Goal: Feedback & Contribution: Contribute content

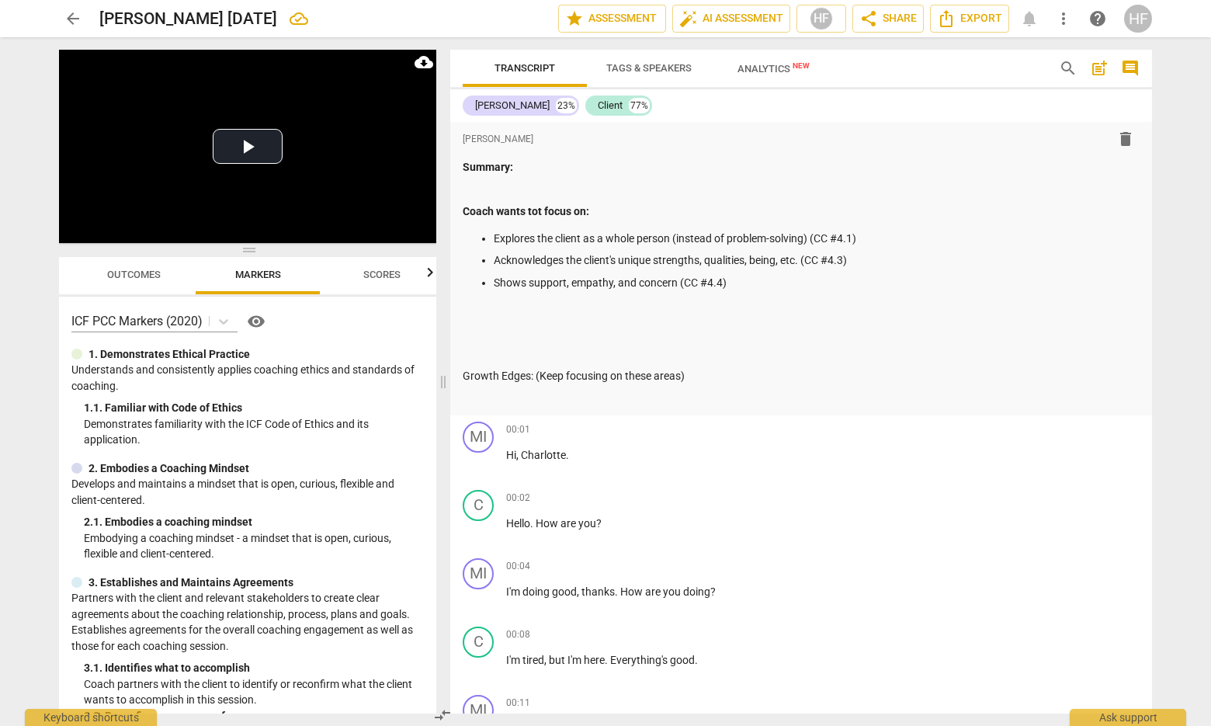
scroll to position [5812, 0]
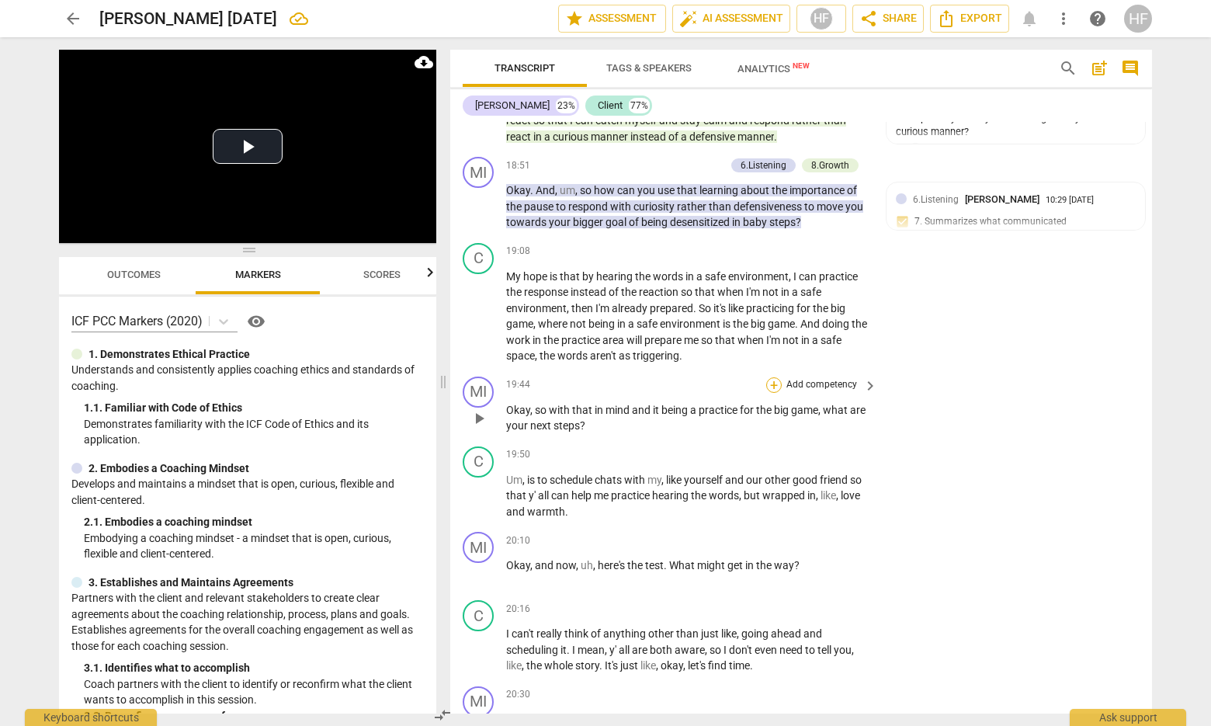
click at [771, 377] on div "+" at bounding box center [774, 385] width 16 height 16
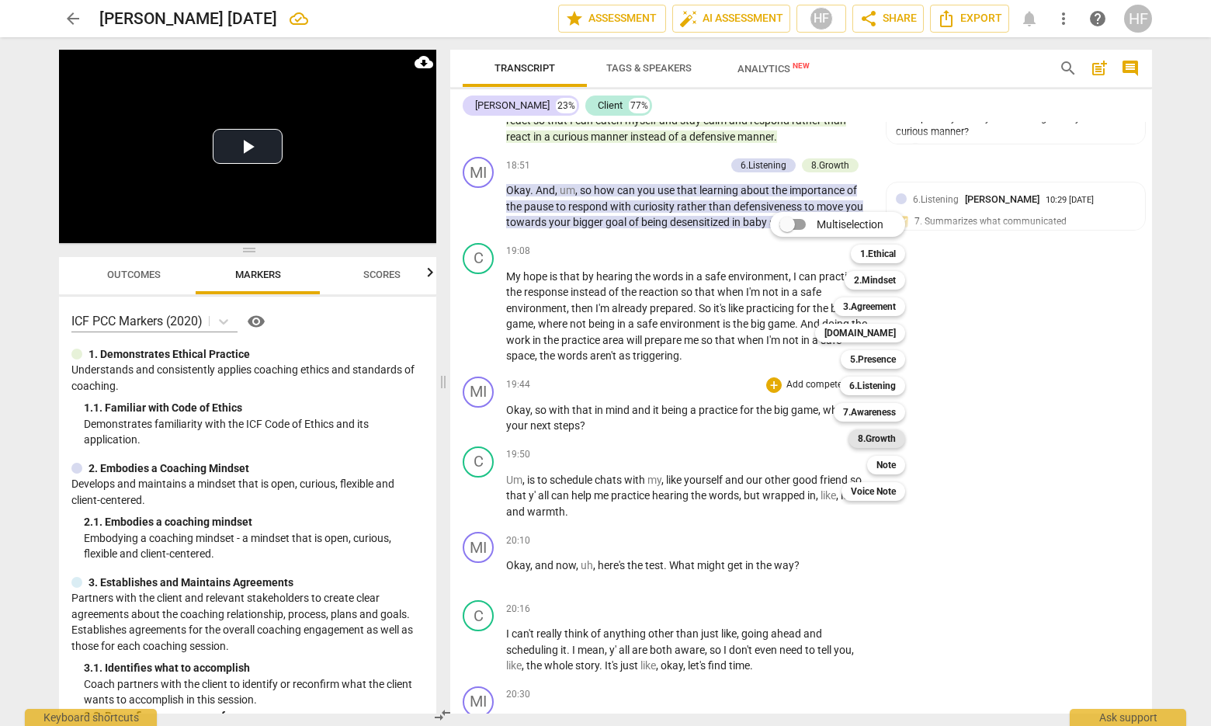
click at [886, 440] on b "8.Growth" at bounding box center [877, 438] width 38 height 19
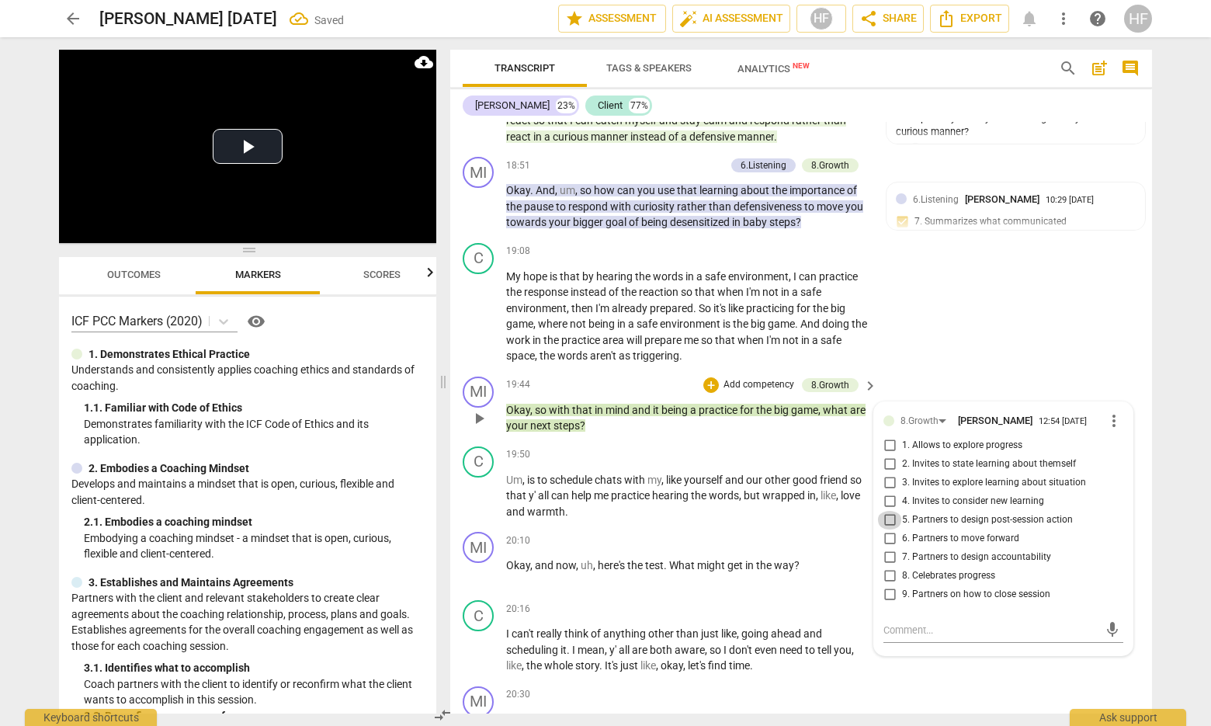
click at [892, 511] on input "5. Partners to design post-session action" at bounding box center [889, 520] width 25 height 19
checkbox input "true"
click at [888, 529] on input "6. Partners to move forward" at bounding box center [889, 538] width 25 height 19
checkbox input "true"
click at [771, 532] on div "+" at bounding box center [774, 540] width 16 height 16
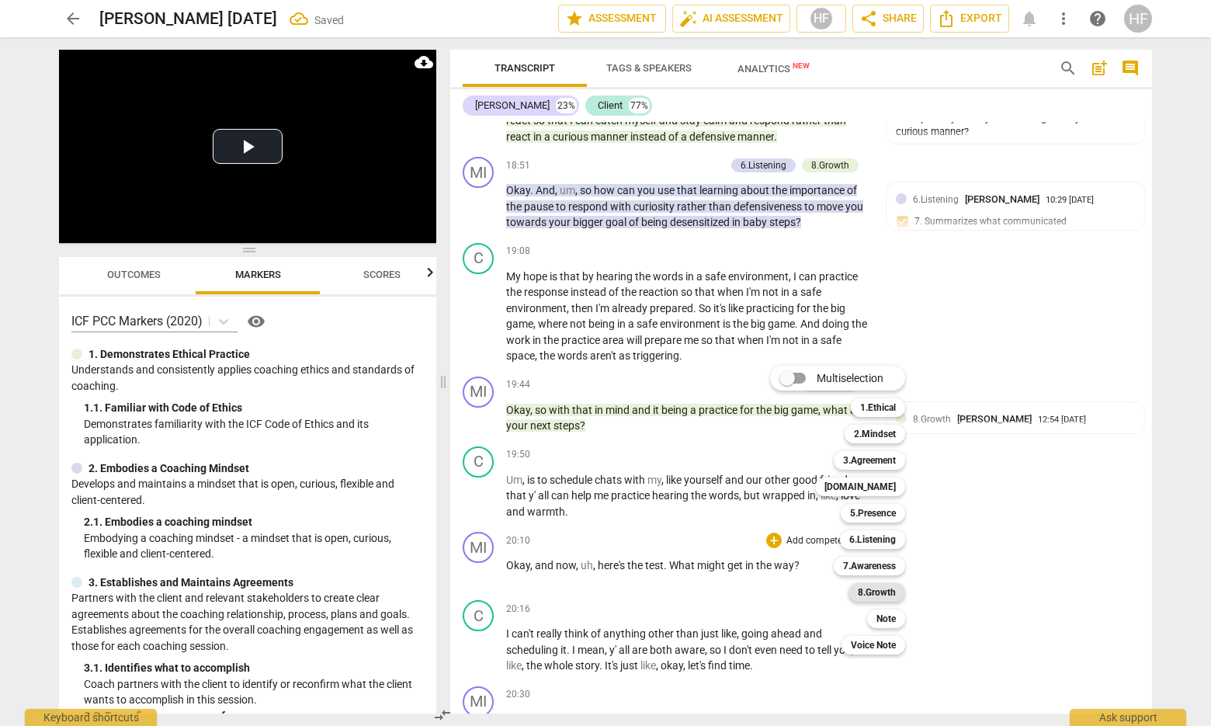
click at [878, 596] on b "8.Growth" at bounding box center [877, 592] width 38 height 19
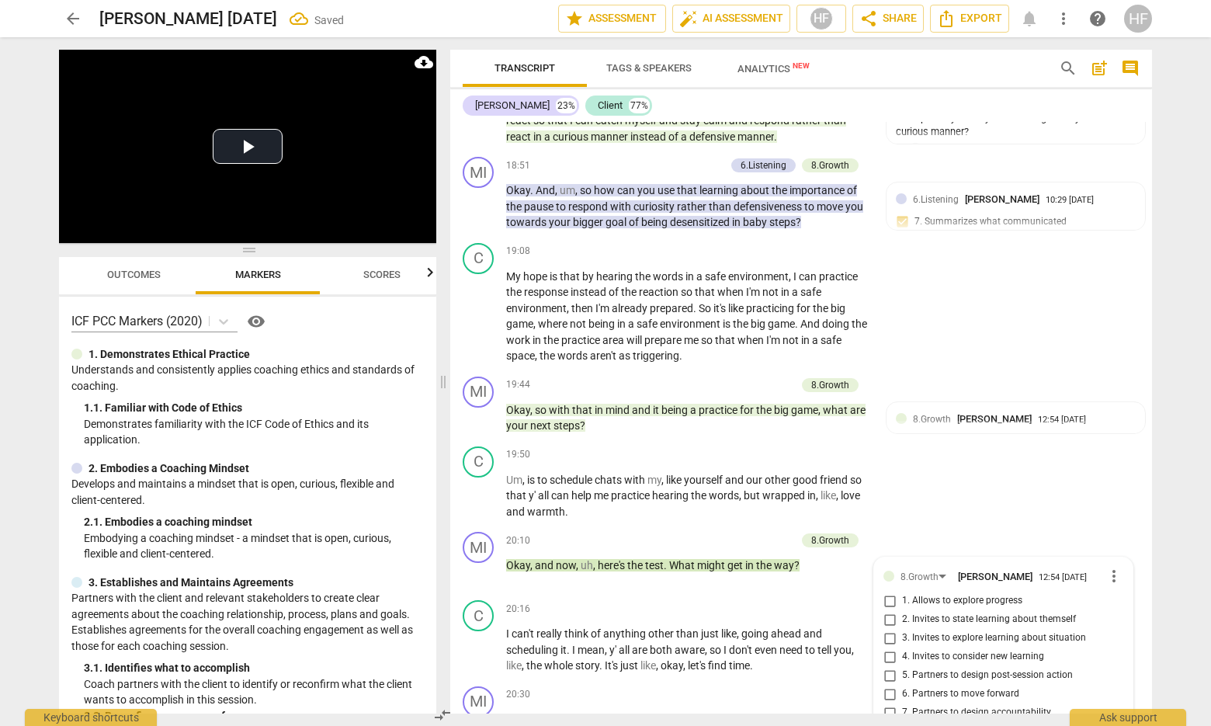
scroll to position [6149, 0]
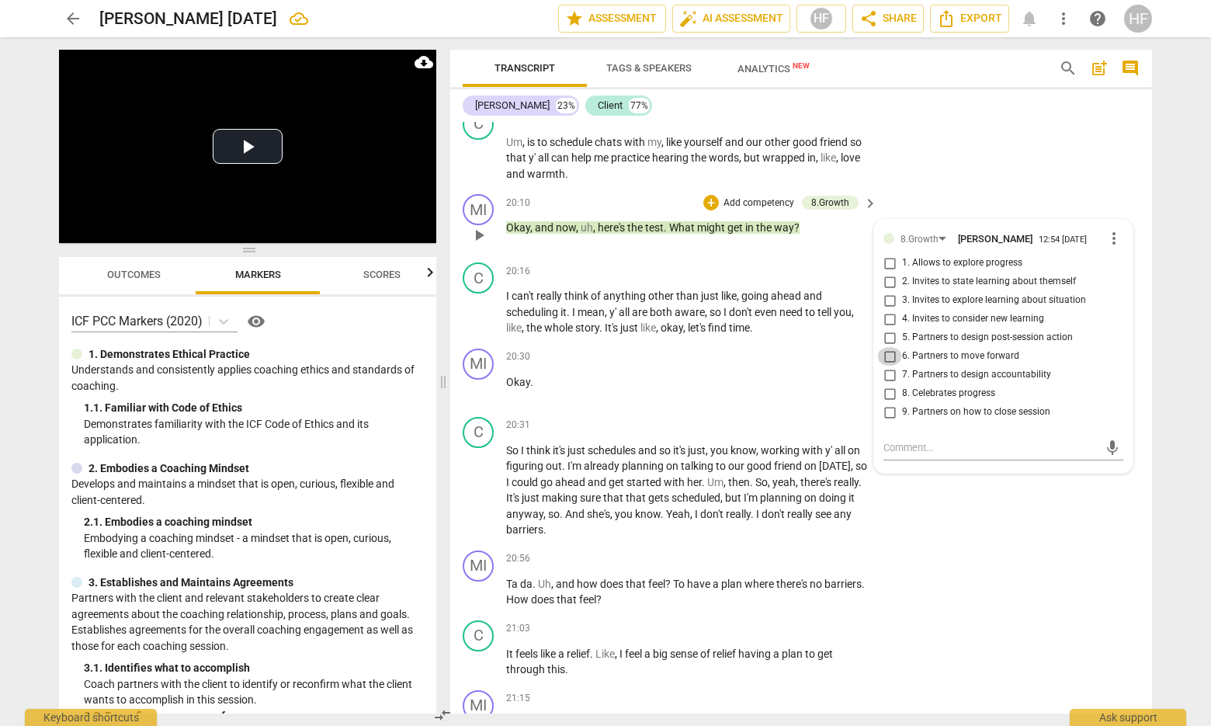
click at [885, 347] on input "6. Partners to move forward" at bounding box center [889, 356] width 25 height 19
checkbox input "true"
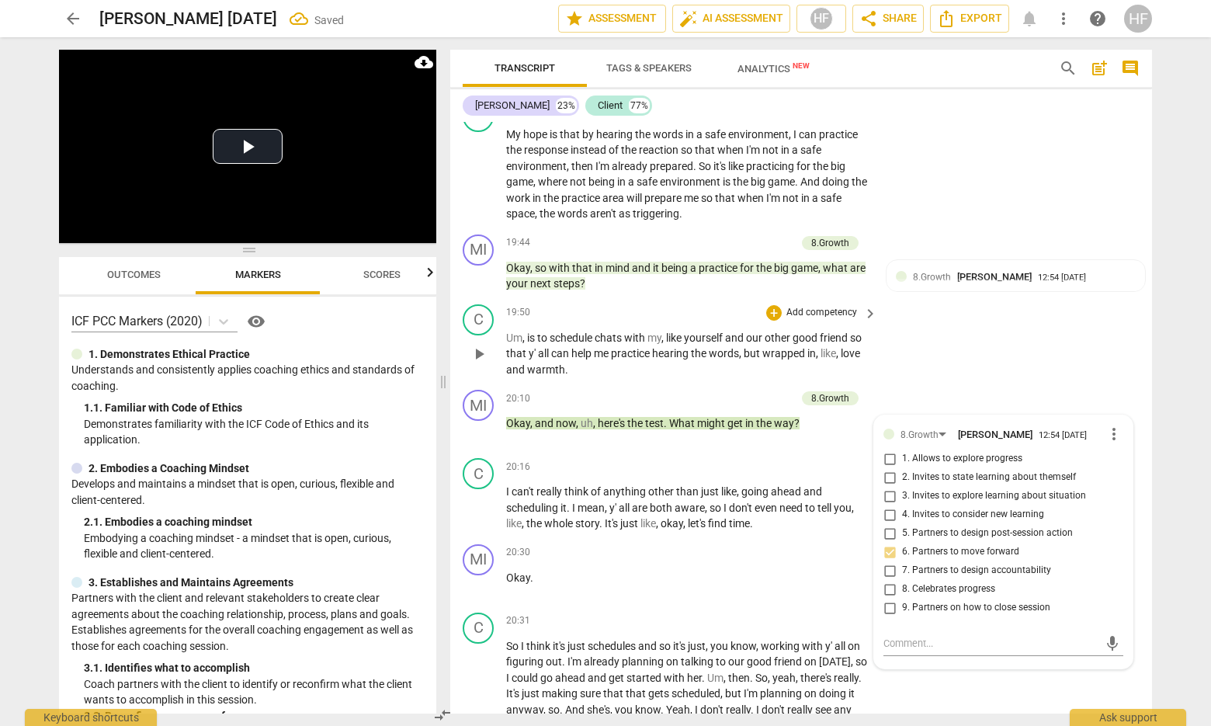
scroll to position [5964, 0]
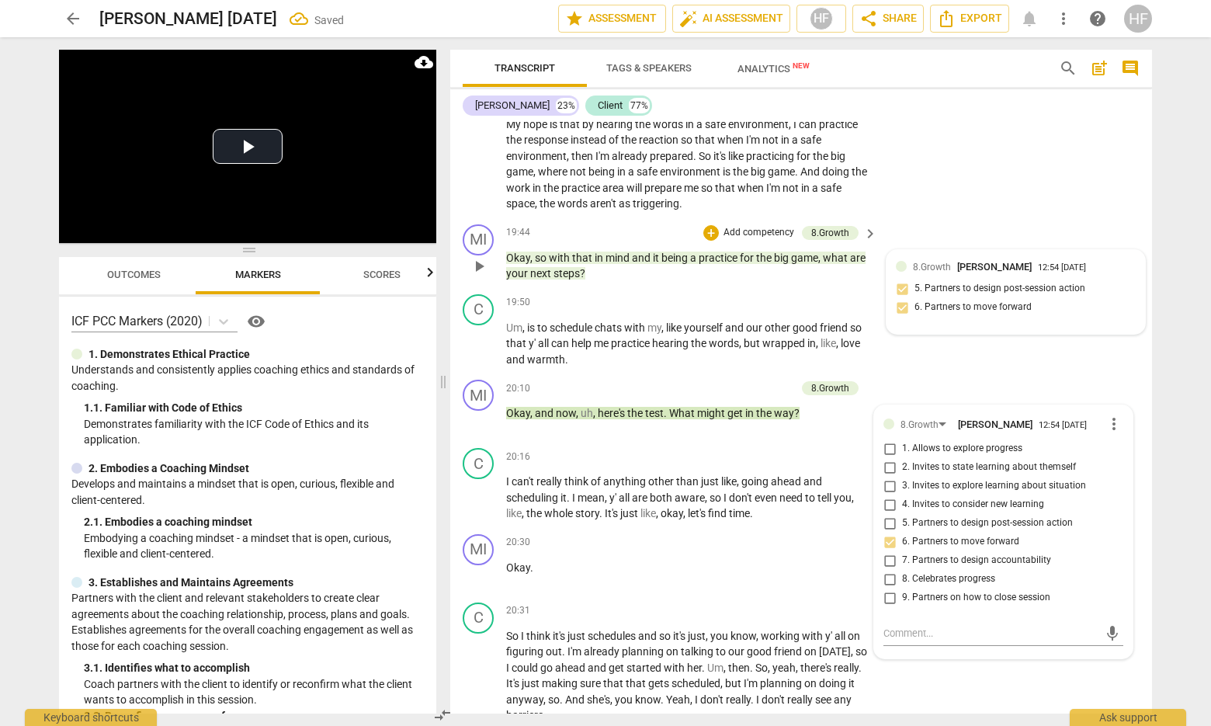
click at [975, 261] on span "[PERSON_NAME]" at bounding box center [994, 267] width 74 height 12
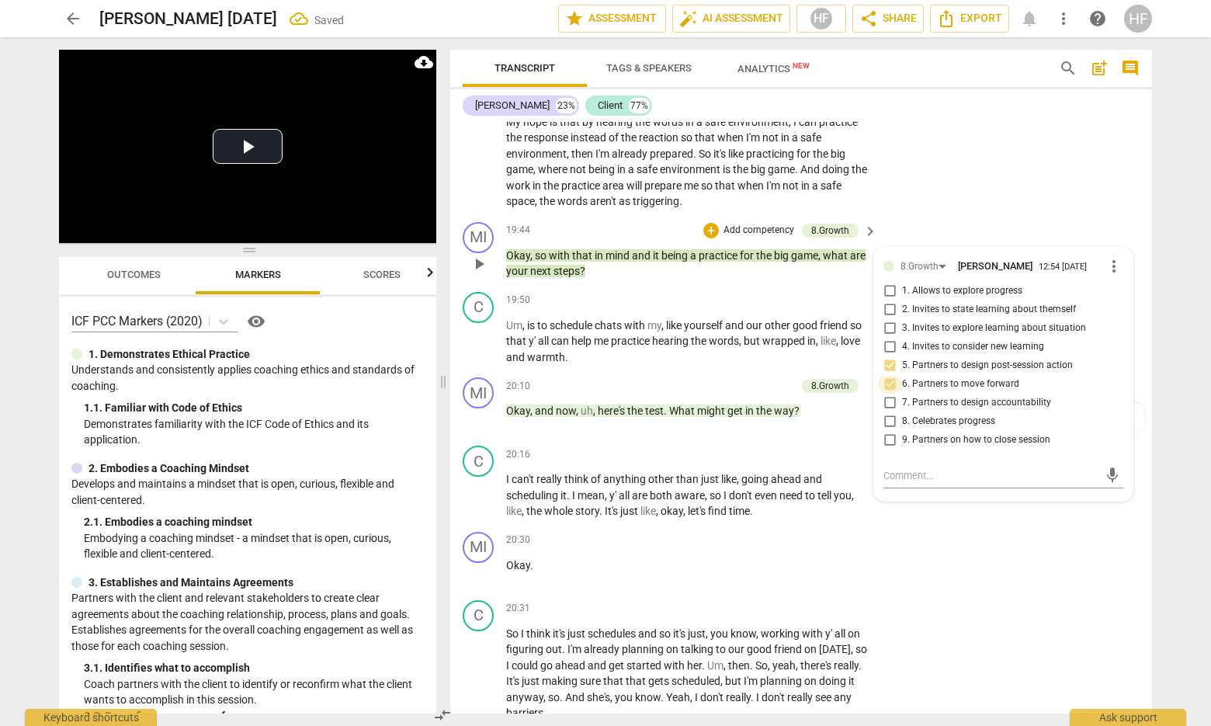
click at [884, 375] on input "6. Partners to move forward" at bounding box center [889, 384] width 25 height 19
click at [886, 373] on input "6. Partners to move forward" at bounding box center [889, 382] width 25 height 19
checkbox input "false"
click at [969, 524] on div "MI play_arrow pause 20:30 + Add competency keyboard_arrow_right Okay ." at bounding box center [801, 558] width 702 height 68
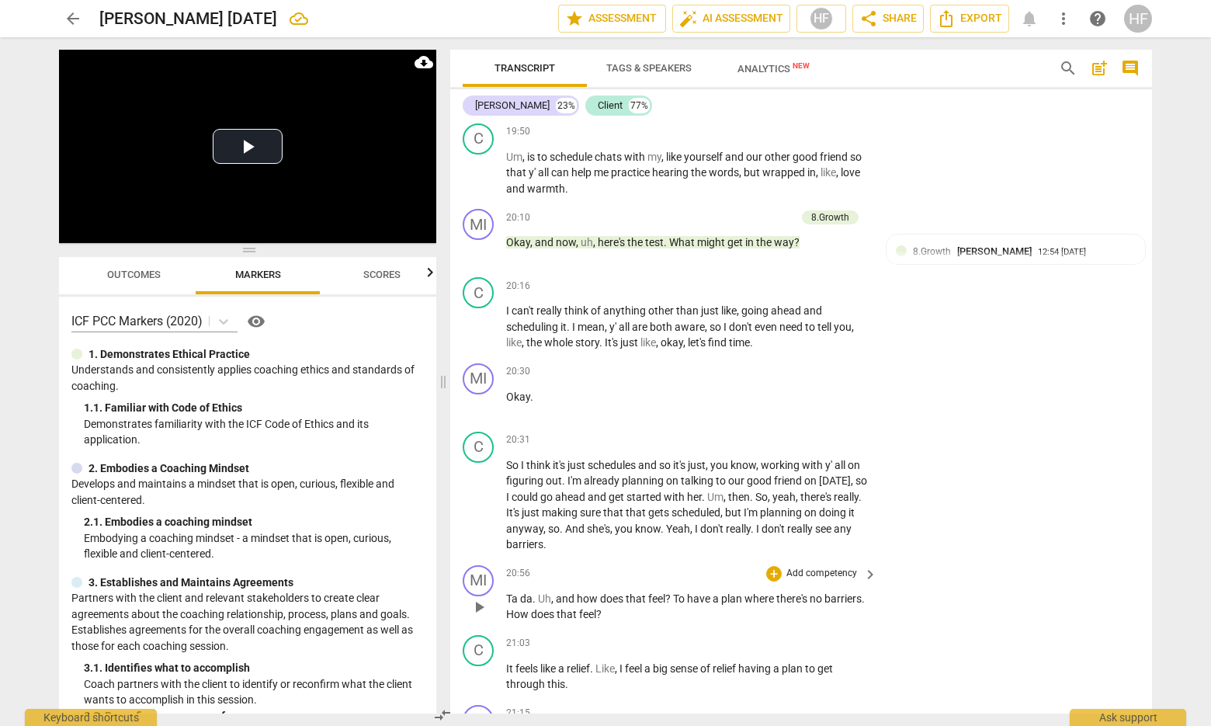
scroll to position [6136, 0]
click at [772, 564] on div "+" at bounding box center [774, 572] width 16 height 16
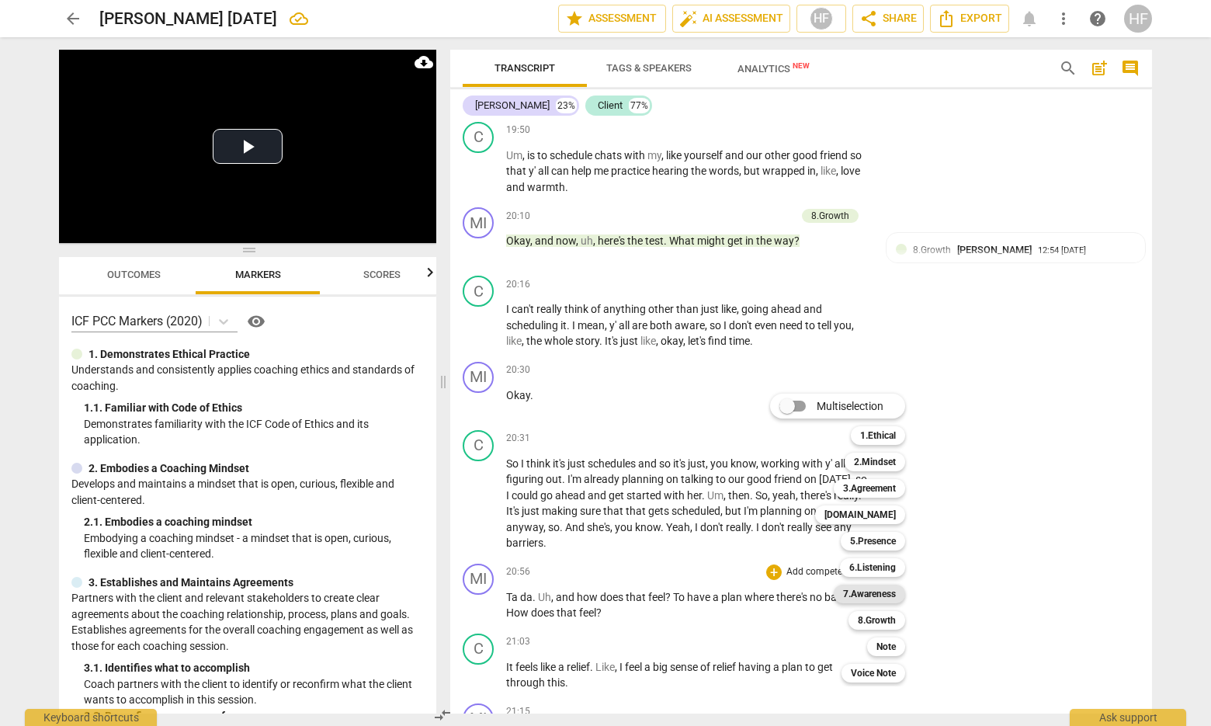
click at [886, 594] on b "7.Awareness" at bounding box center [869, 593] width 53 height 19
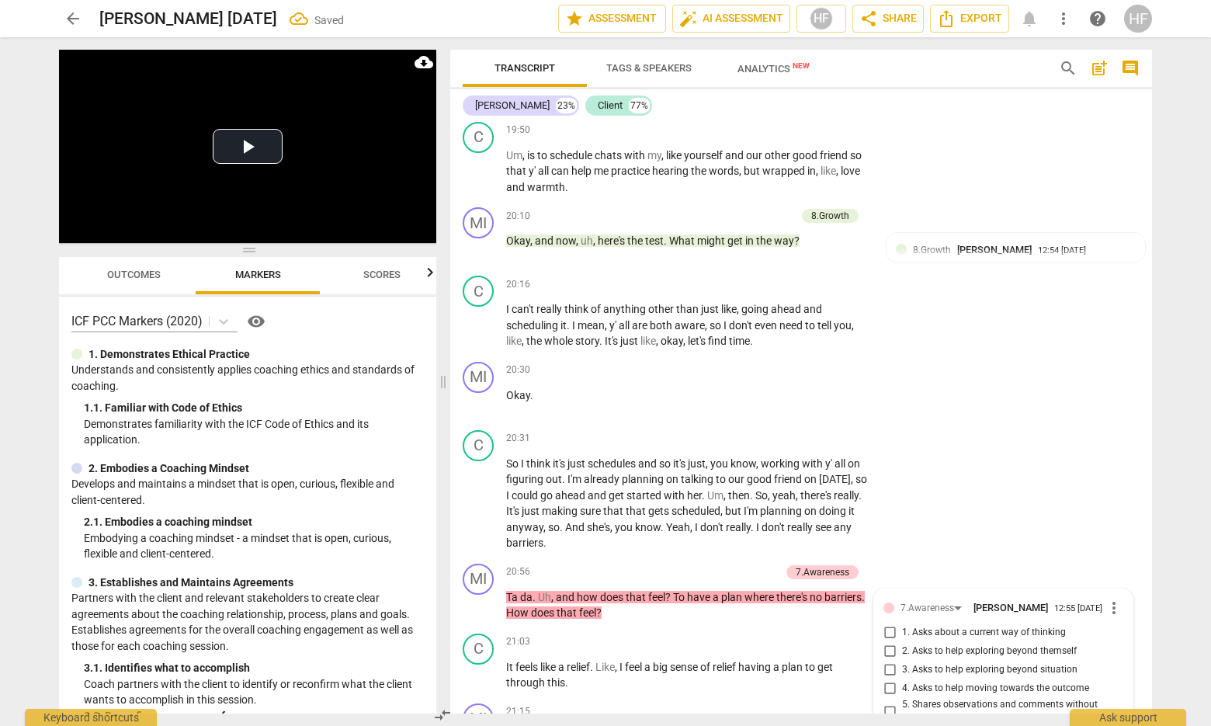
scroll to position [6495, 0]
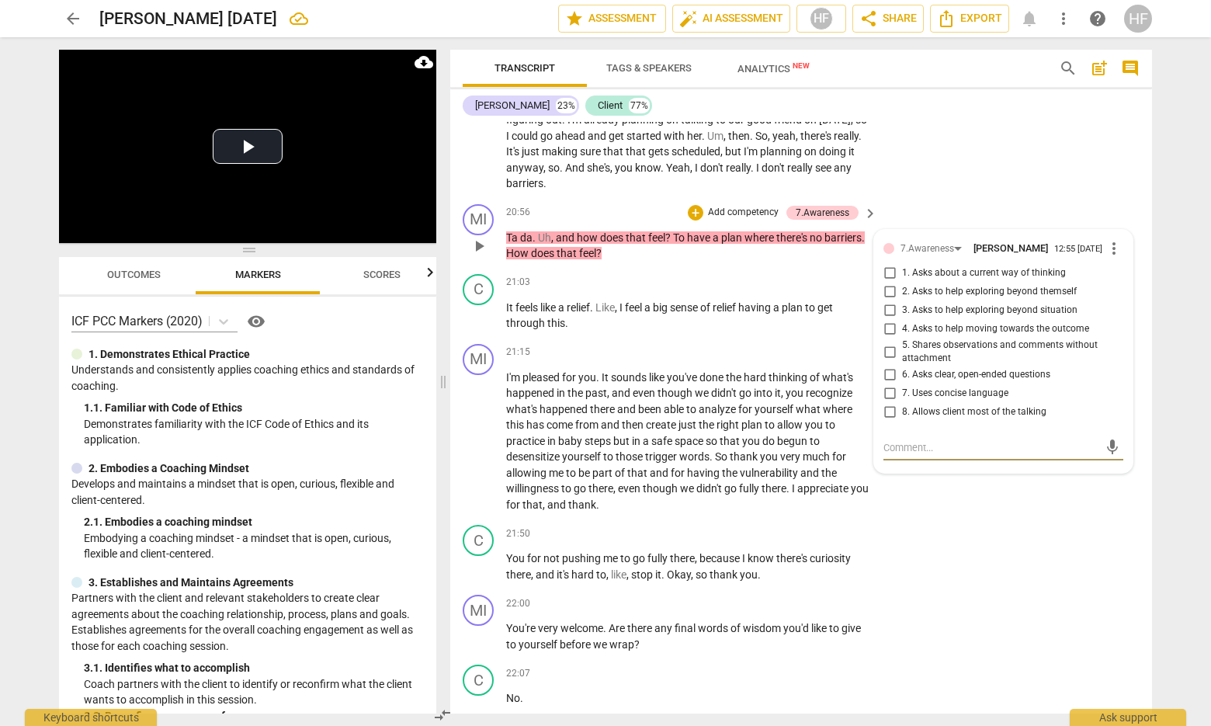
click at [889, 366] on input "6. Asks clear, open-ended questions" at bounding box center [889, 375] width 25 height 19
checkbox input "true"
click at [905, 440] on textarea at bounding box center [990, 447] width 215 height 15
type textarea "S"
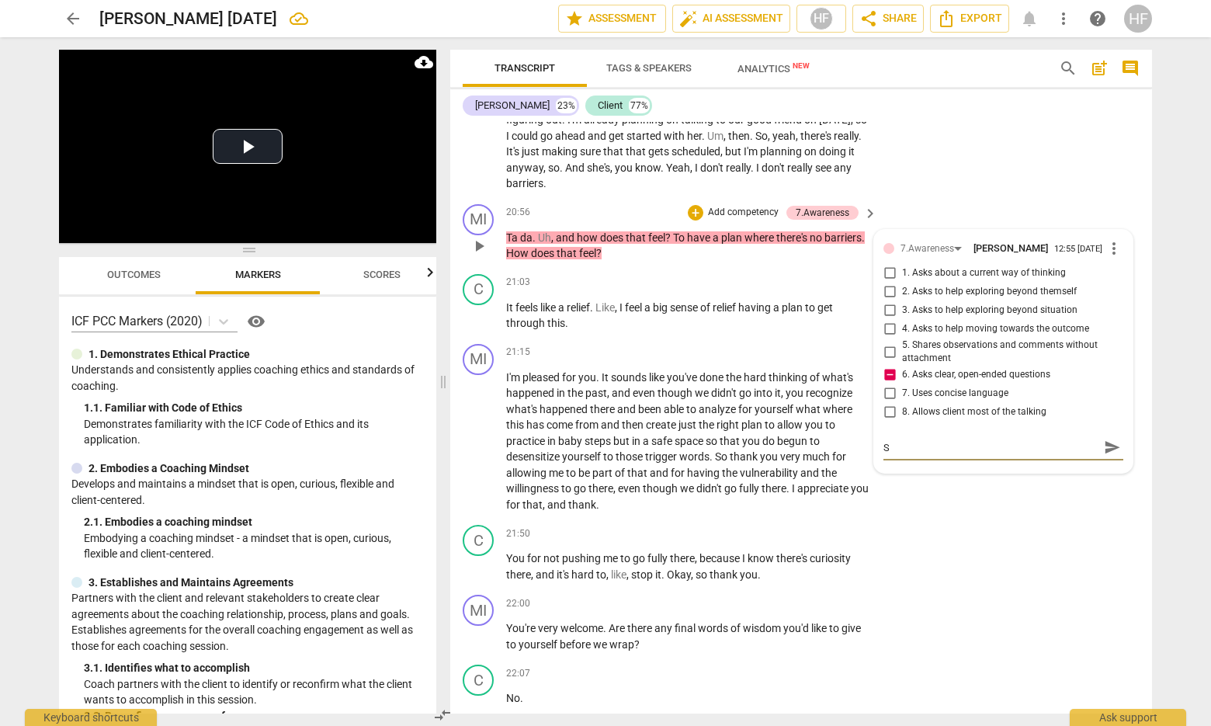
type textarea "S"
type textarea "St"
type textarea "Sta"
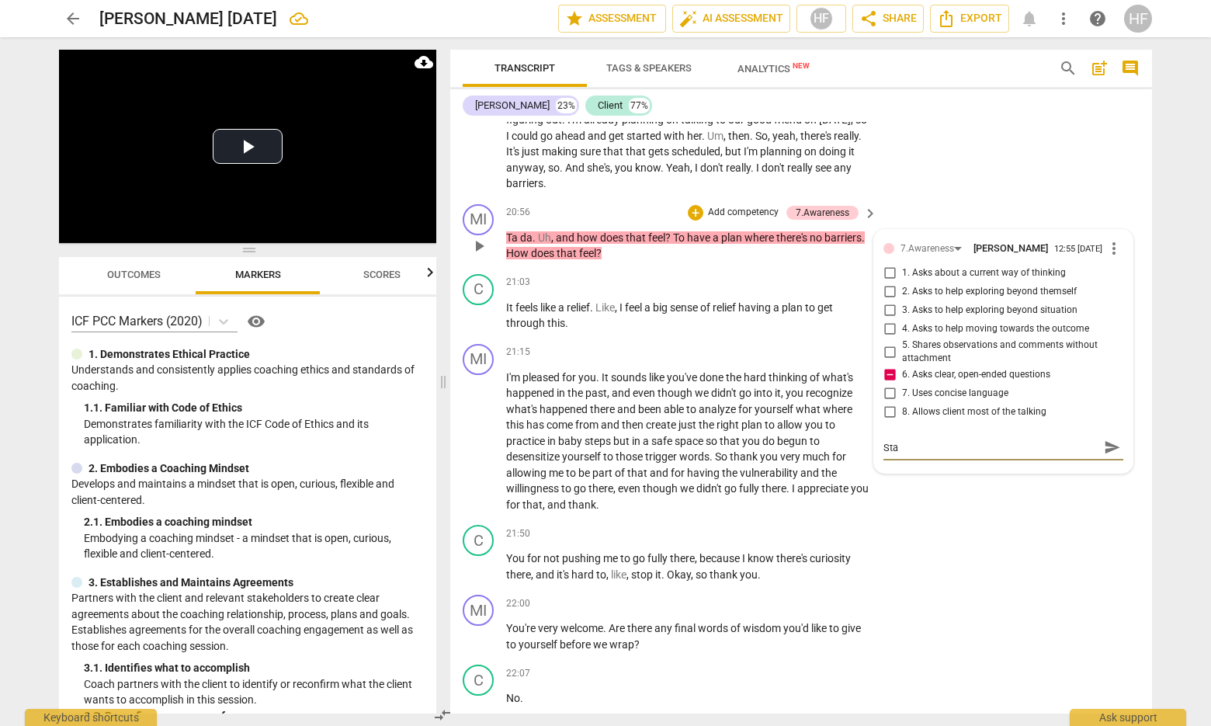
type textarea "Stac"
type textarea "Stack"
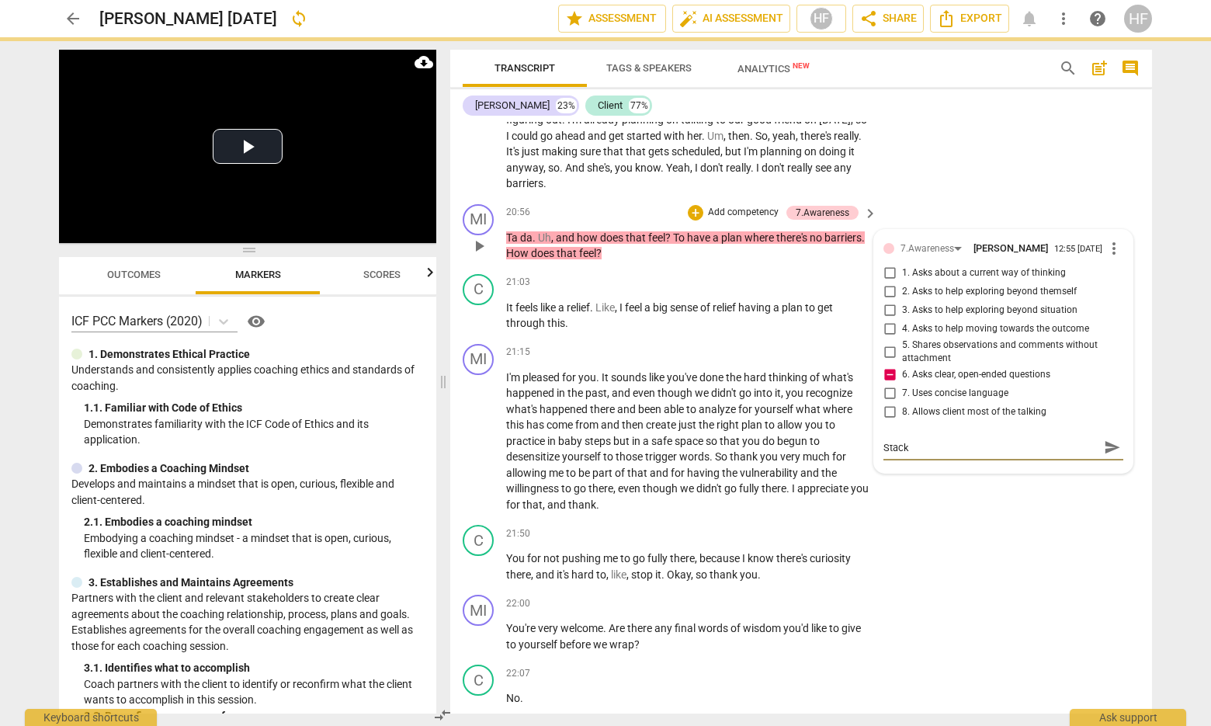
type textarea "Stacke"
type textarea "Stacked"
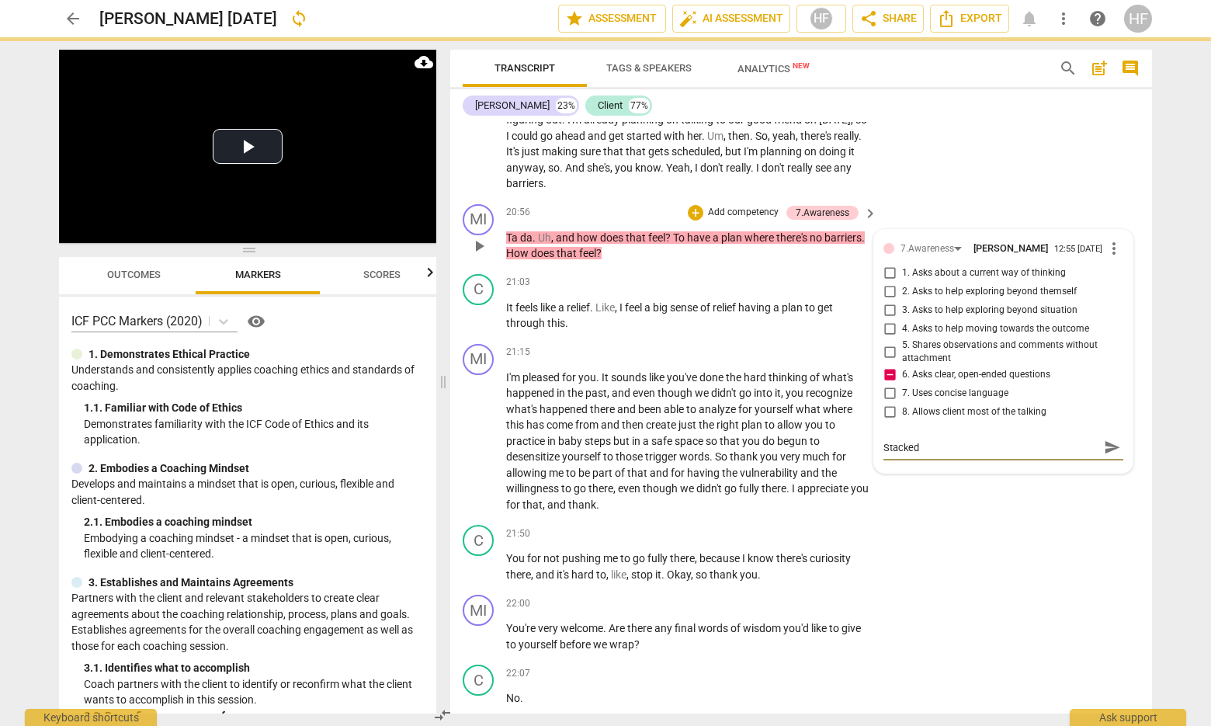
type textarea "Stacked"
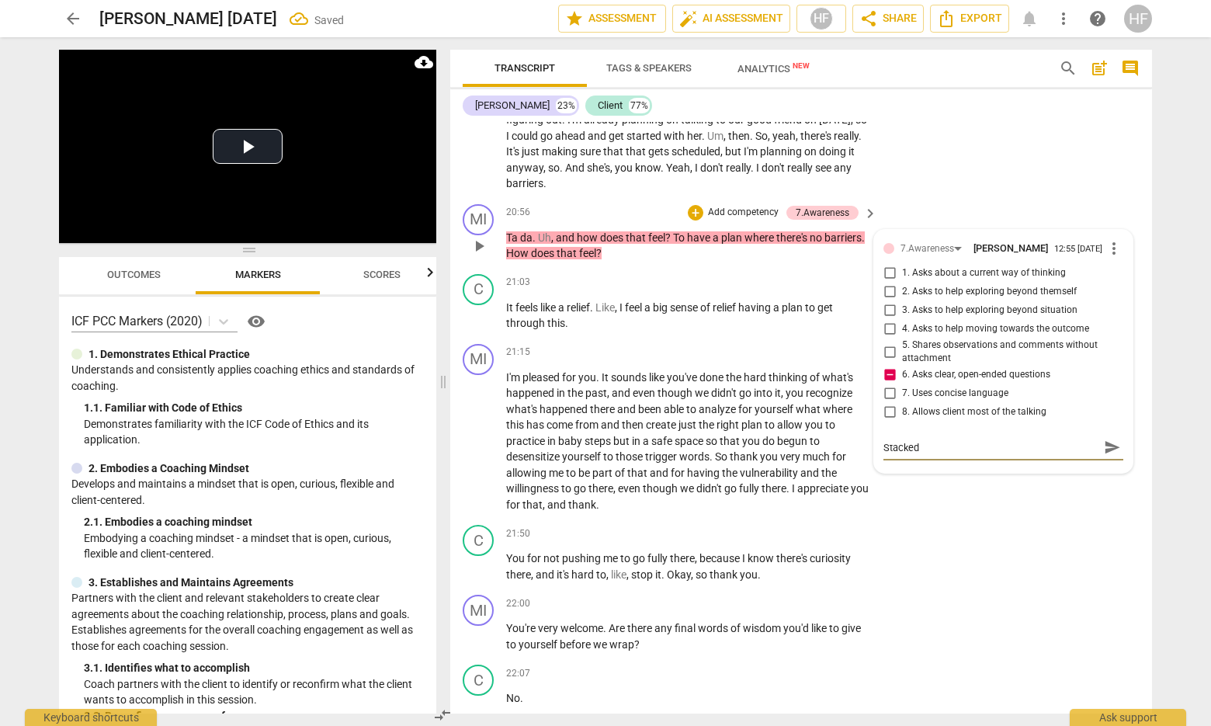
type textarea "Stacked q"
type textarea "Stacked qu"
type textarea "Stacked que"
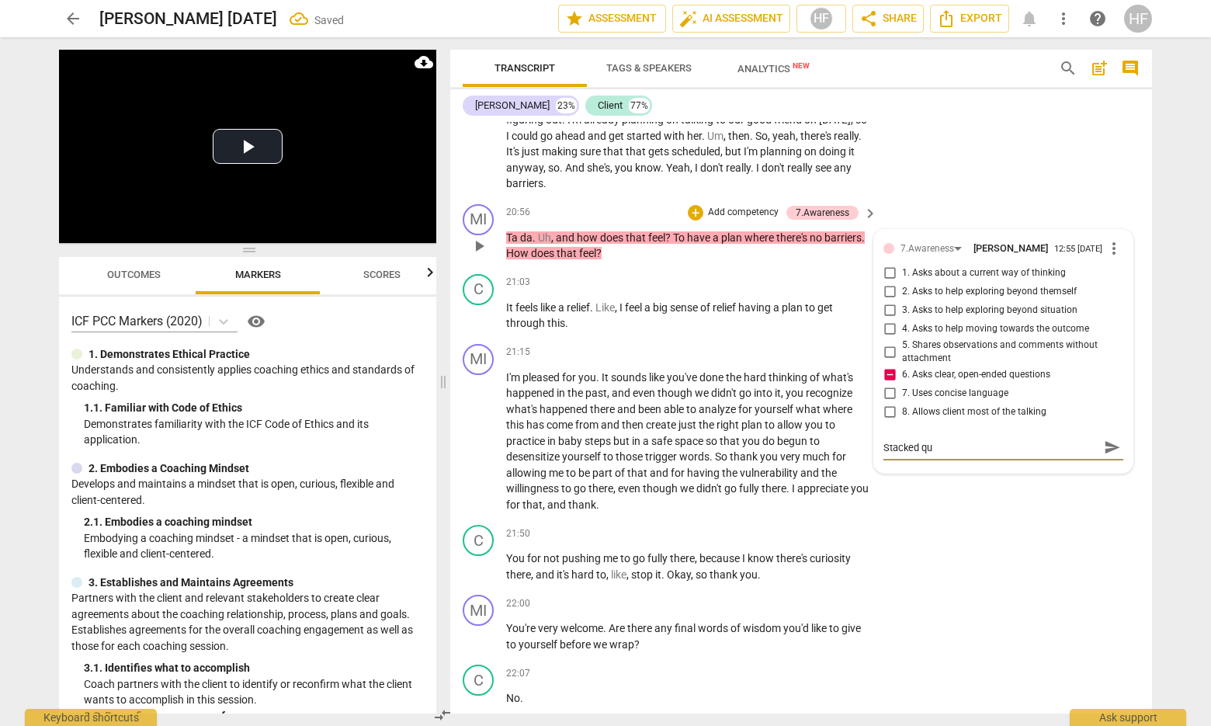
type textarea "Stacked que"
type textarea "Stacked ques"
type textarea "Stacked quest"
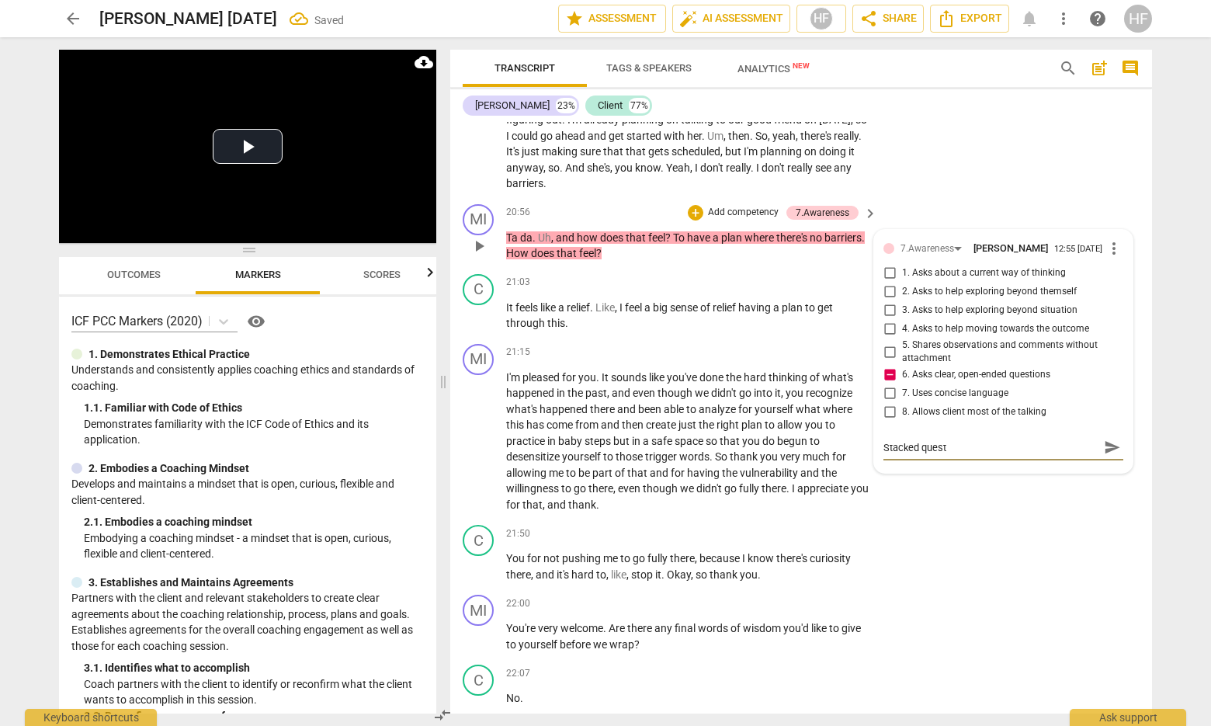
type textarea "Stacked questi"
type textarea "Stacked questio"
type textarea "Stacked question"
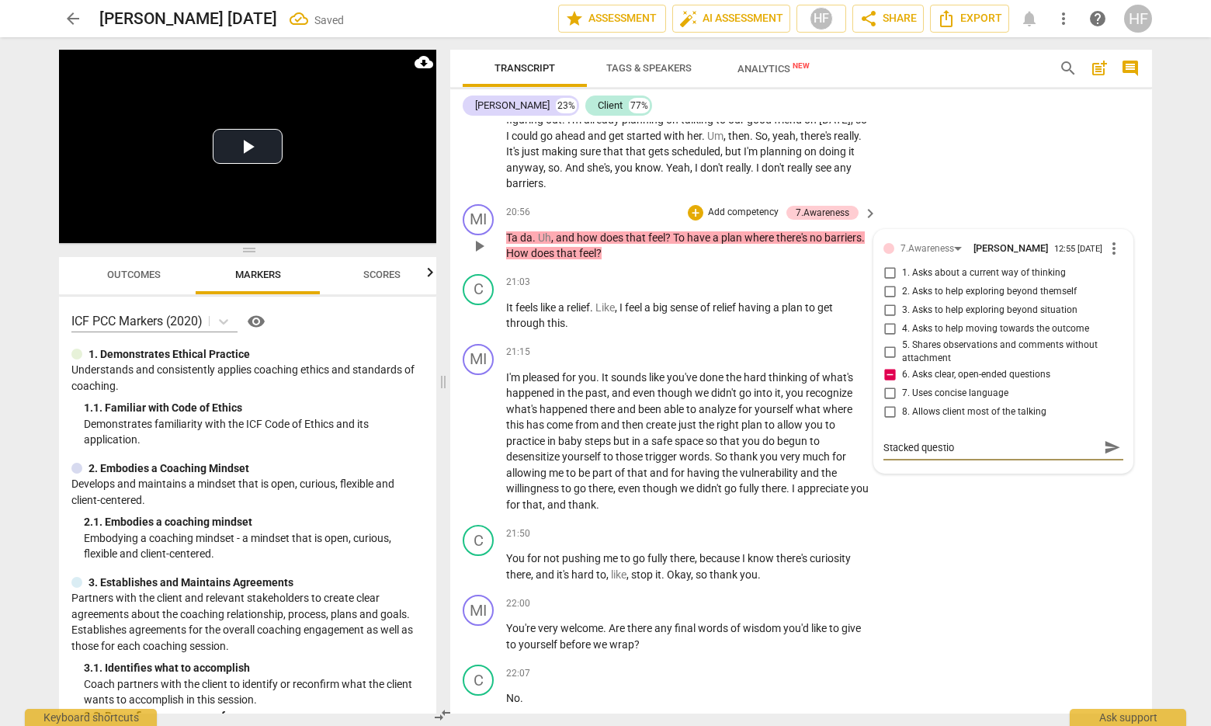
type textarea "Stacked question"
type textarea "Stacked question."
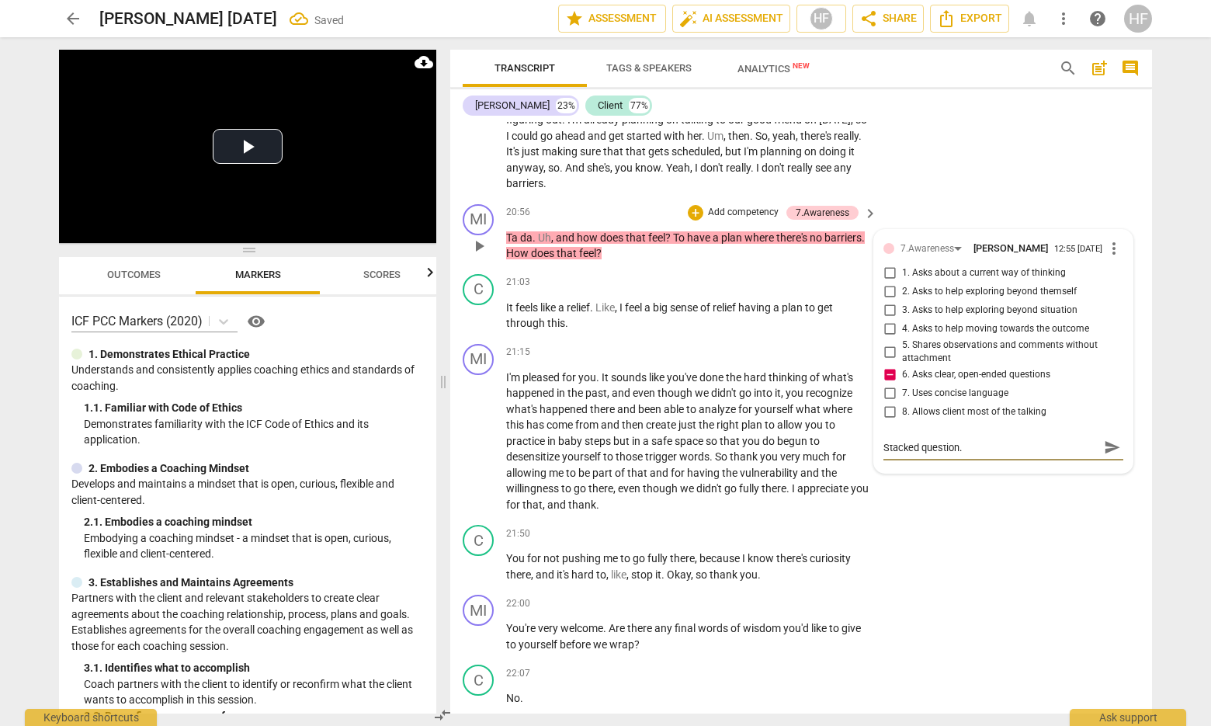
type textarea "Stacked question. H"
type textarea "Stacked question. Ho"
type textarea "Stacked question. How"
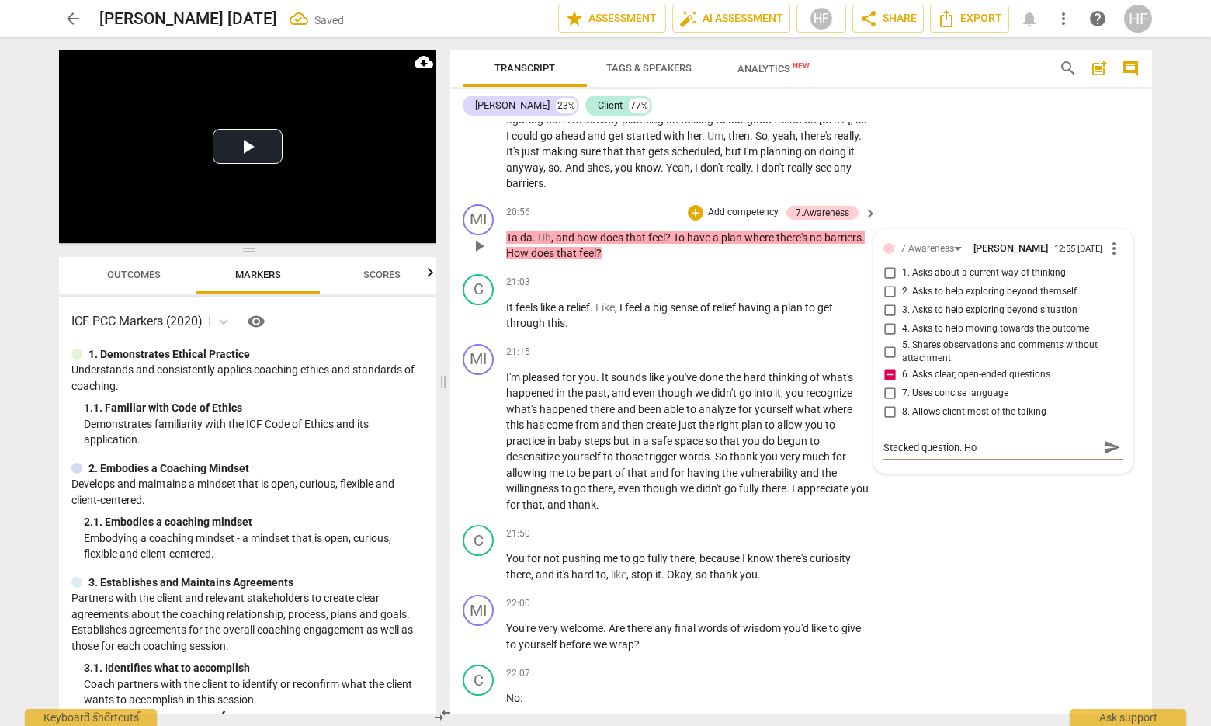
type textarea "Stacked question. How"
type textarea "Stacked question. How d"
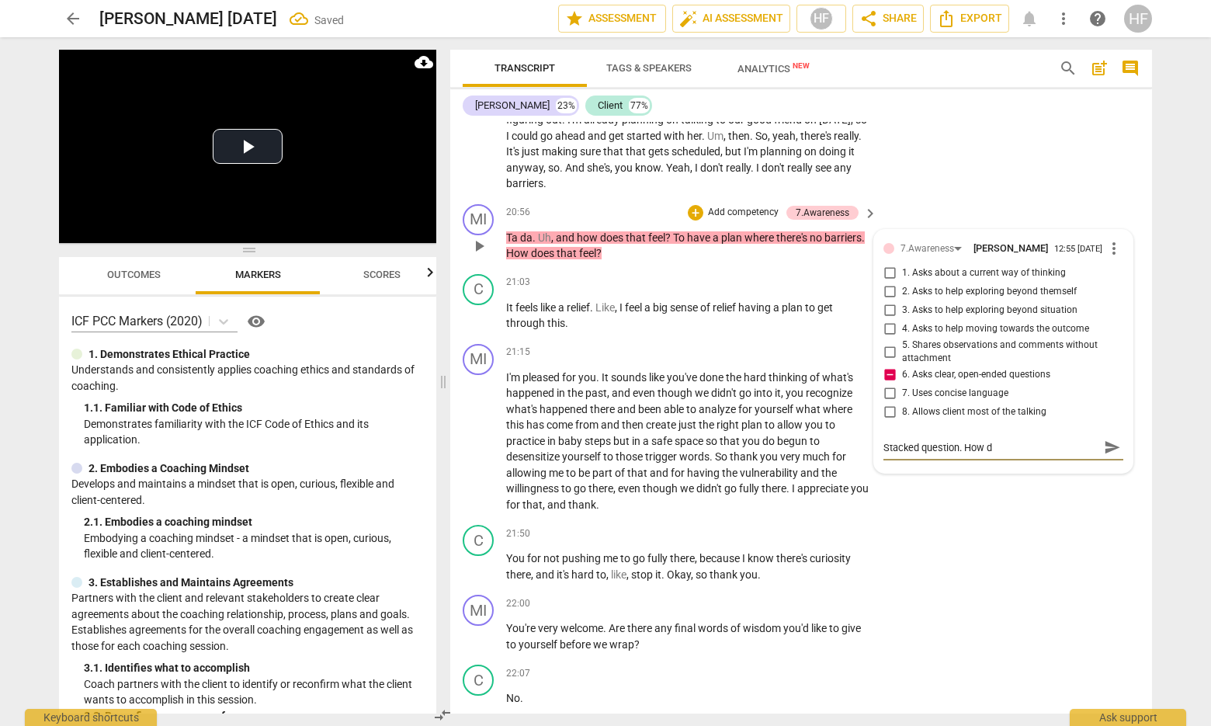
type textarea "Stacked question. How do"
type textarea "Stacked question. How doe"
type textarea "Stacked question. How does"
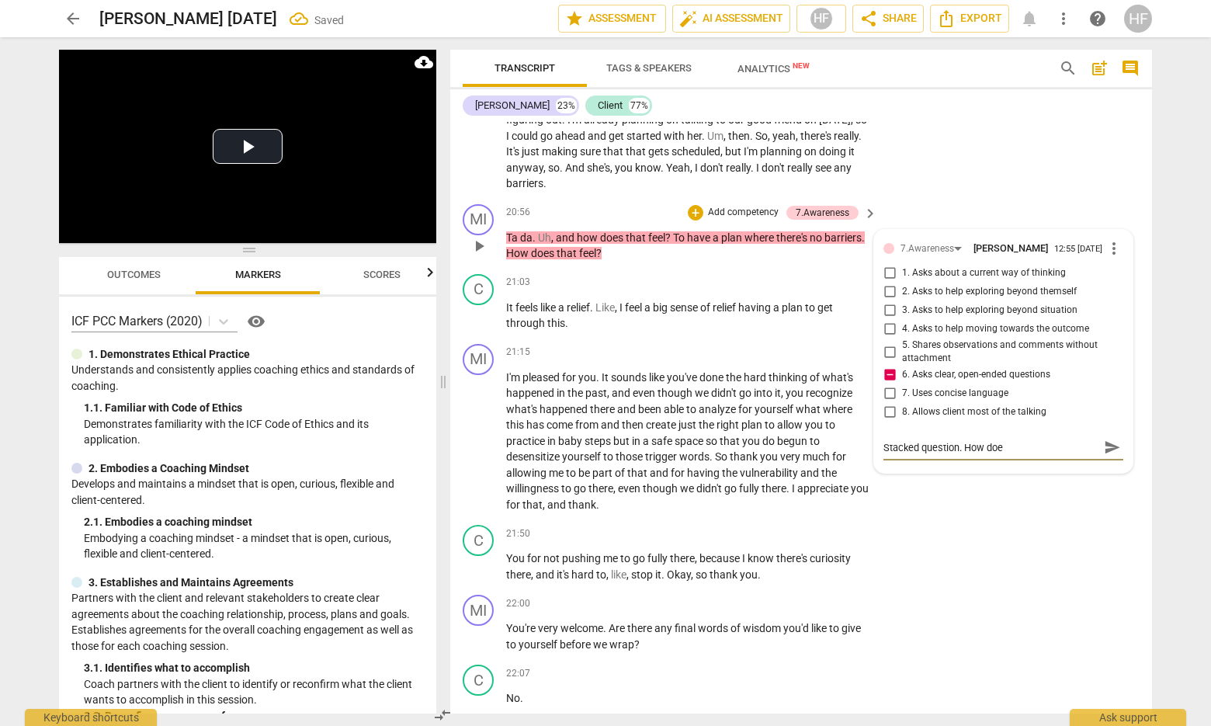
type textarea "Stacked question. How does"
type textarea "Stacked question. How does i"
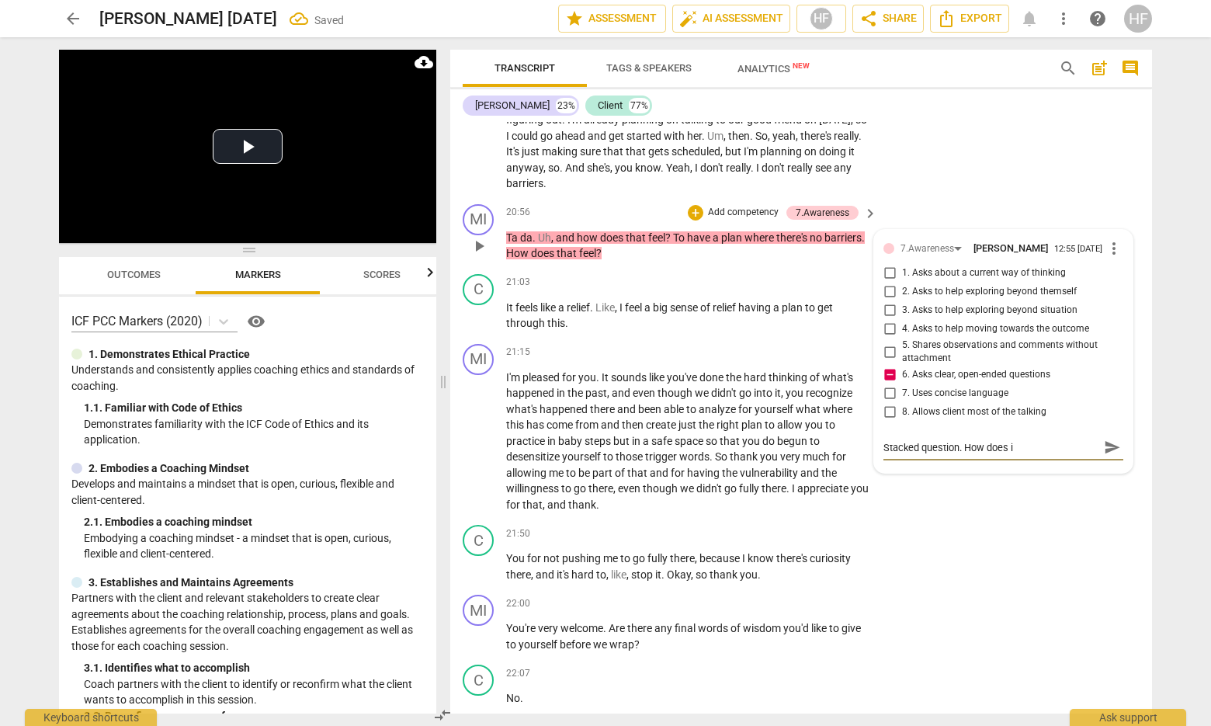
type textarea "Stacked question. How does it"
type textarea "Stacked question. How does it f"
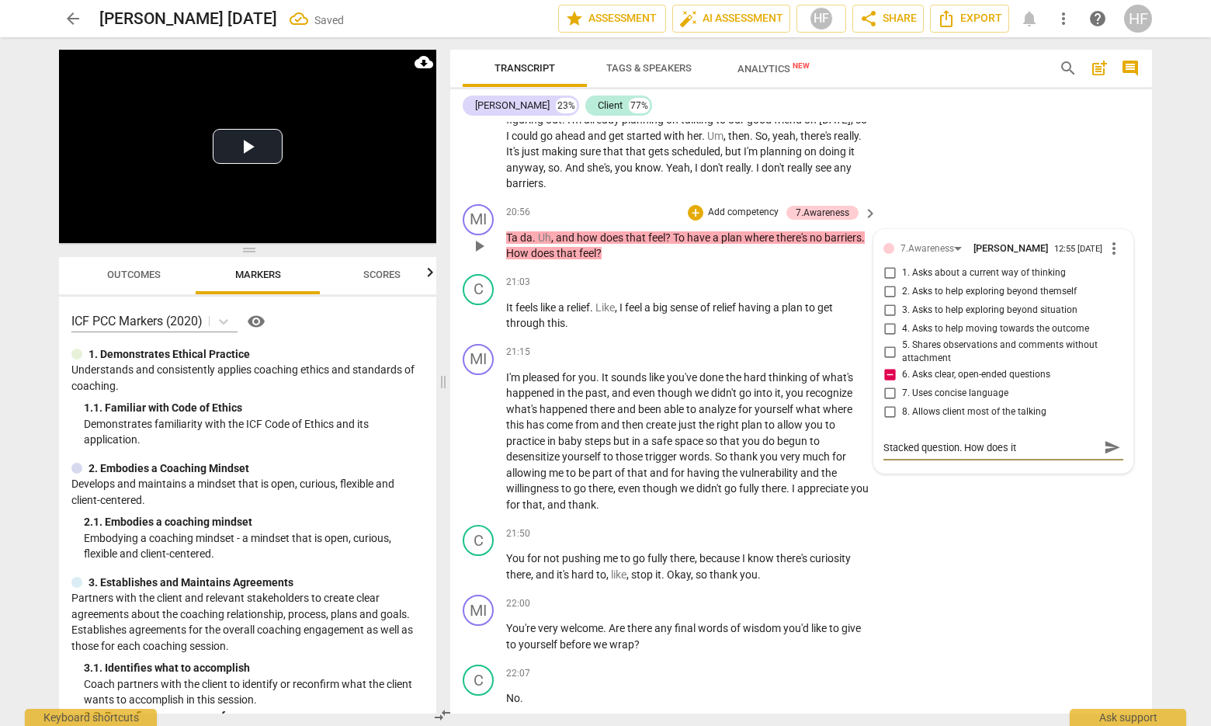
type textarea "Stacked question. How does it f"
type textarea "Stacked question. How does it fe"
type textarea "Stacked question. How does it fee"
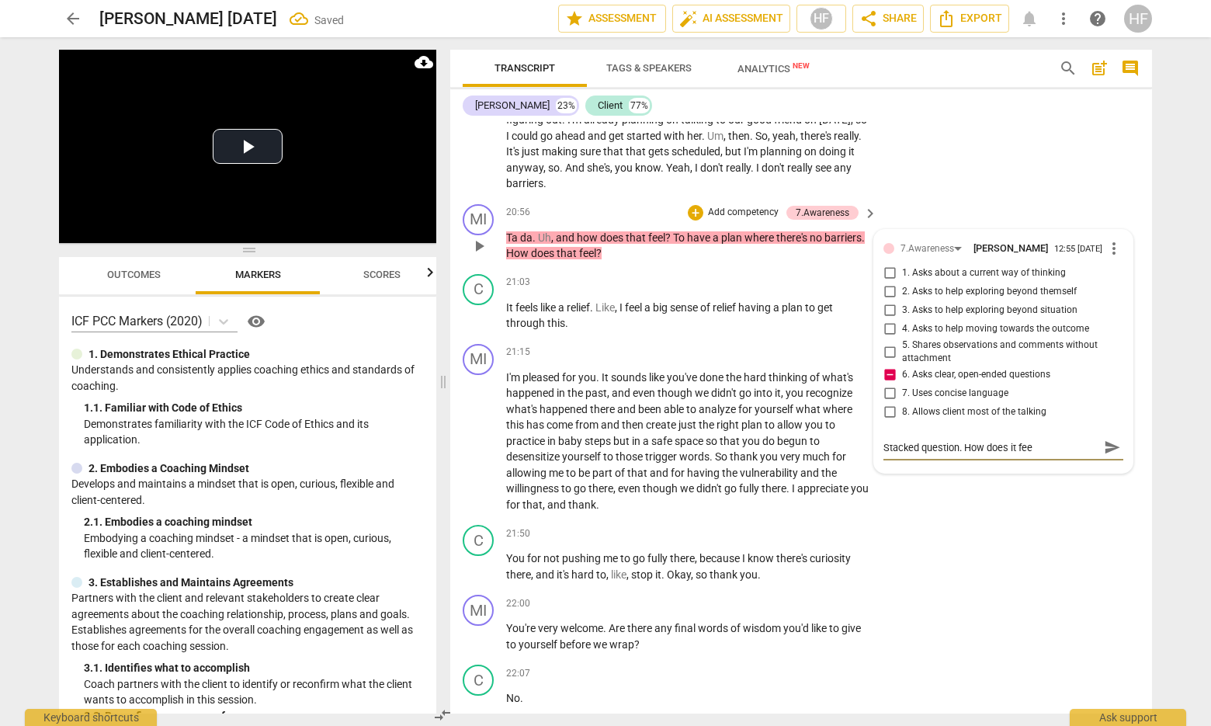
type textarea "Stacked question. How does it fe"
type textarea "Stacked question. How does it f"
type textarea "Stacked question. How does it"
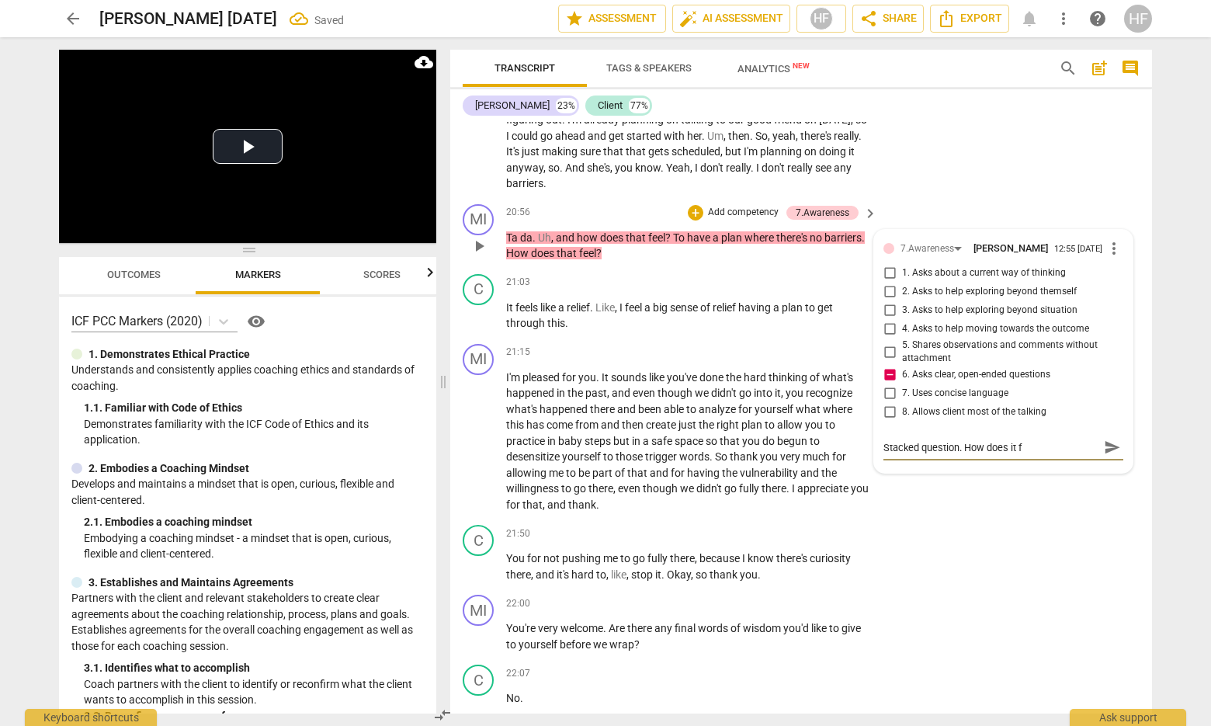
type textarea "Stacked question. How does it"
type textarea "Stacked question. How does i"
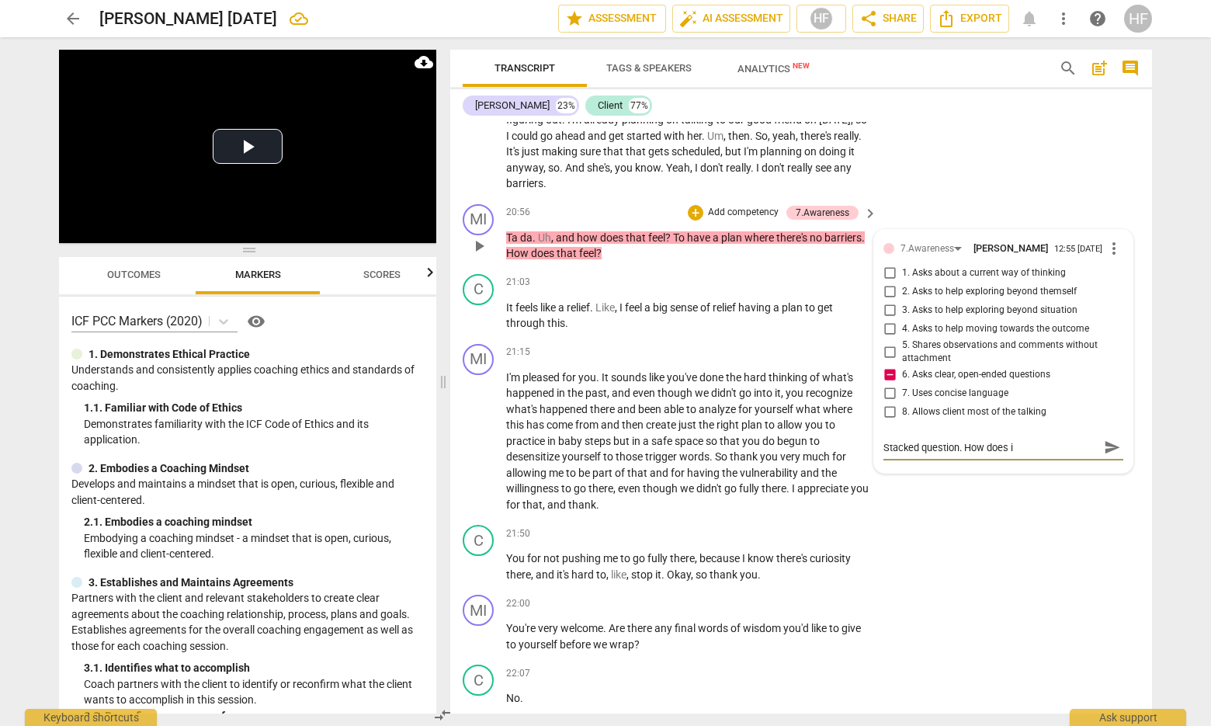
type textarea "Stacked question. How does"
type textarea "Stacked question. How doe"
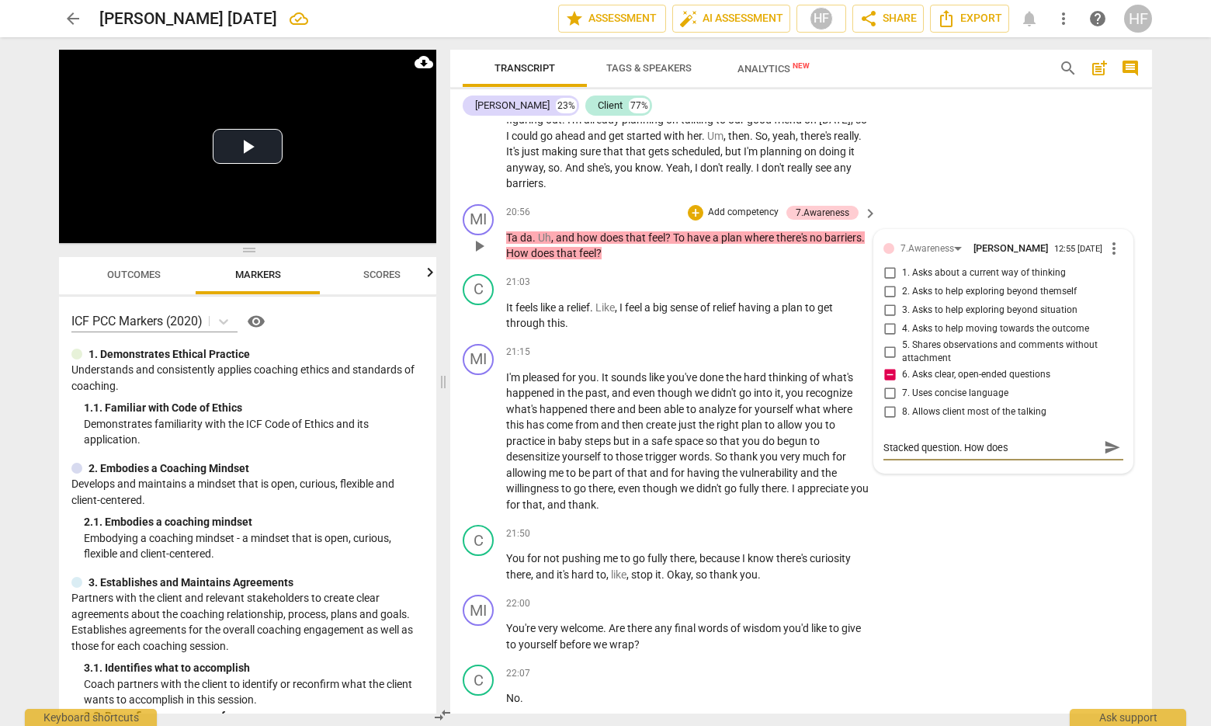
type textarea "Stacked question. How doe"
type textarea "Stacked question. How do"
type textarea "Stacked question. How d"
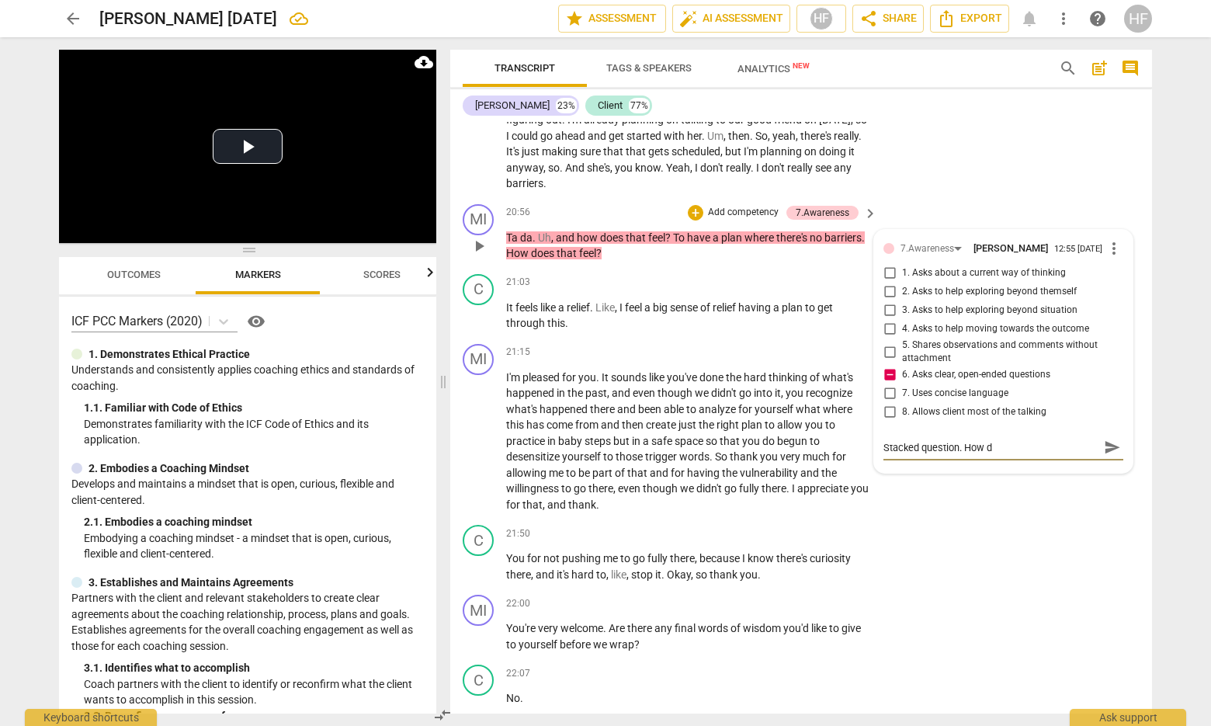
type textarea "Stacked question. How"
type textarea "Stacked question. Ho"
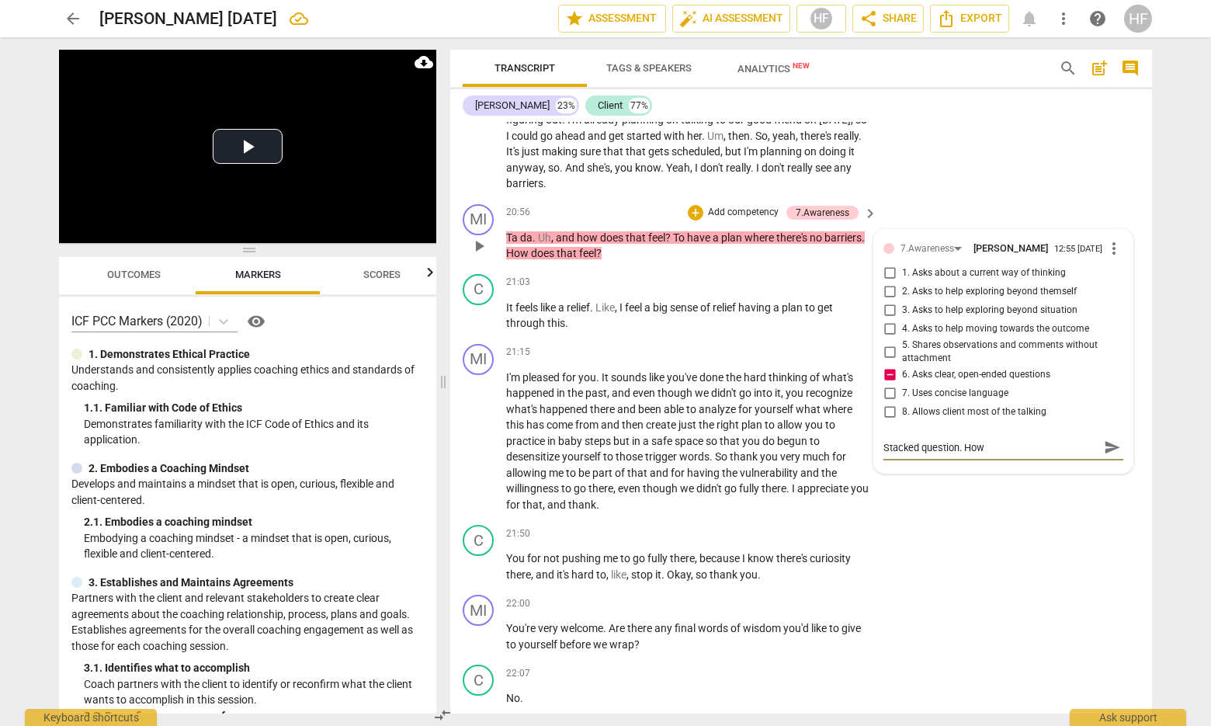
type textarea "Stacked question. Ho"
type textarea "Stacked question. H"
type textarea "Stacked question."
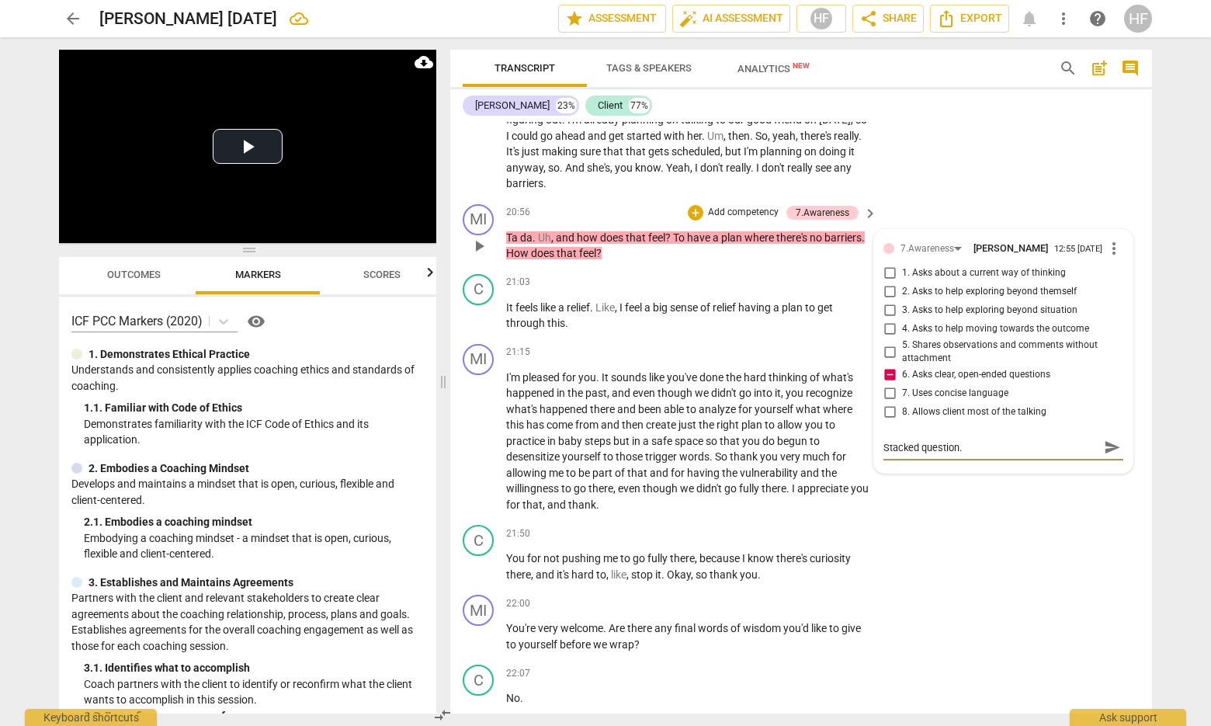
type textarea "Stacked question."
type textarea "Stacked question. A"
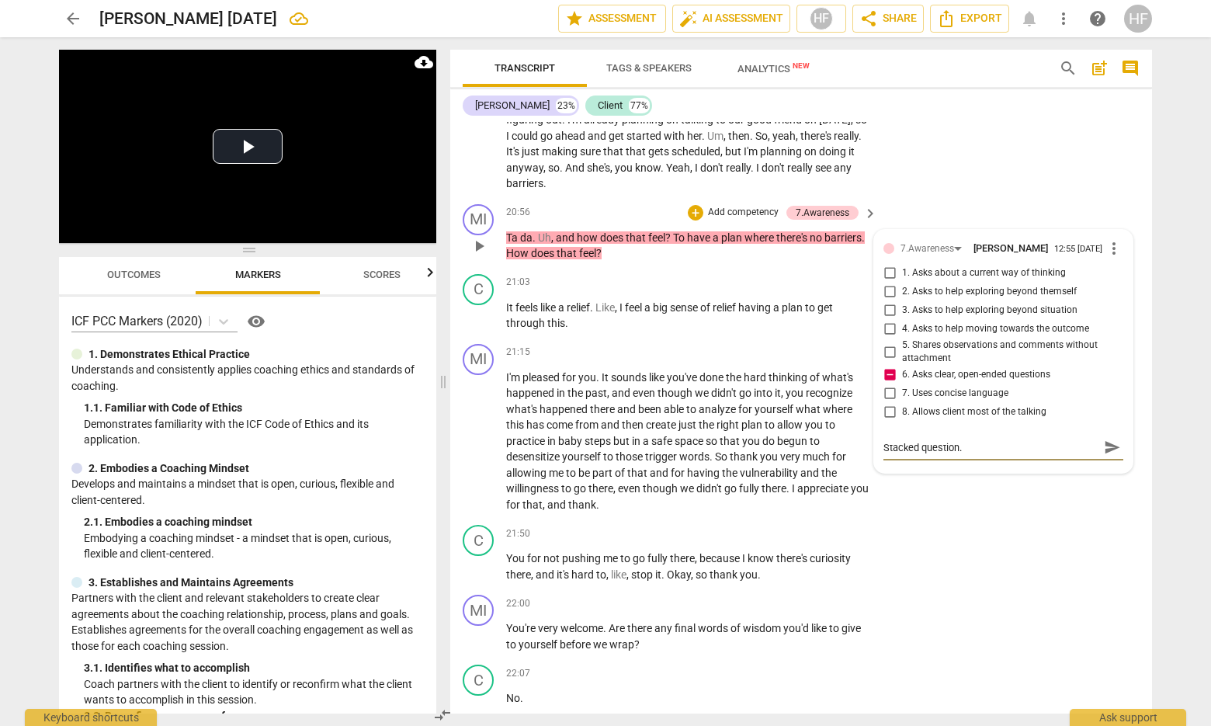
type textarea "Stacked question. A"
type textarea "Stacked question. As"
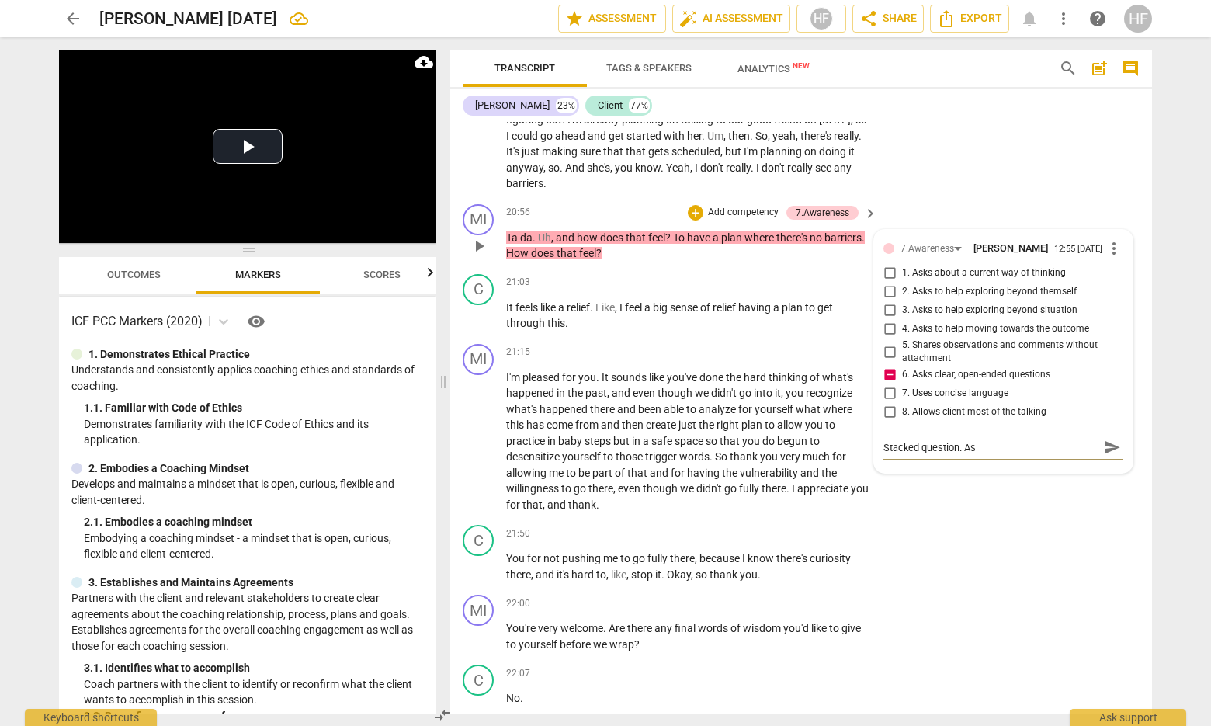
type textarea "Stacked question. As o"
type textarea "Stacked question. As on"
type textarea "Stacked question. As one"
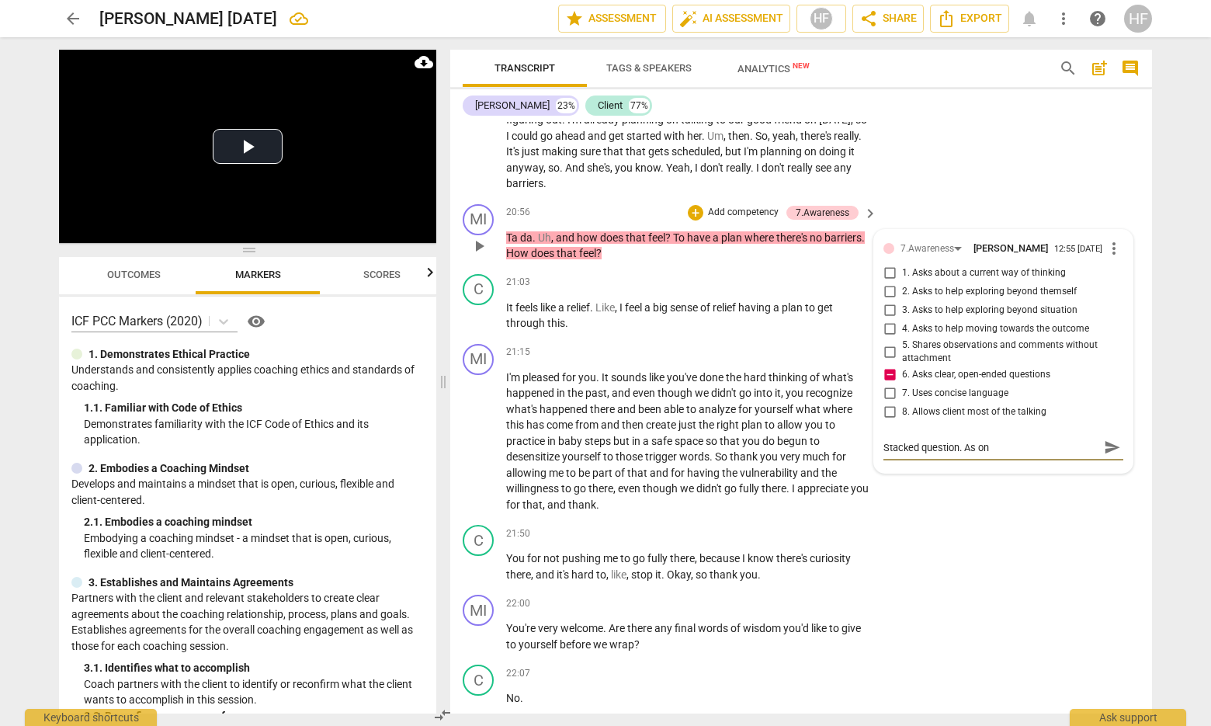
type textarea "Stacked question. As one"
type textarea "Stacked question. As one c"
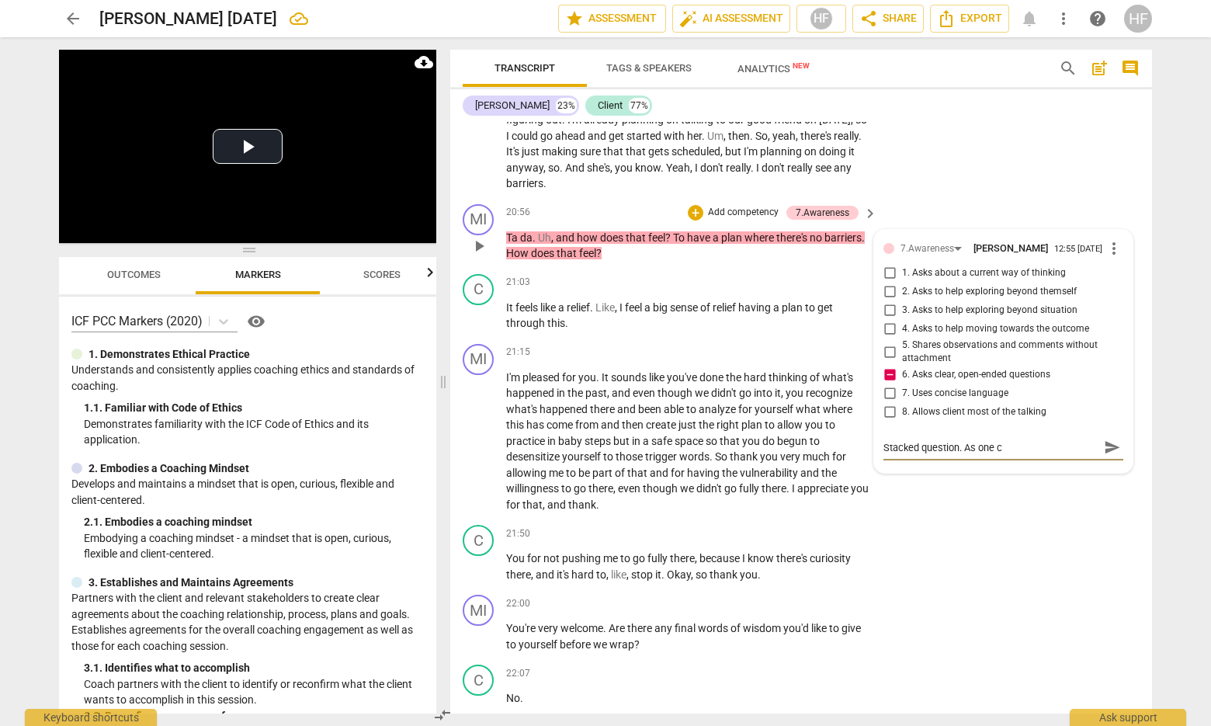
type textarea "Stacked question. As one cl"
type textarea "Stacked question. As one cle"
type textarea "Stacked question. As one clea"
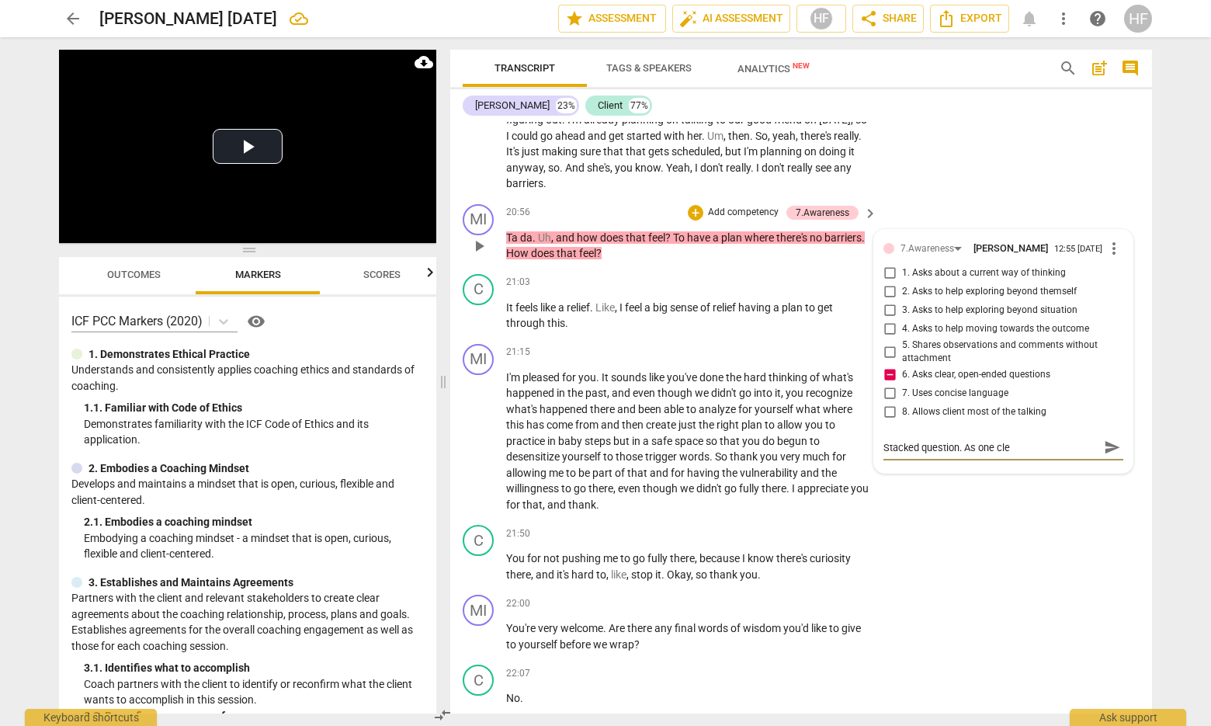
type textarea "Stacked question. As one clea"
type textarea "Stacked question. As one clear"
type textarea "Stacked question. As one clea"
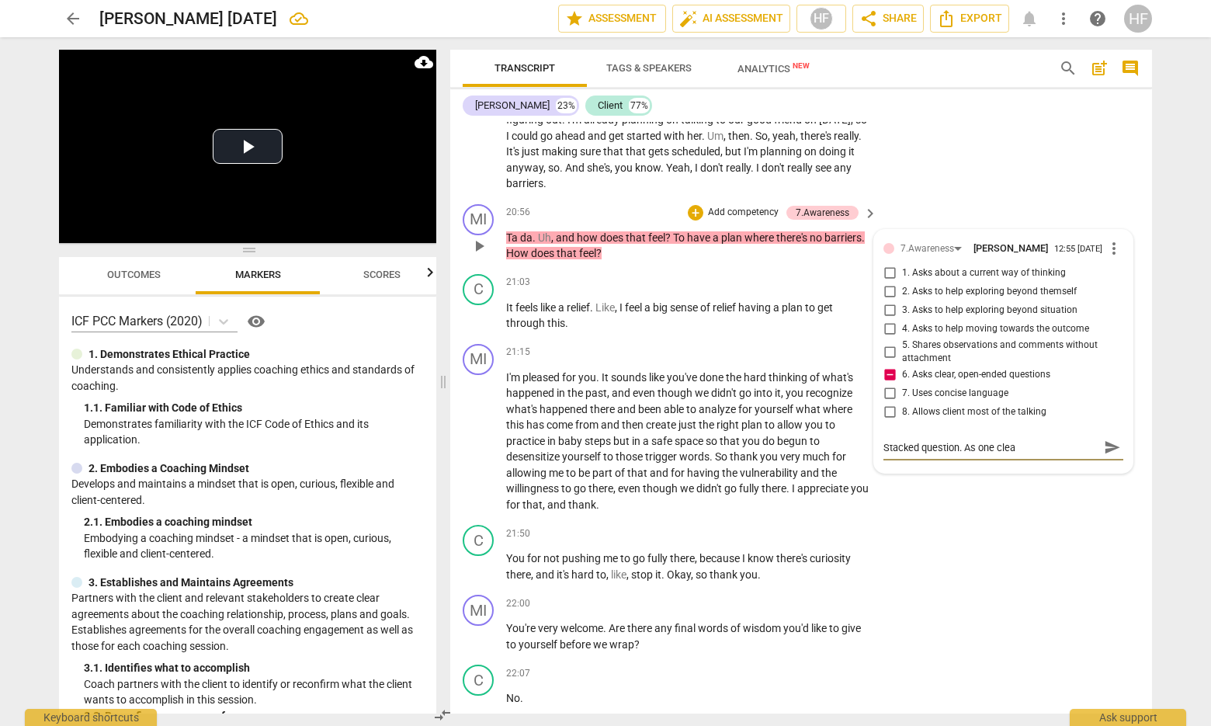
type textarea "Stacked question. As one cle"
type textarea "Stacked question. As one cl"
type textarea "Stacked question. As one c"
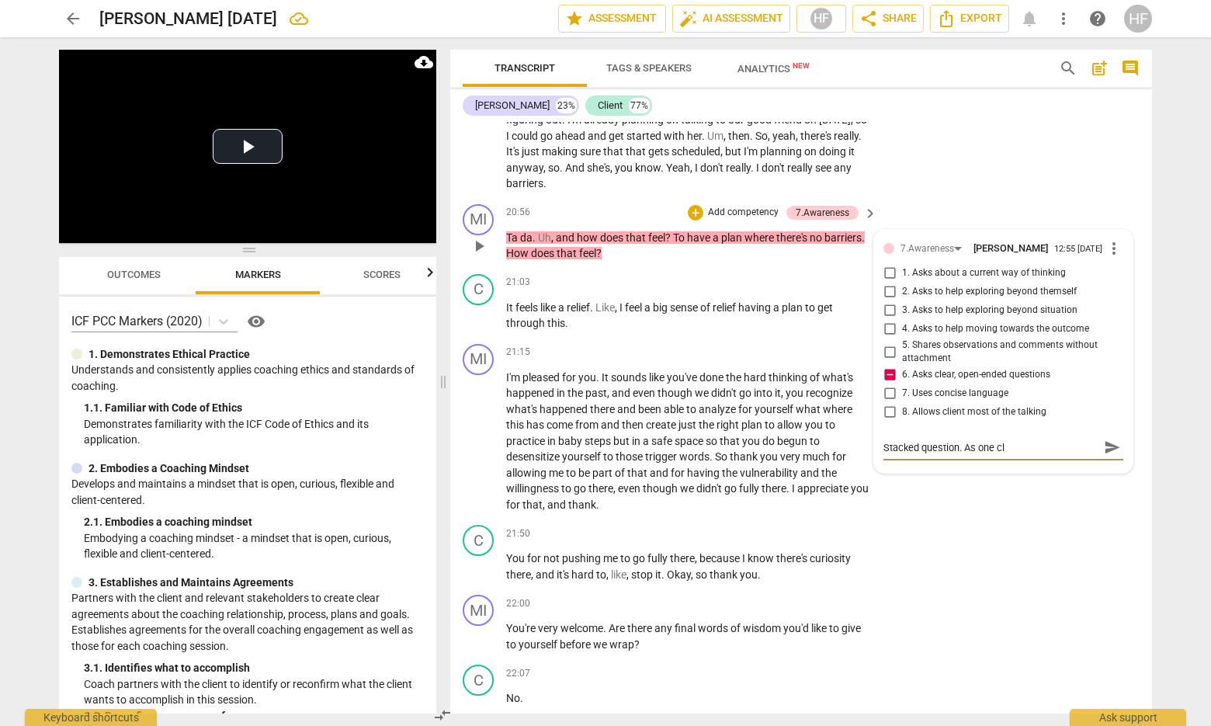
type textarea "Stacked question. As one c"
type textarea "Stacked question. As one"
type textarea "Stacked question. As one a"
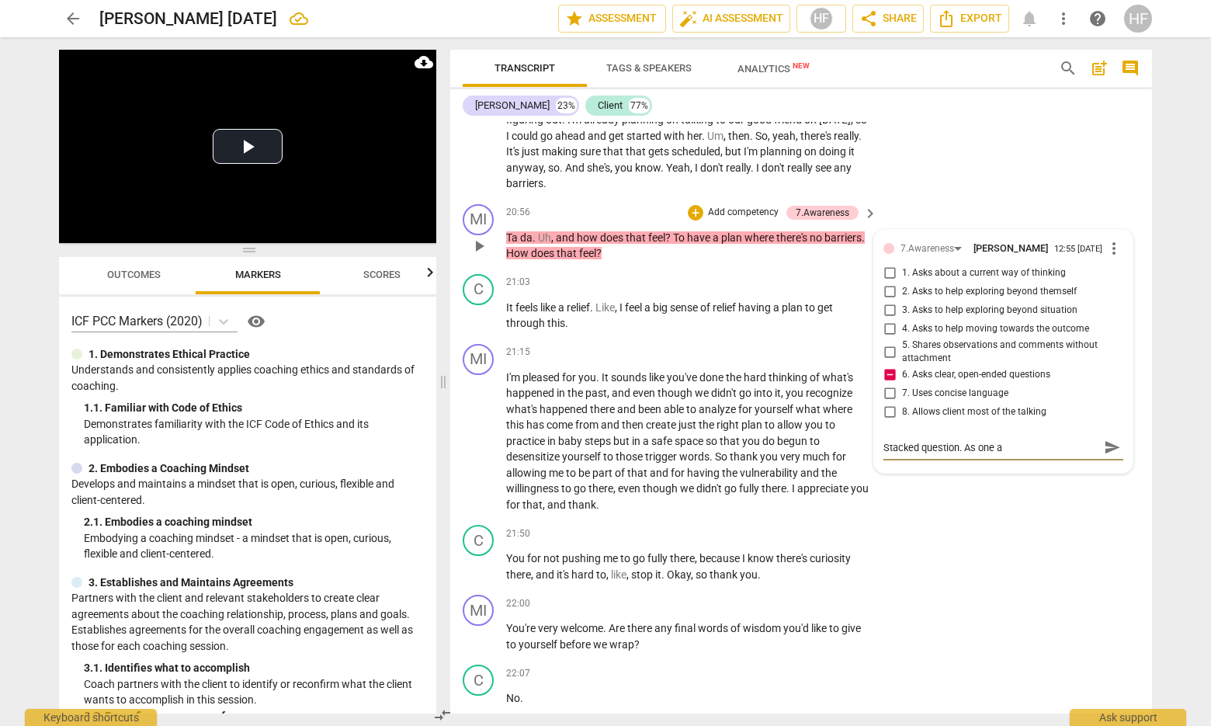
type textarea "Stacked question. As one at"
type textarea "Stacked question. As one at a"
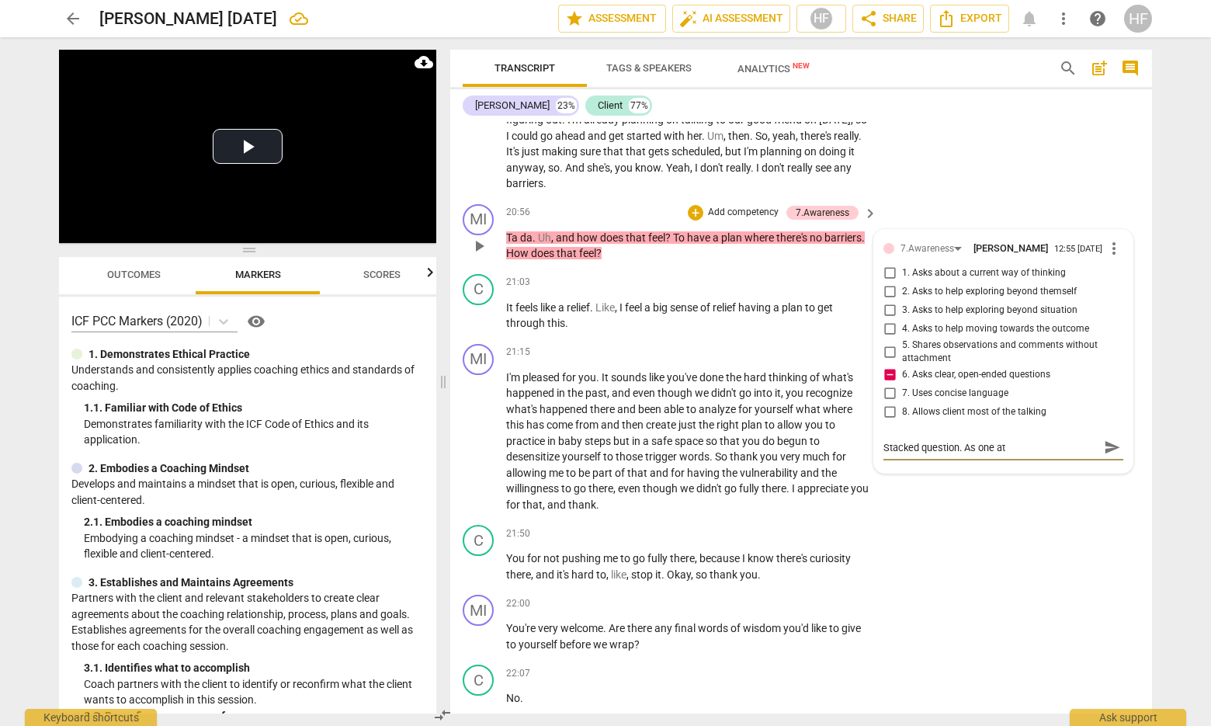
type textarea "Stacked question. As one at a"
type textarea "Stacked question. As one at a t"
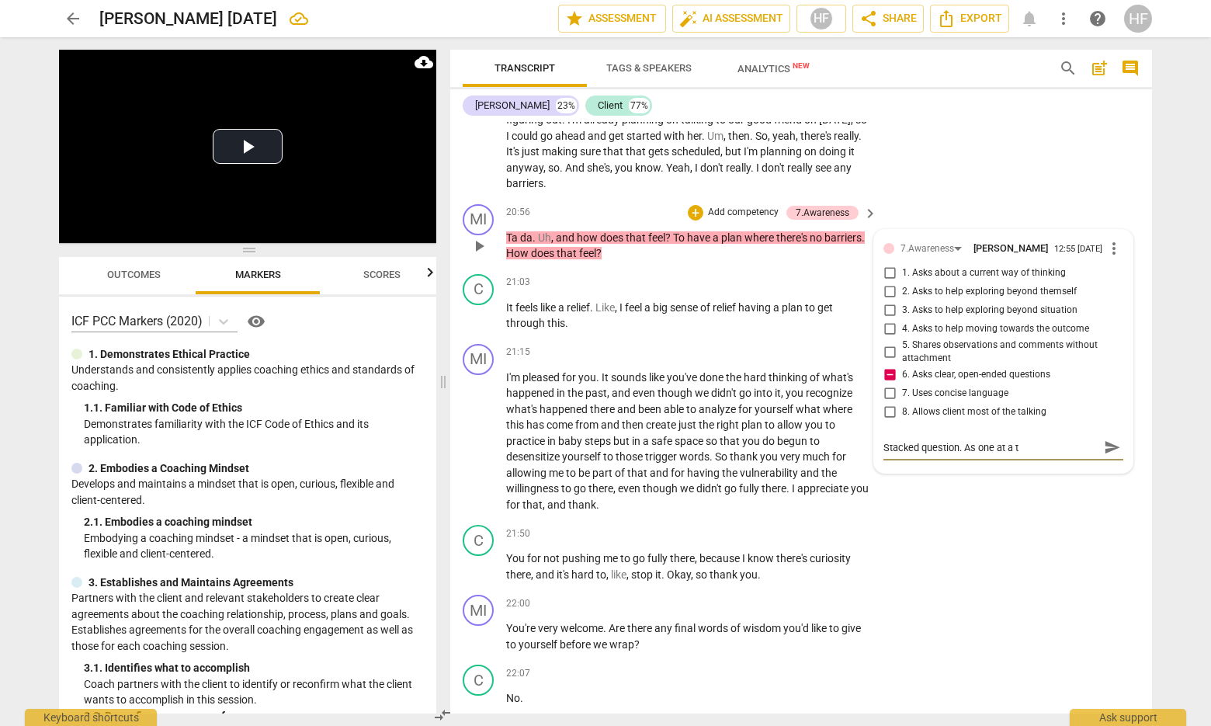
type textarea "Stacked question. As one at a ti"
type textarea "Stacked question. As one at a [PERSON_NAME]"
type textarea "Stacked question. As one at a time"
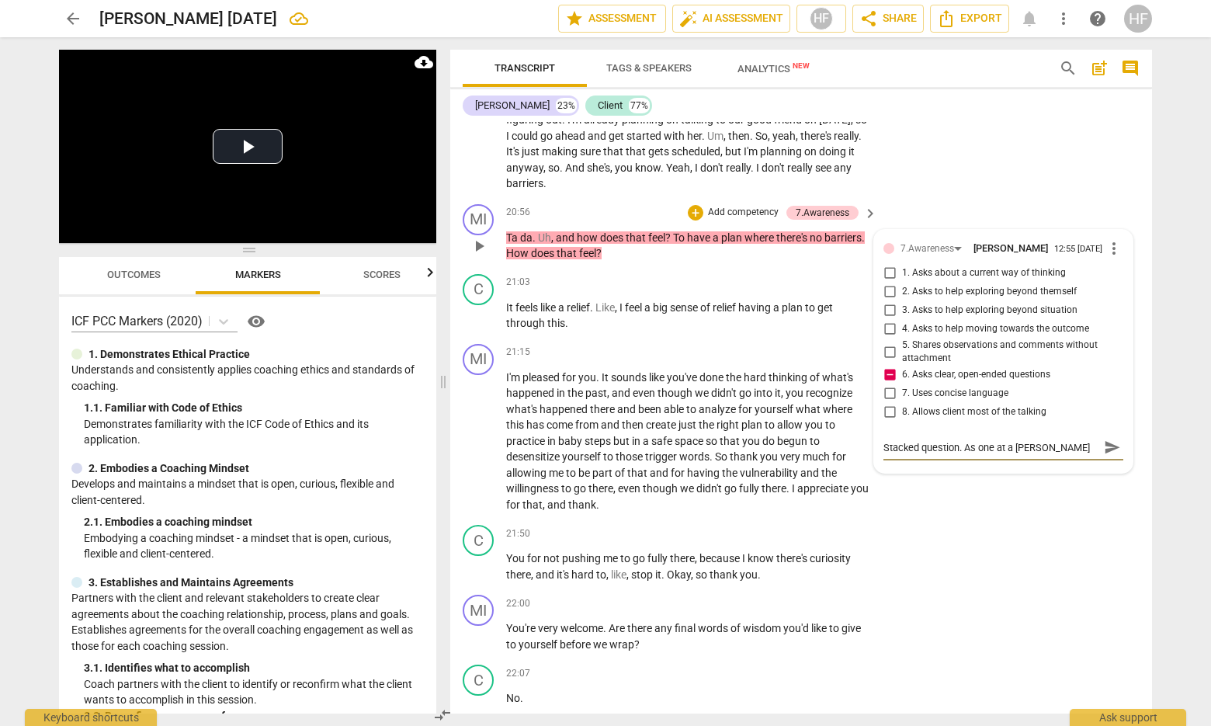
type textarea "Stacked question. As one at a time"
type textarea "Stacked question. As one at a time."
type textarea "Stacked question. As one at a time.."
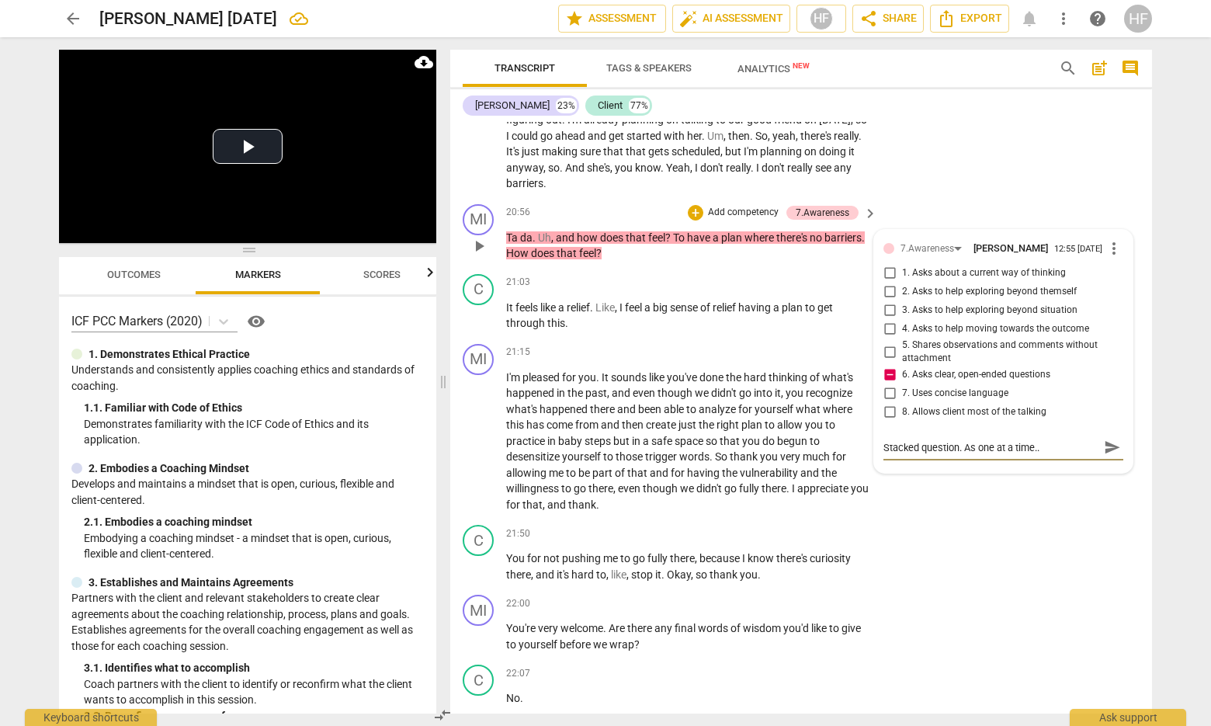
type textarea "Stacked question. As one at a time..."
type textarea "Stacked question. As one at a time... H"
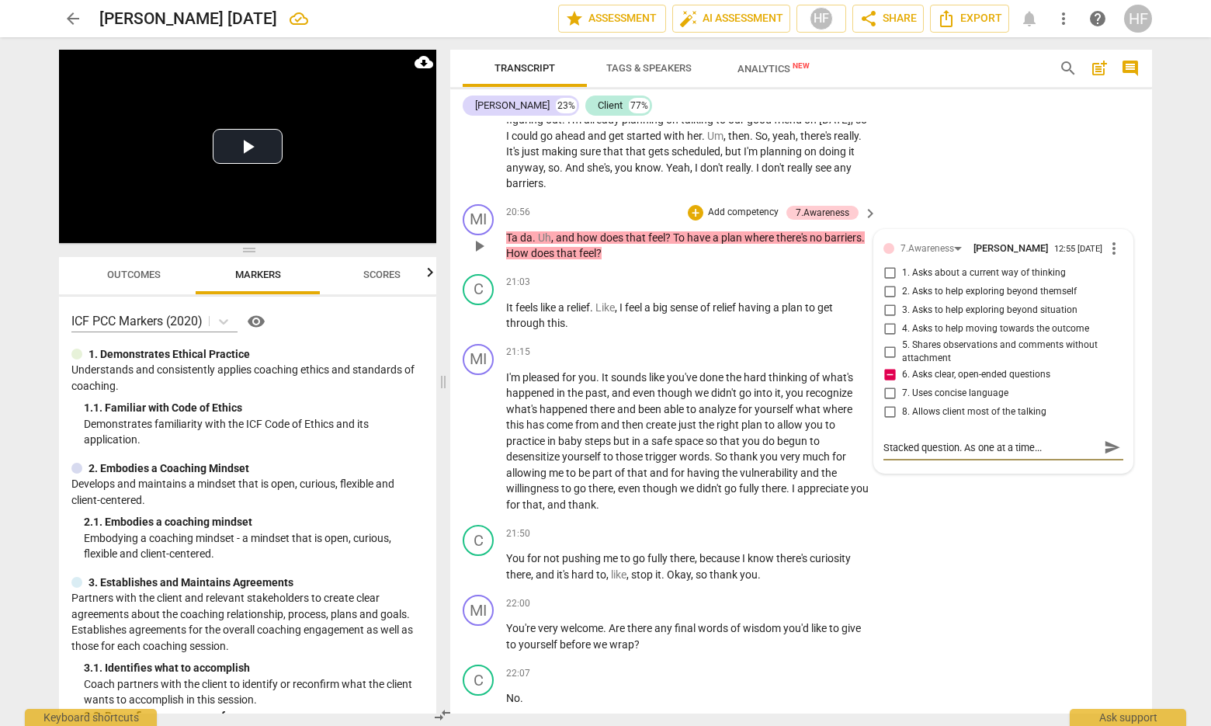
type textarea "Stacked question. As one at a time... H"
type textarea "Stacked question. As one at a time... Ho"
type textarea "Stacked question. As one at a time... How"
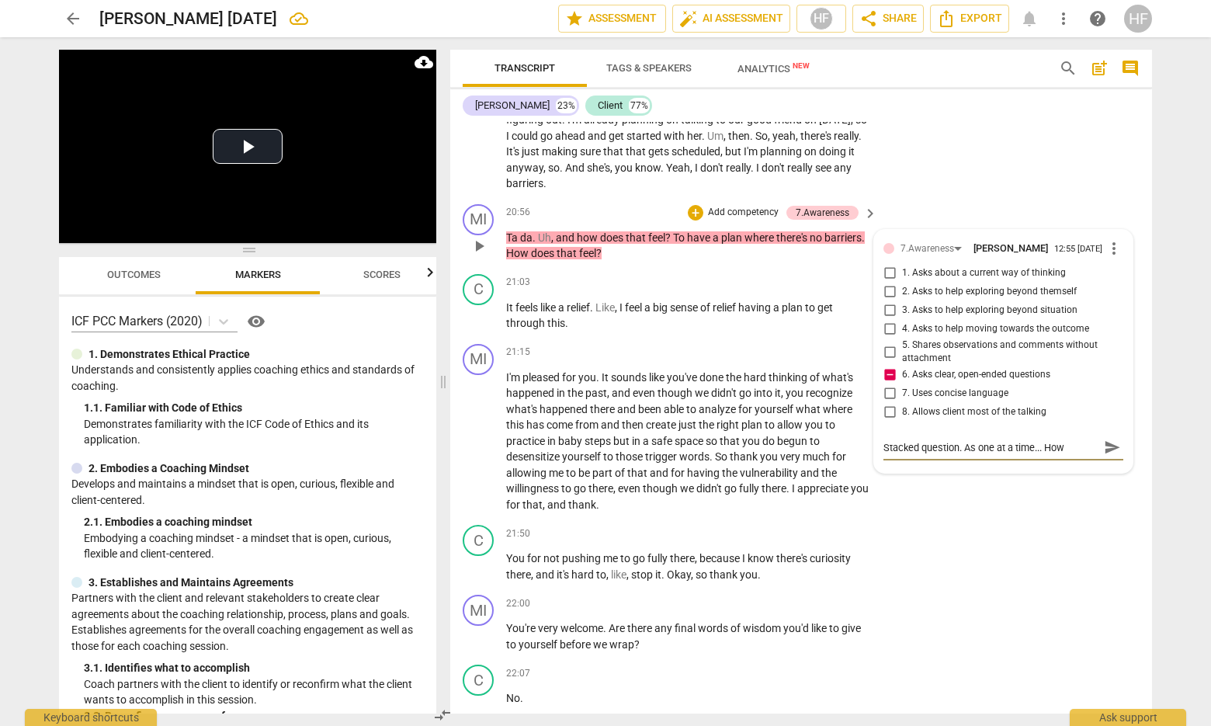
type textarea "Stacked question. As one at a time... How"
type textarea "Stacked question. As one at a time... How d"
type textarea "Stacked question. As one at a time... How do"
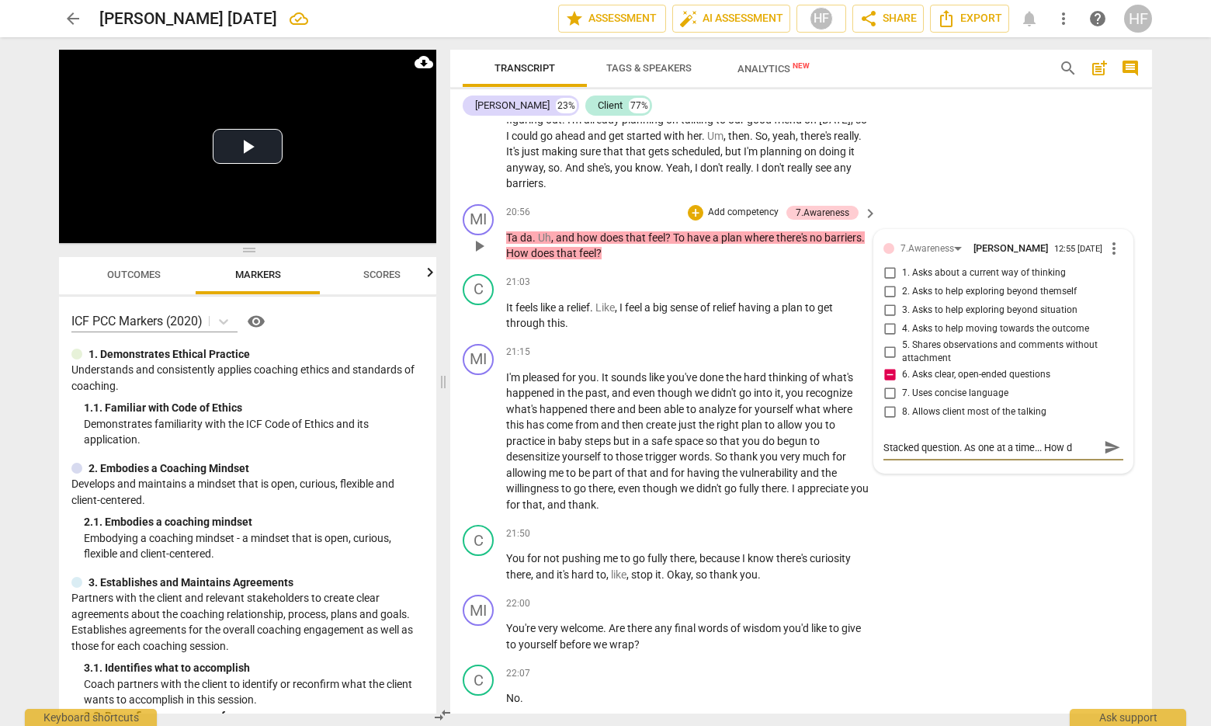
type textarea "Stacked question. As one at a time... How do"
type textarea "Stacked question. As one at a time... How doe"
type textarea "Stacked question. As one at a time... How does"
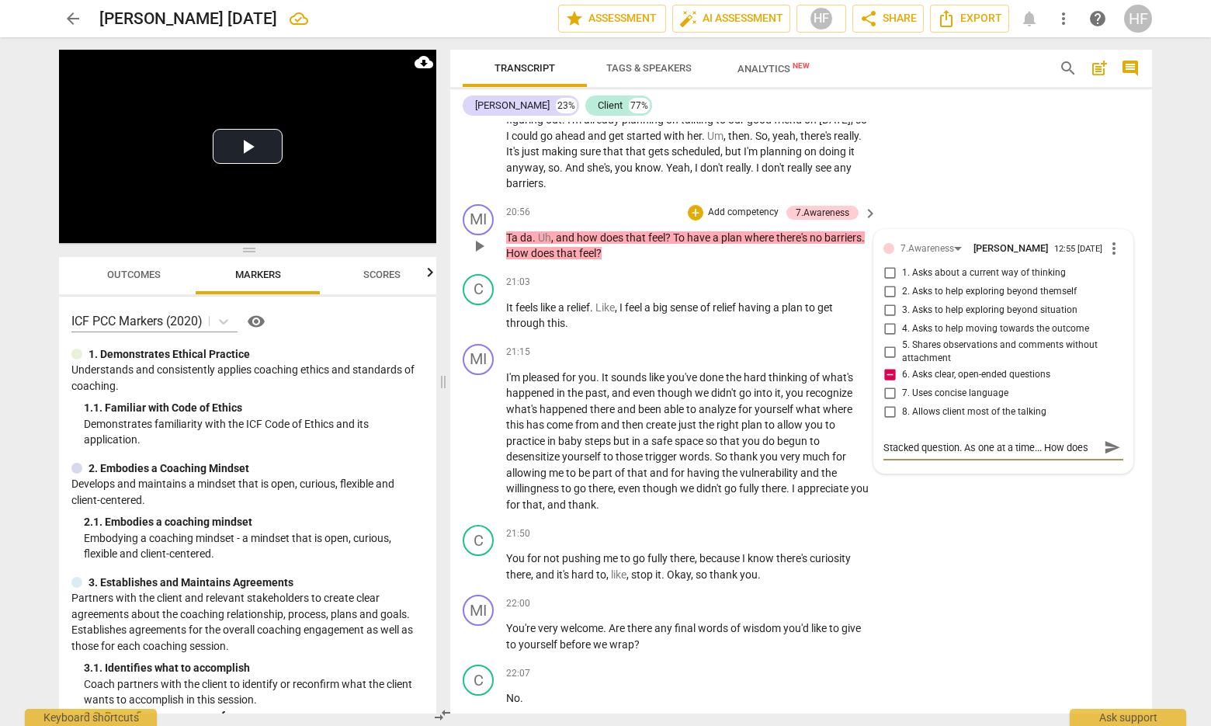
type textarea "Stacked question. As one at a time... How does"
type textarea "Stacked question. As one at a time... How does i"
type textarea "Stacked question. As one at a time... How does it"
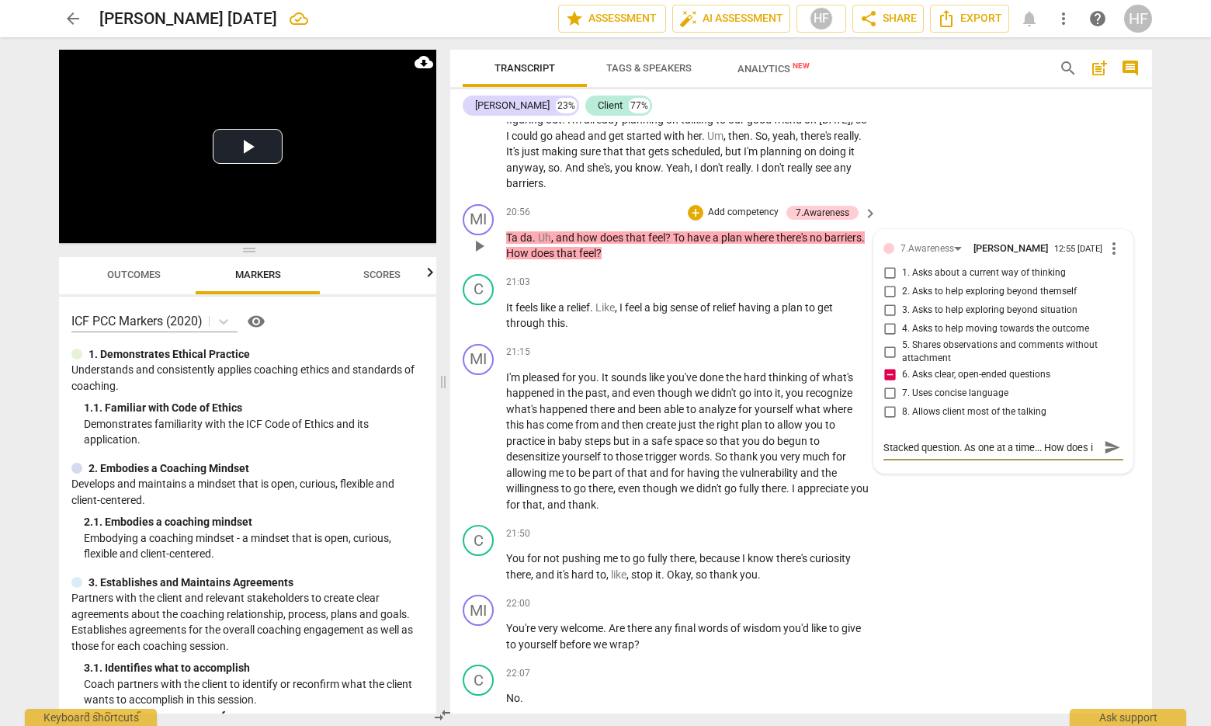
type textarea "Stacked question. As one at a time... How does it"
type textarea "Stacked question. As one at a time... How does it f"
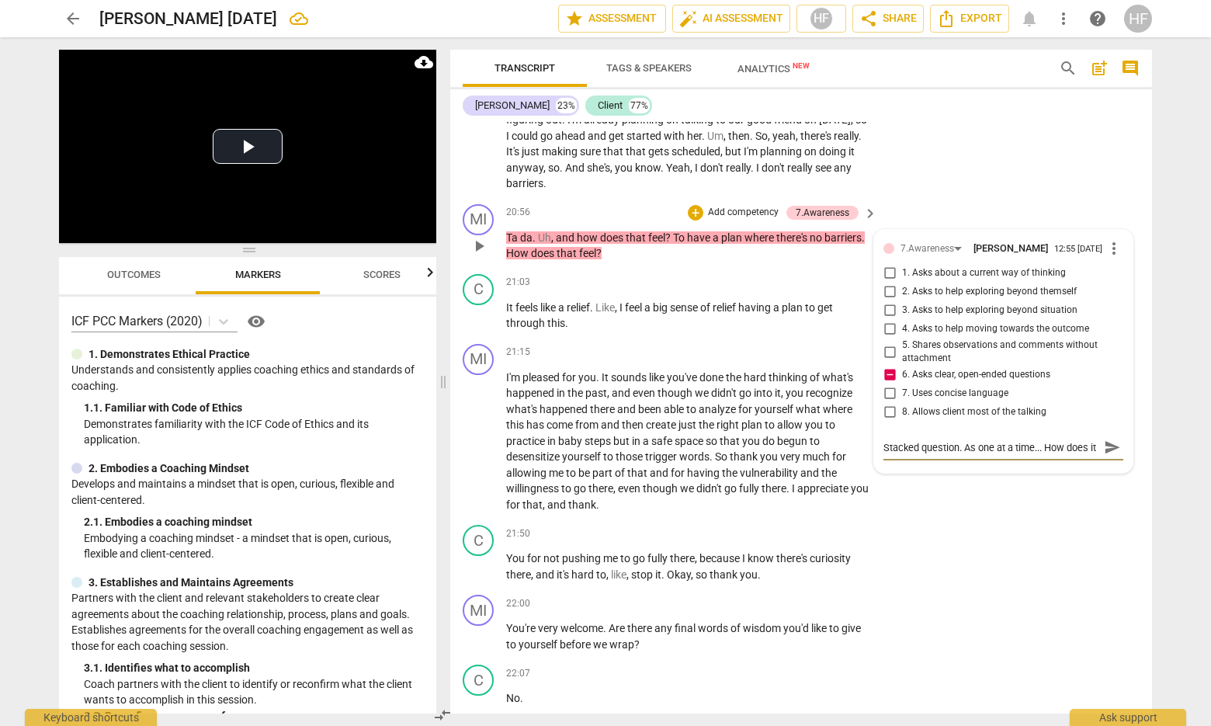
type textarea "Stacked question. As one at a time... How does it f"
type textarea "Stacked question. As one at a time... How does it fe"
type textarea "Stacked question. As one at a time... How does it fee"
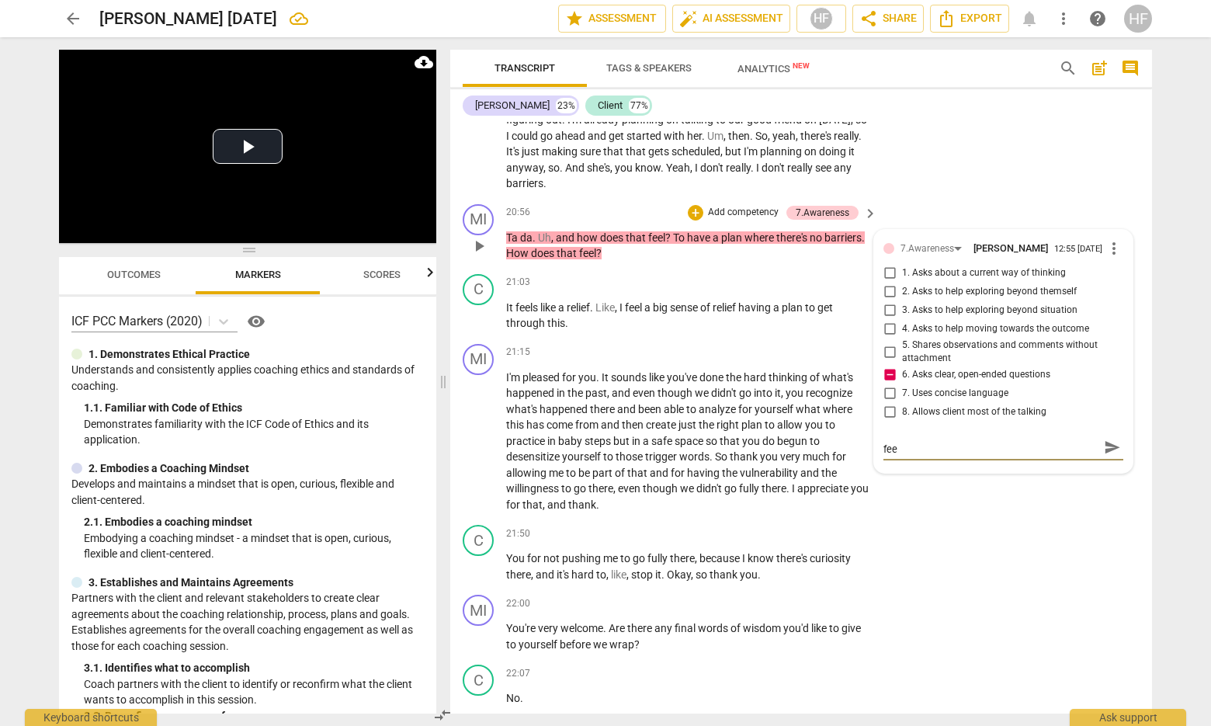
type textarea "Stacked question. As one at a time... How does it feel"
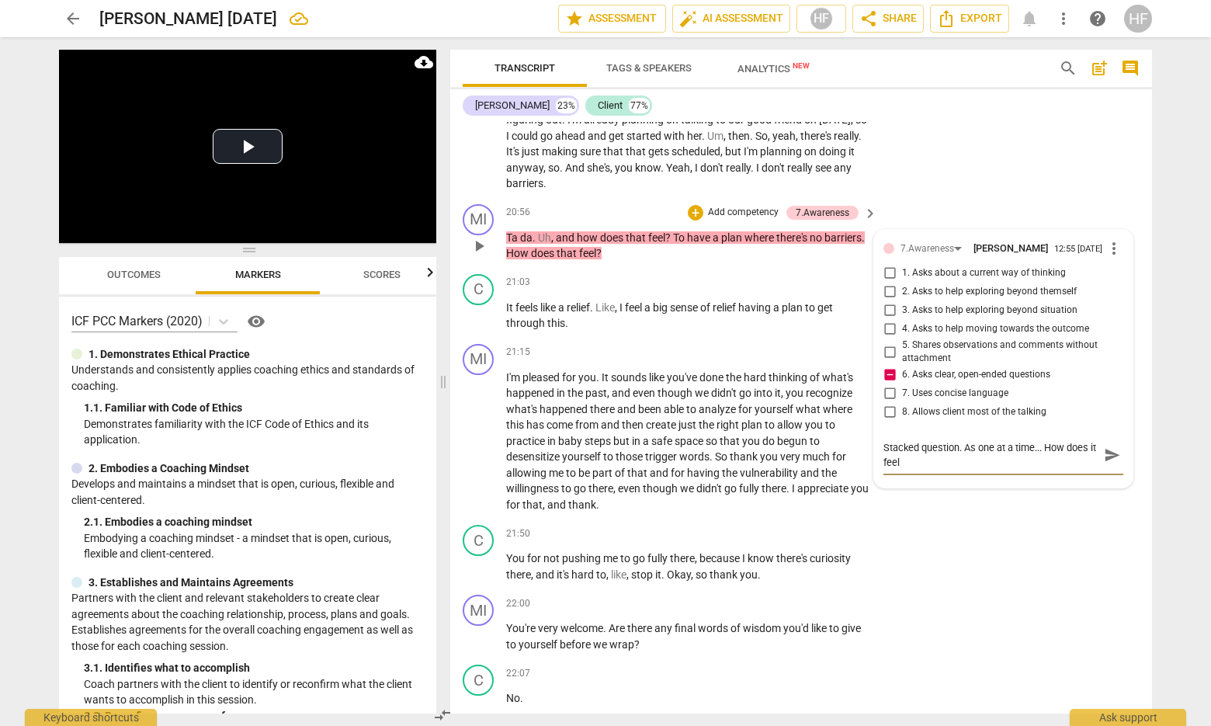
type textarea "Stacked question. As one at a time... How does it feel t"
type textarea "Stacked question. As one at a time... How does it feel to"
click at [1104, 446] on span "send" at bounding box center [1112, 454] width 17 height 17
click at [889, 264] on input "1. Asks about a current way of thinking" at bounding box center [889, 273] width 25 height 19
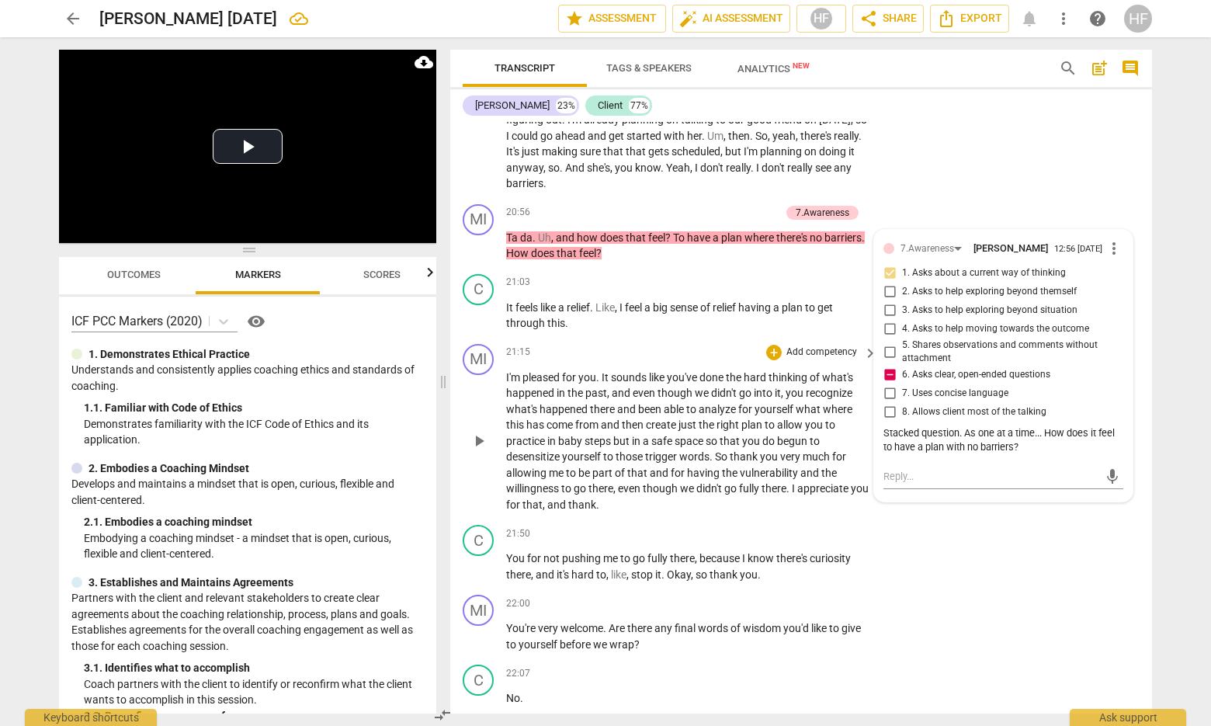
click at [749, 441] on p "I'm pleased for you . It sounds like you've done the hard thinking of what's ha…" at bounding box center [687, 441] width 363 height 144
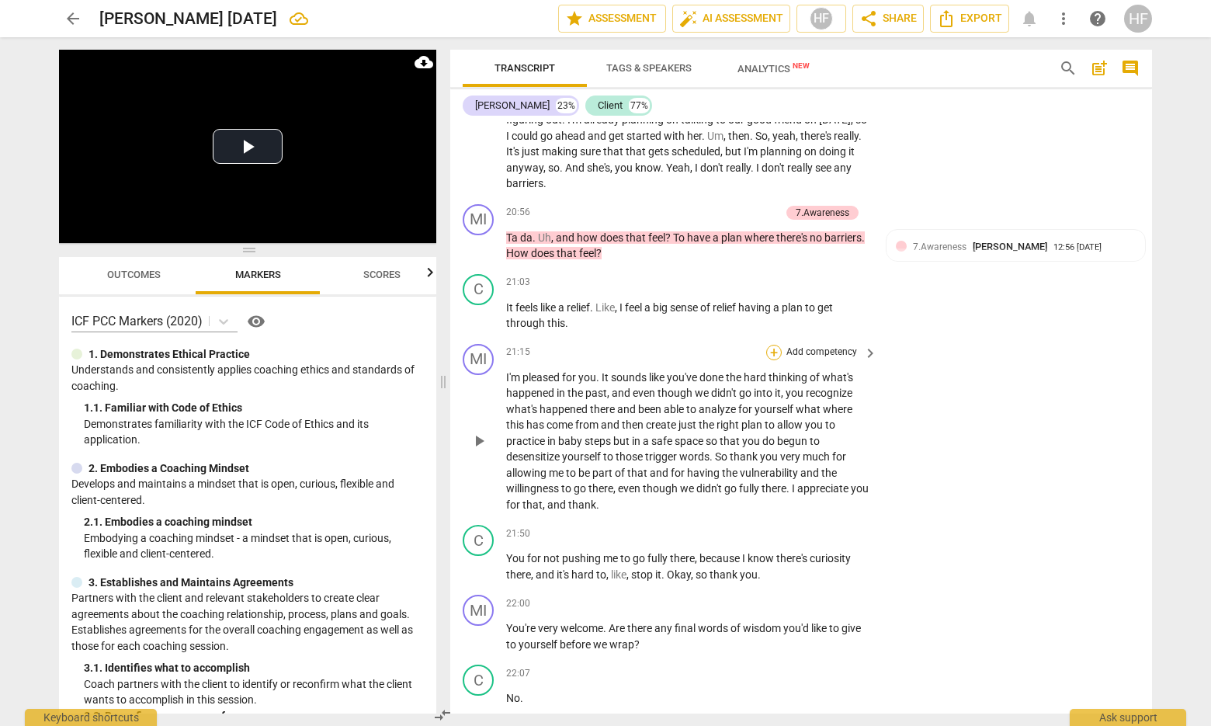
click at [770, 345] on div "+" at bounding box center [774, 353] width 16 height 16
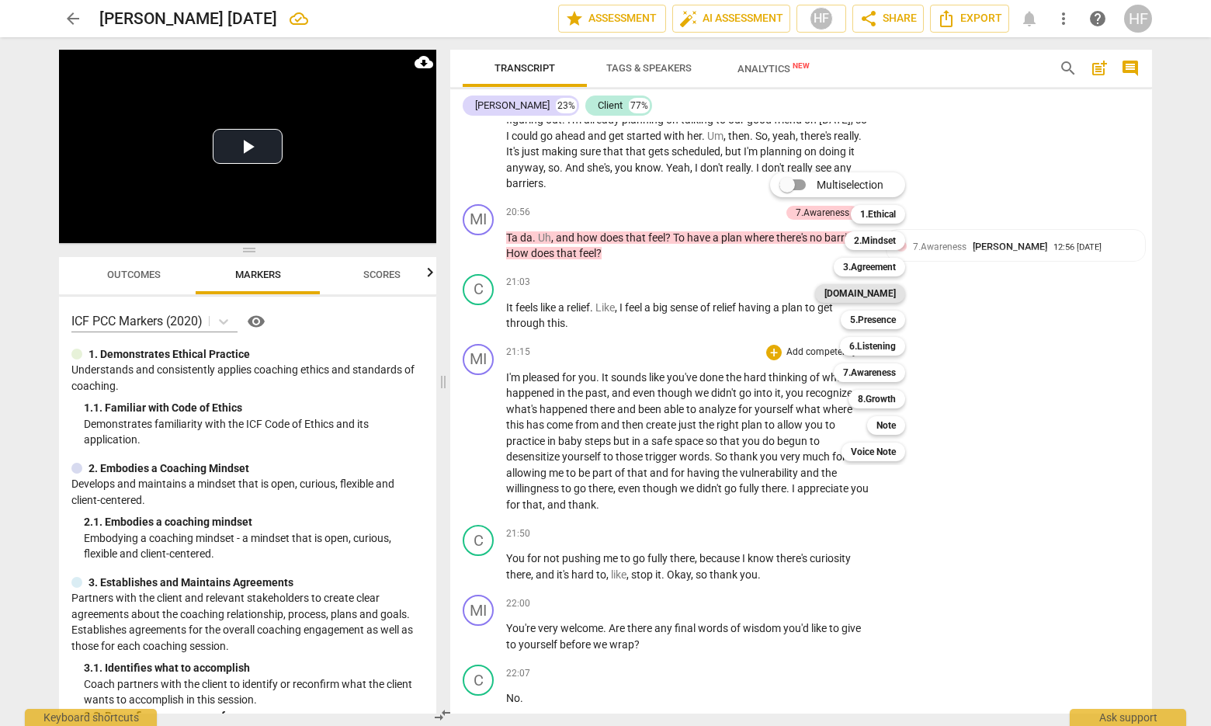
click at [888, 290] on b "[DOMAIN_NAME]" at bounding box center [859, 293] width 71 height 19
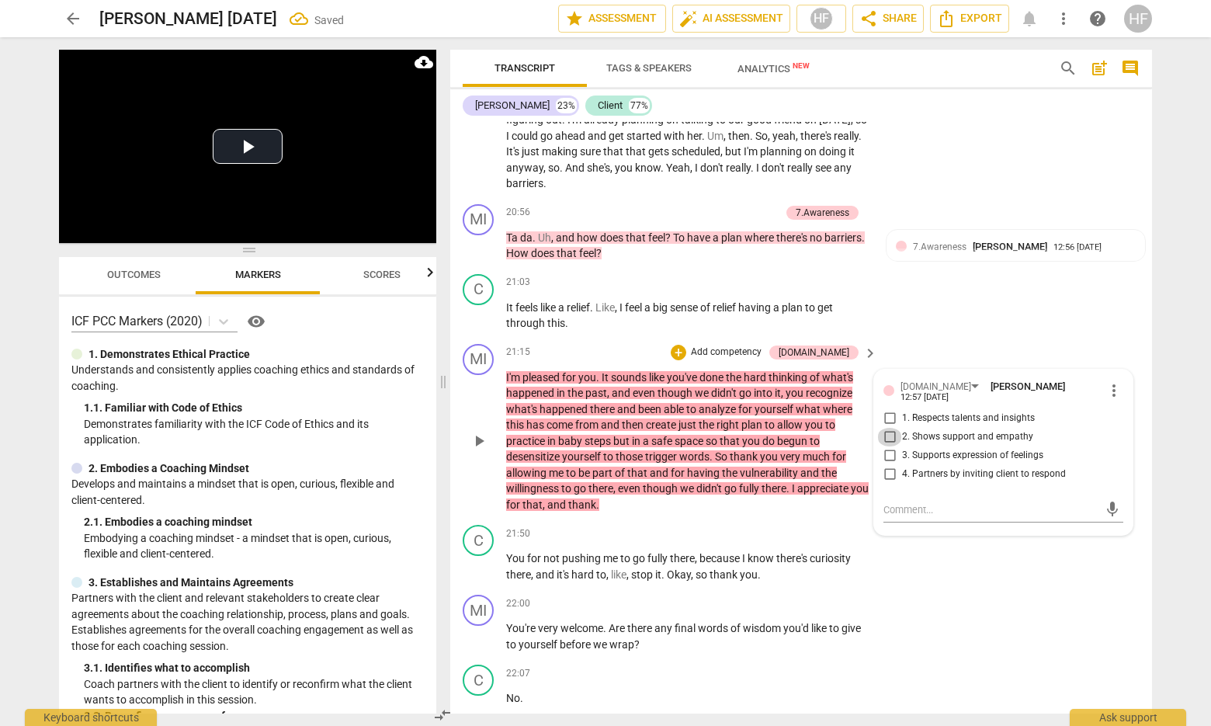
click at [895, 428] on input "2. Shows support and empathy" at bounding box center [889, 437] width 25 height 19
click at [686, 345] on div "+" at bounding box center [678, 353] width 16 height 16
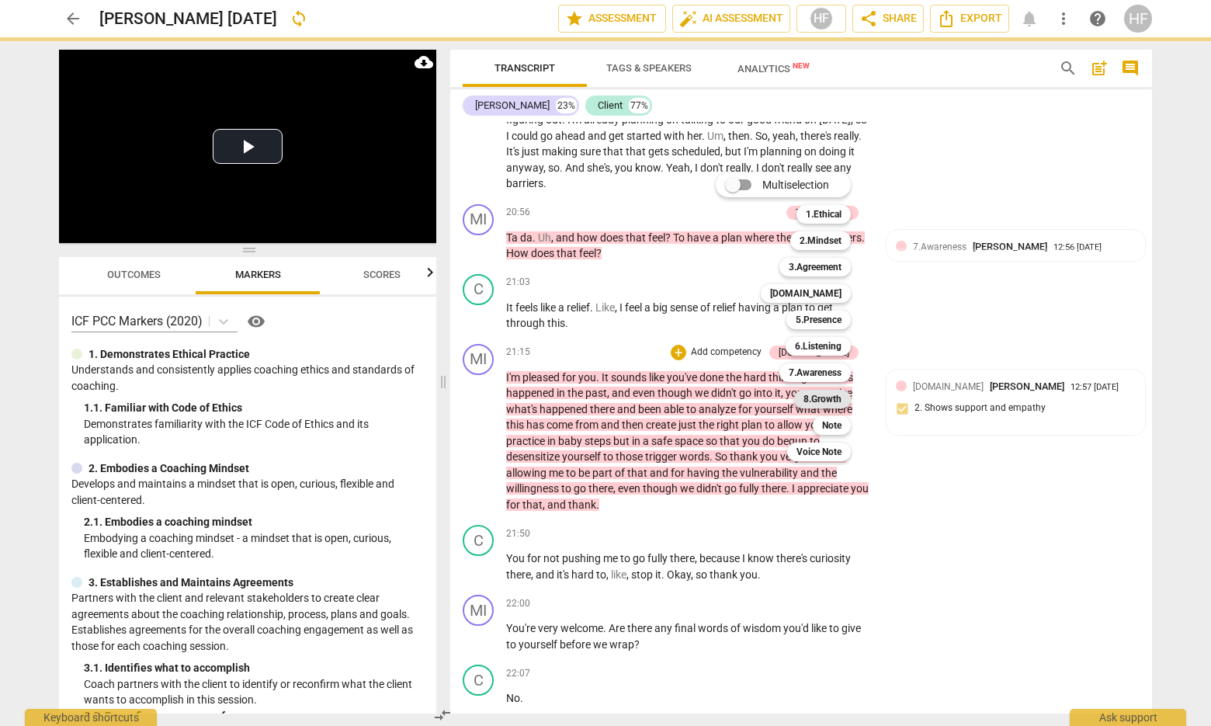
click at [838, 397] on b "8.Growth" at bounding box center [822, 399] width 38 height 19
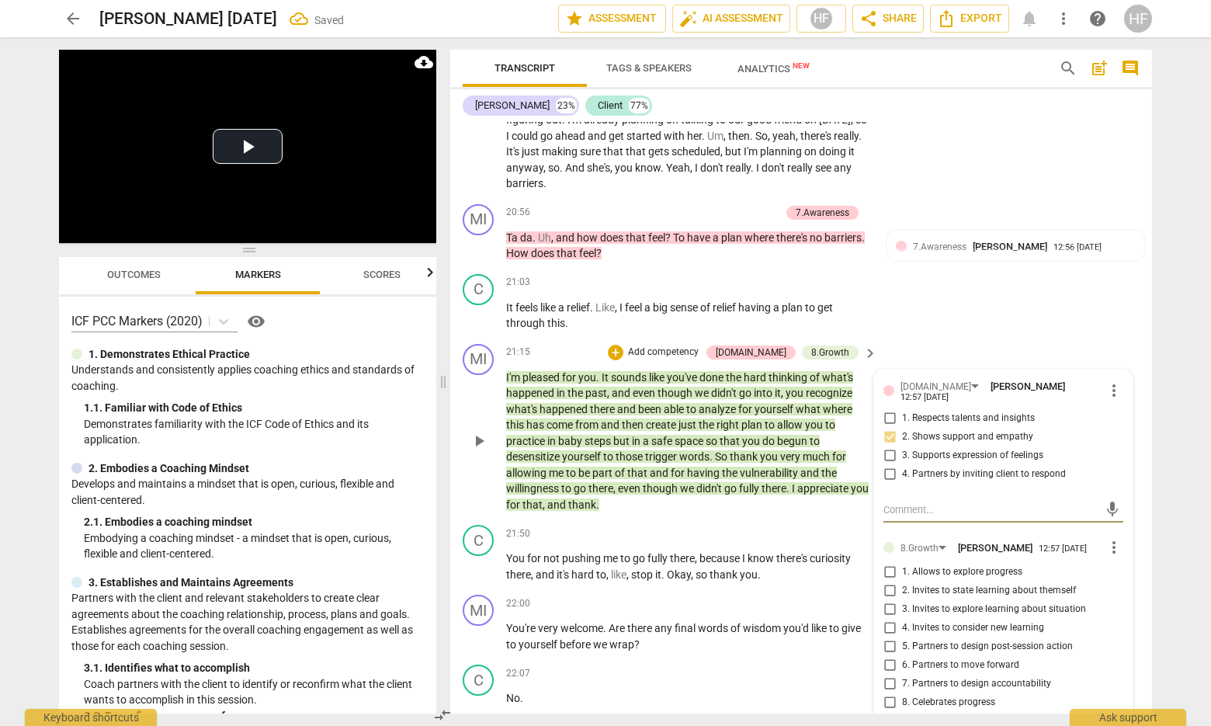
click at [894, 693] on input "8. Celebrates progress" at bounding box center [889, 702] width 25 height 19
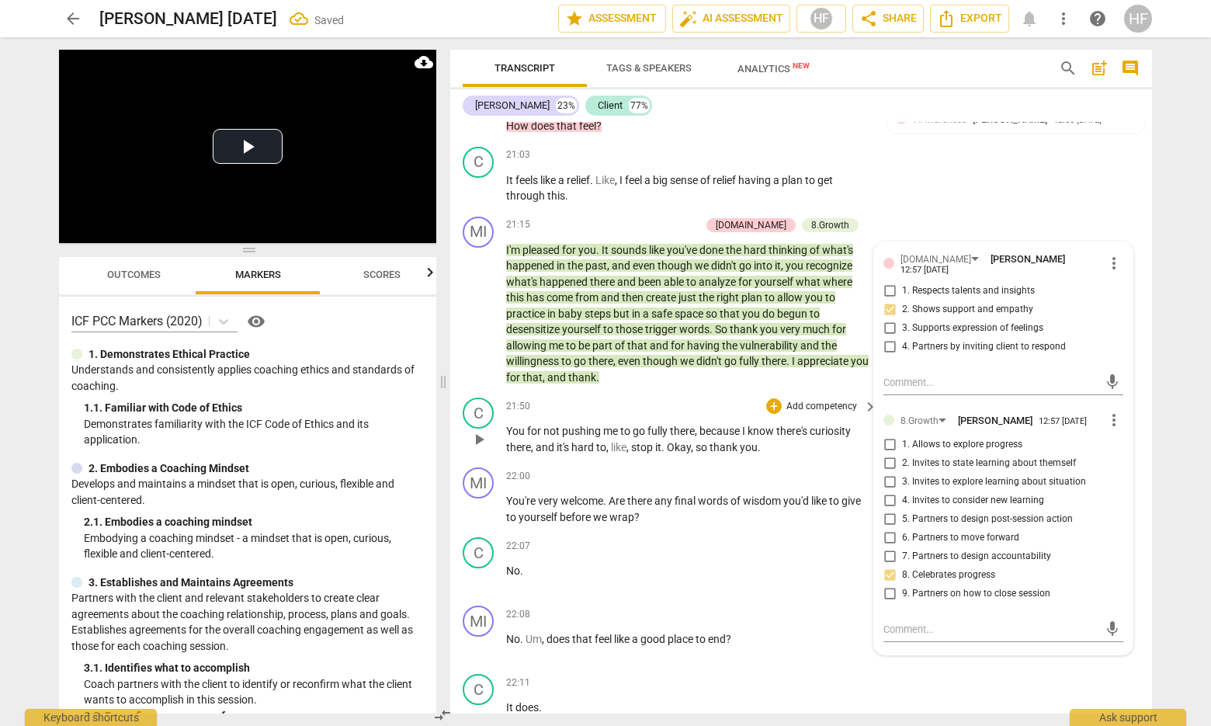
scroll to position [6624, 0]
click at [770, 492] on p "You're very welcome . Are there any final words of wisdom you'd like to give to…" at bounding box center [687, 508] width 363 height 32
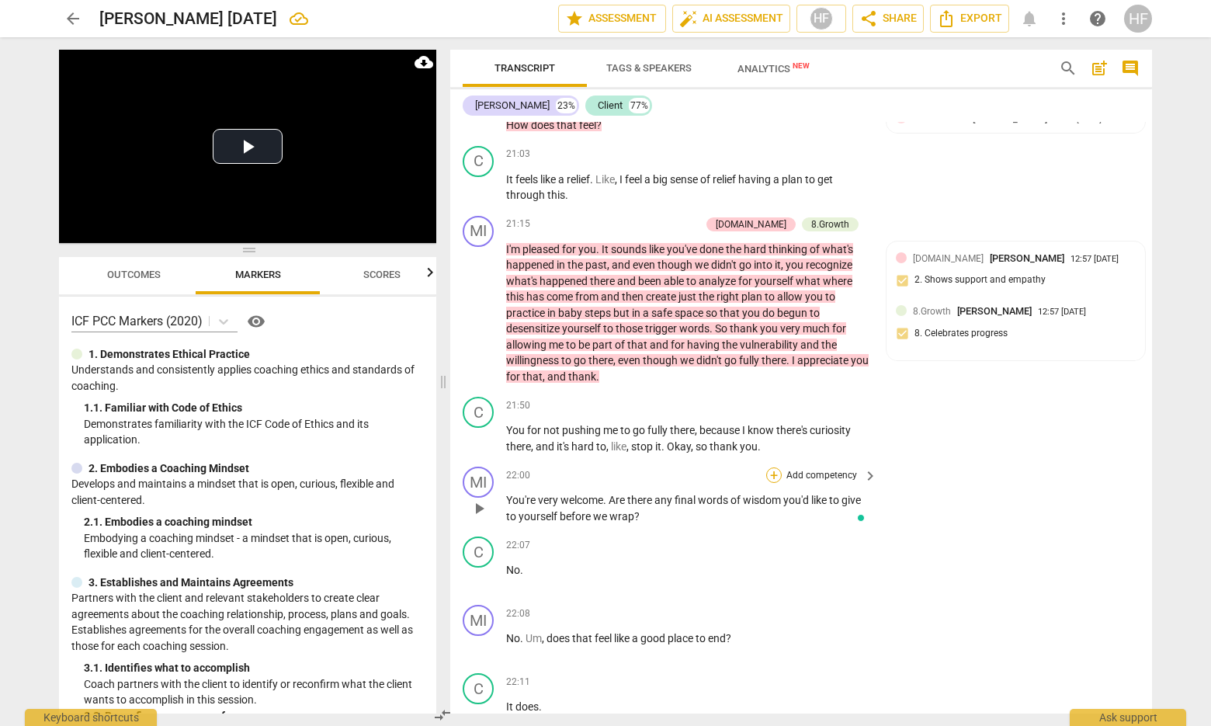
click at [770, 467] on div "+" at bounding box center [774, 475] width 16 height 16
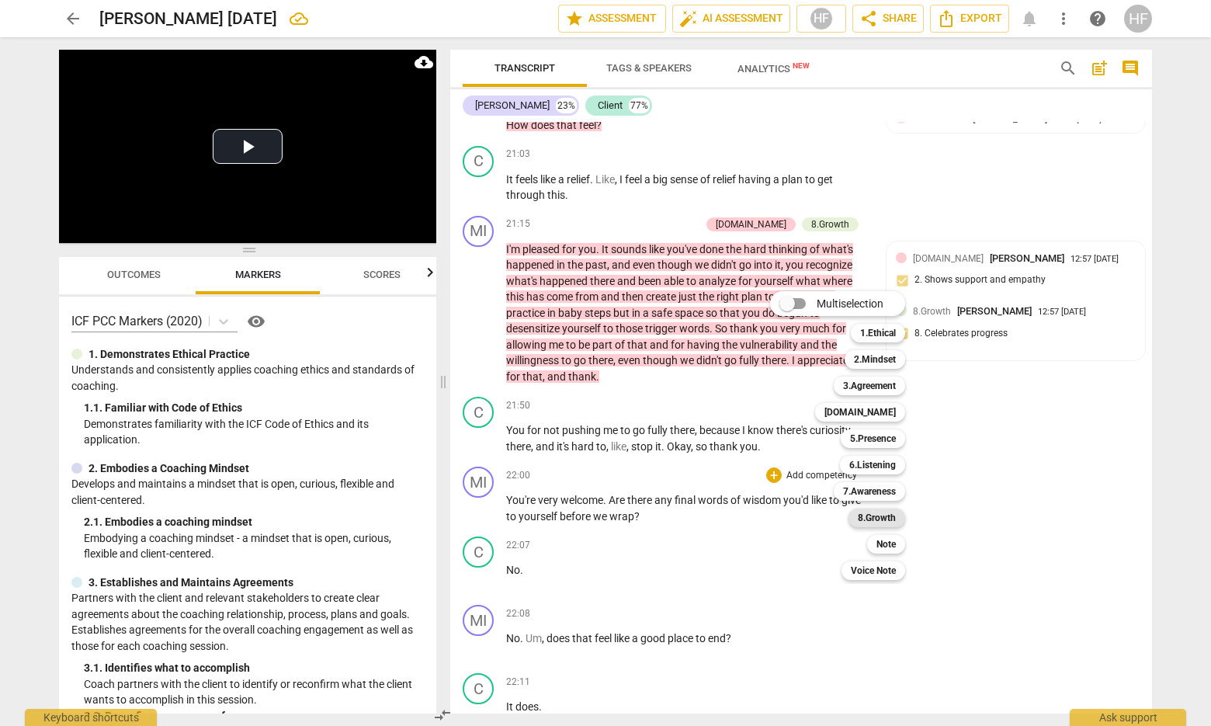
click at [888, 520] on b "8.Growth" at bounding box center [877, 517] width 38 height 19
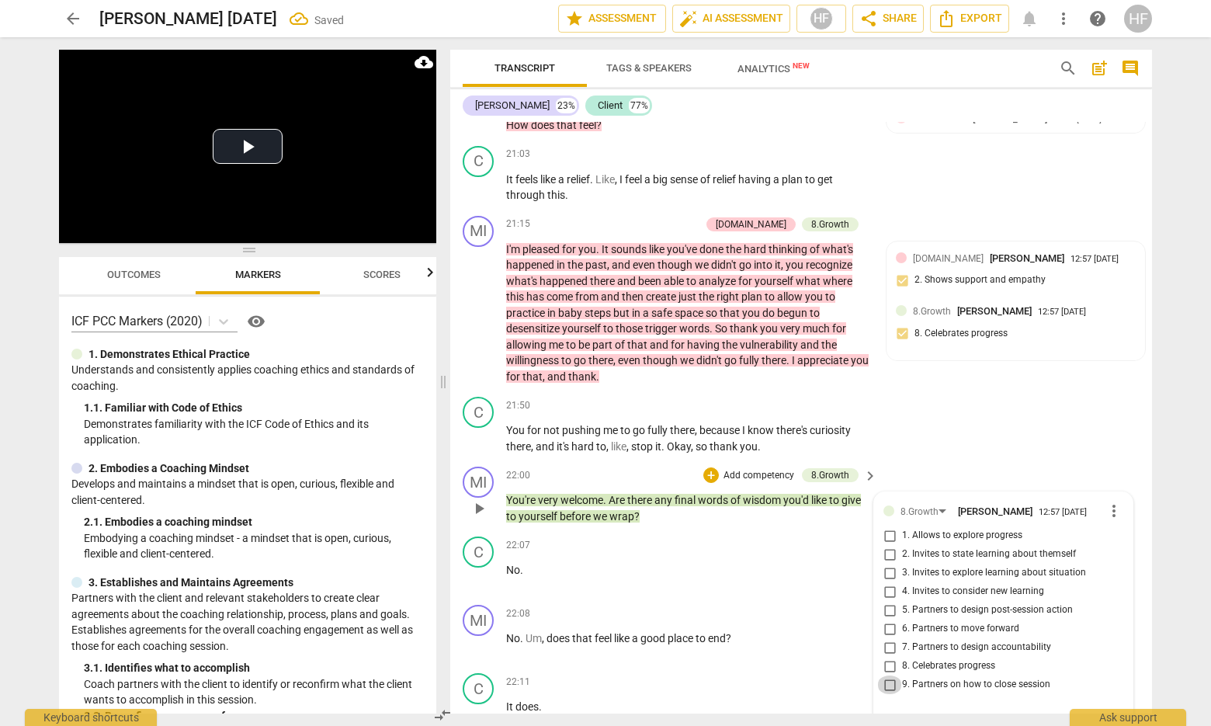
click at [894, 675] on input "9. Partners on how to close session" at bounding box center [889, 684] width 25 height 19
click at [899, 712] on textarea at bounding box center [990, 719] width 215 height 15
click at [1104, 712] on span "send" at bounding box center [1112, 720] width 17 height 17
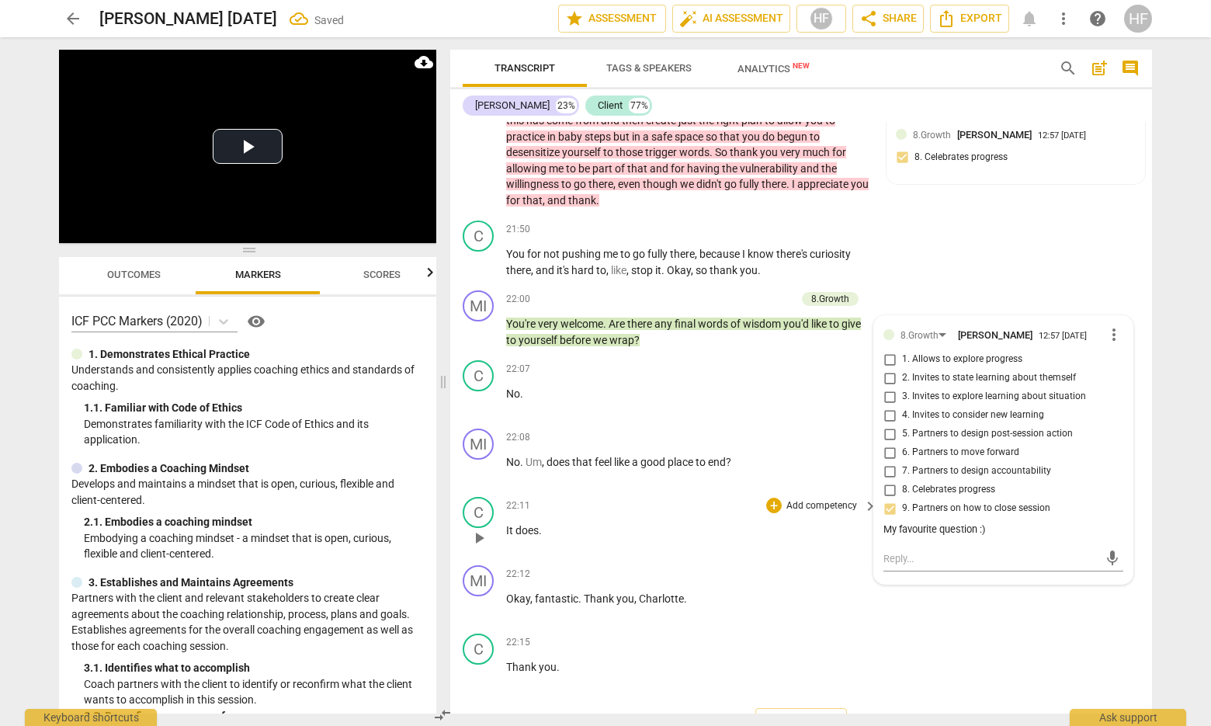
scroll to position [6799, 0]
click at [771, 430] on div "+" at bounding box center [774, 438] width 16 height 16
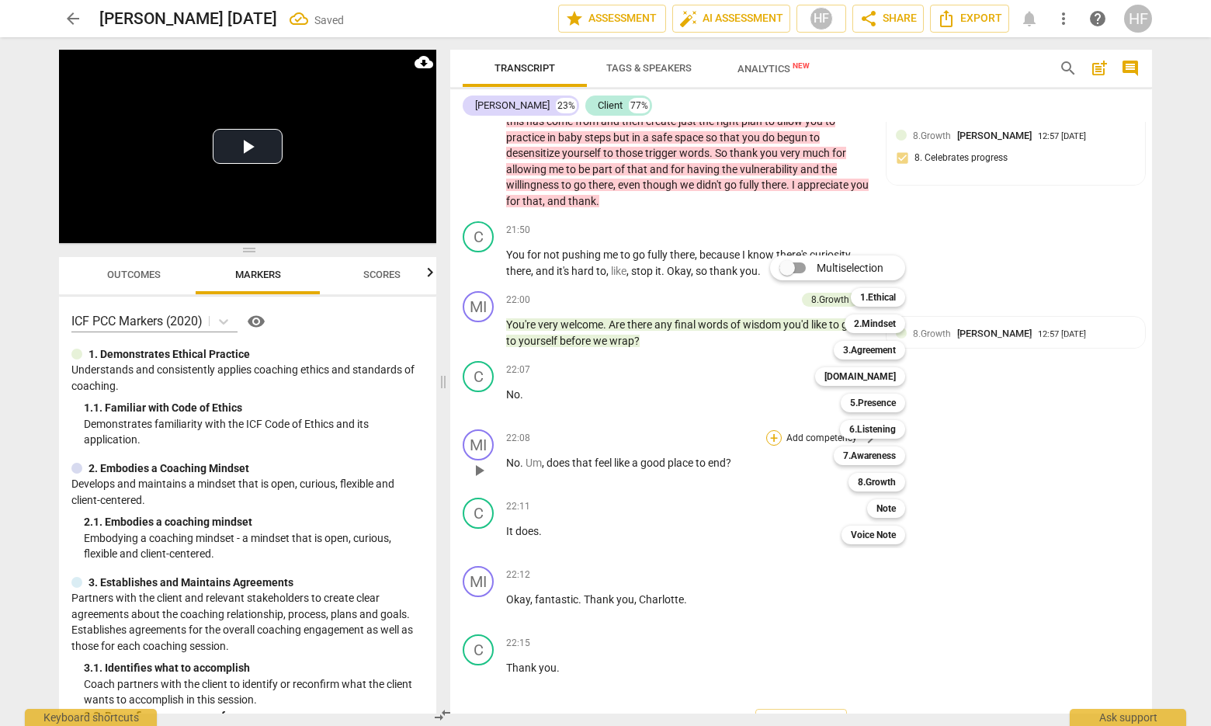
scroll to position [6797, 0]
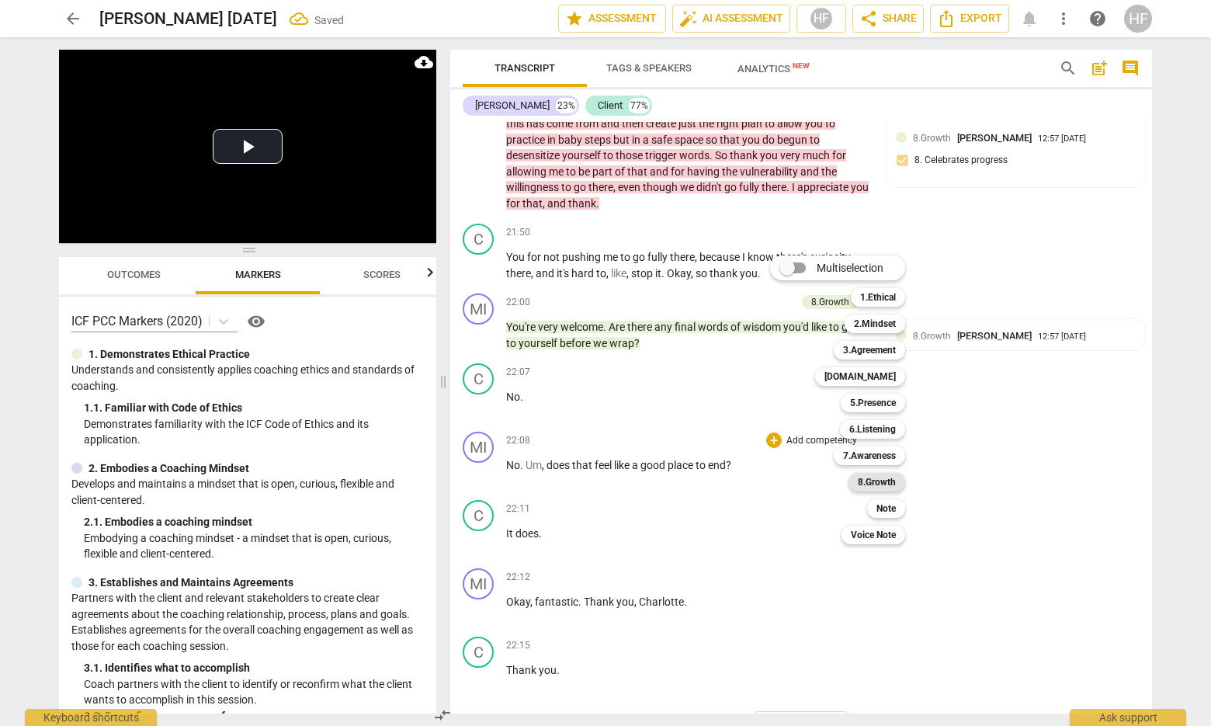
click at [887, 485] on b "8.Growth" at bounding box center [877, 482] width 38 height 19
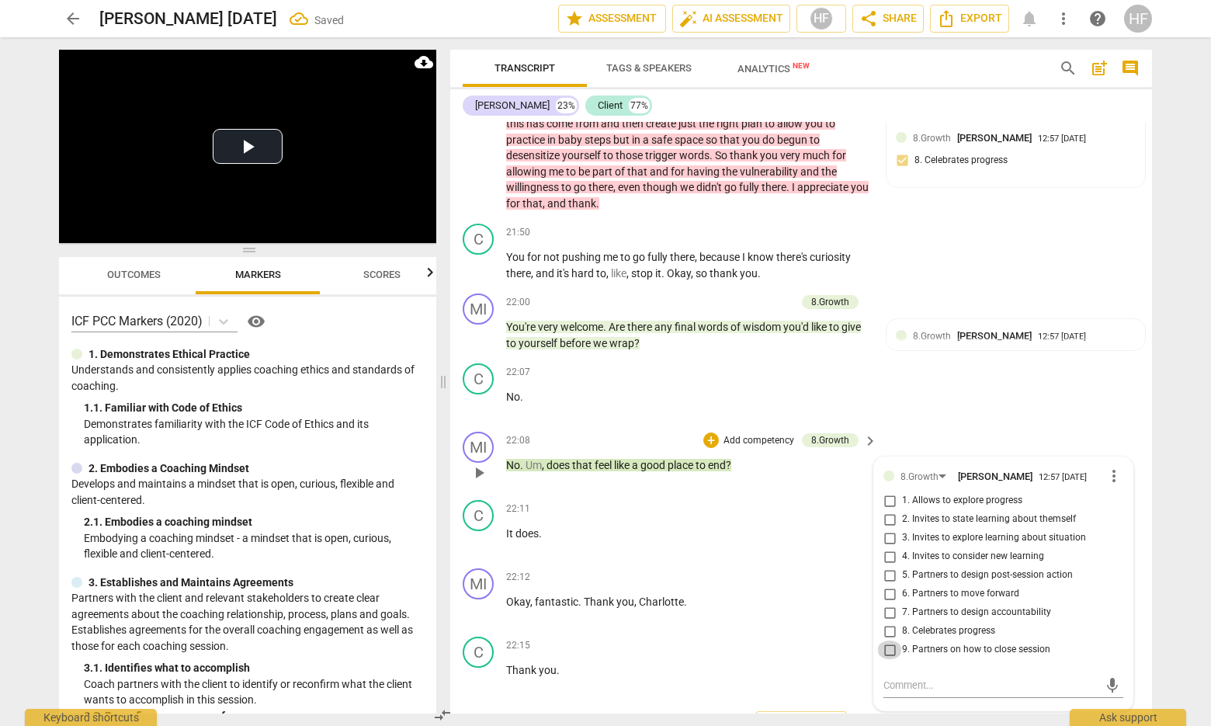
click at [890, 640] on input "9. Partners on how to close session" at bounding box center [889, 649] width 25 height 19
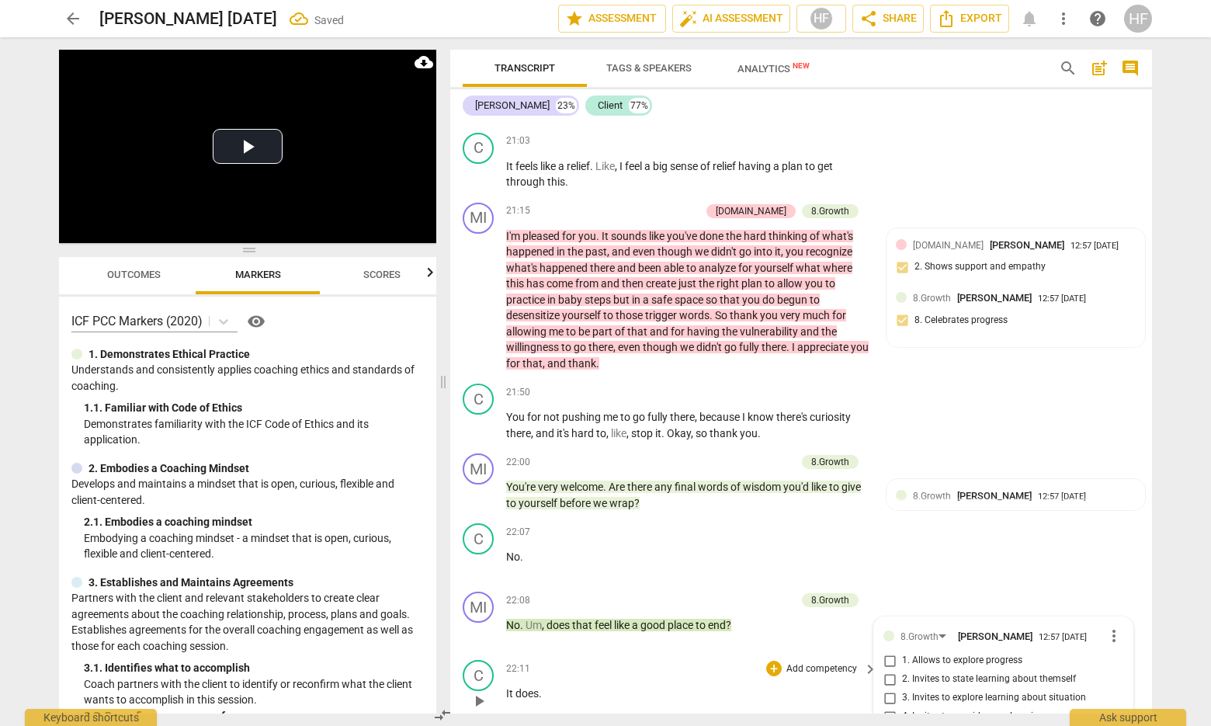
scroll to position [6628, 0]
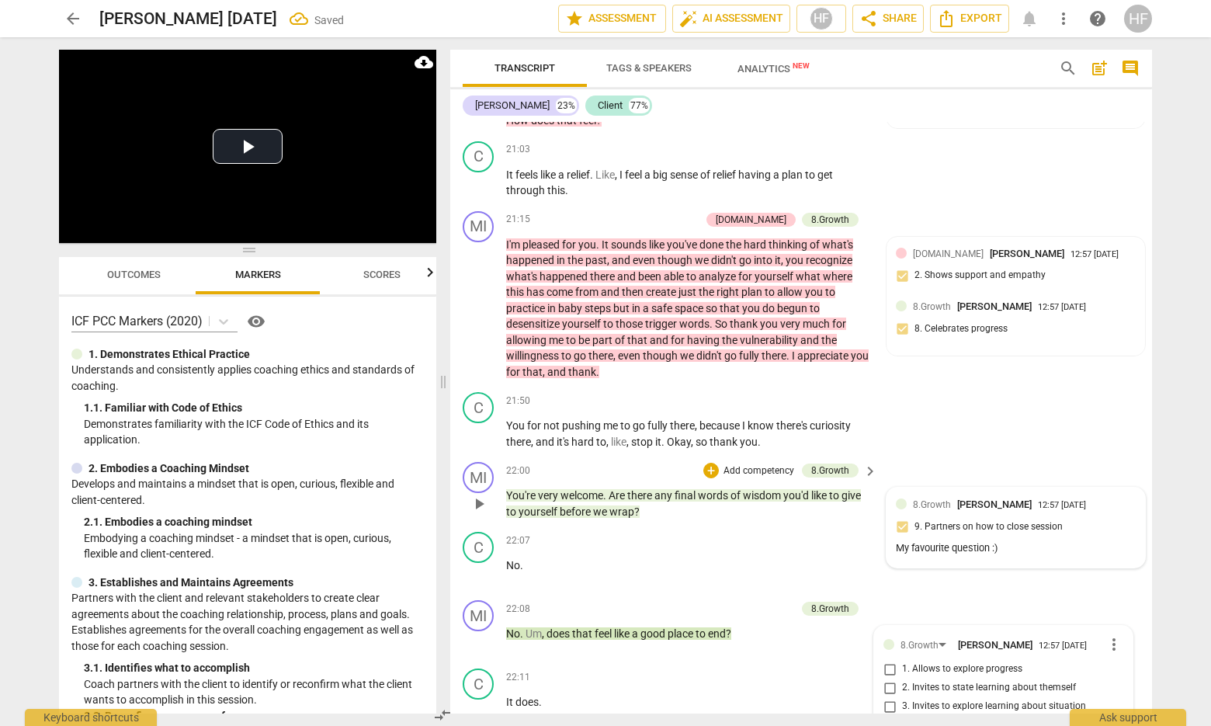
click at [944, 499] on span "8.Growth" at bounding box center [932, 504] width 38 height 11
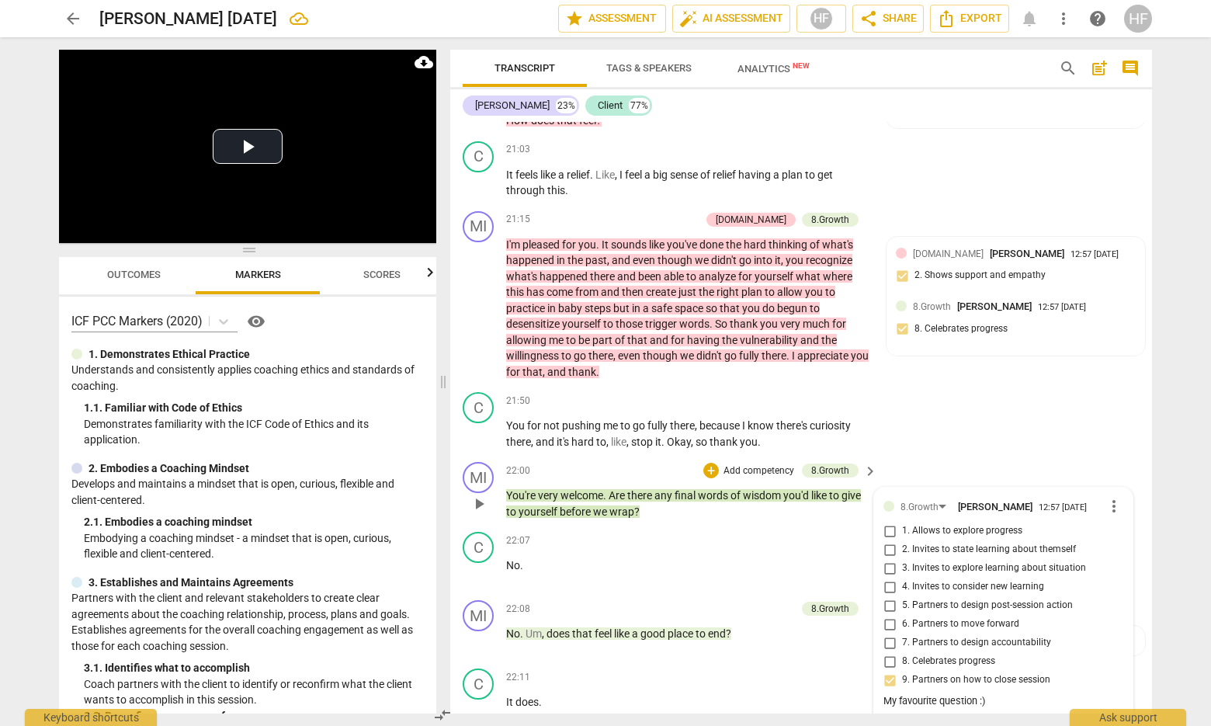
click at [958, 456] on div "MI play_arrow pause 22:00 + Add competency 8.Growth keyboard_arrow_right You're…" at bounding box center [801, 491] width 702 height 70
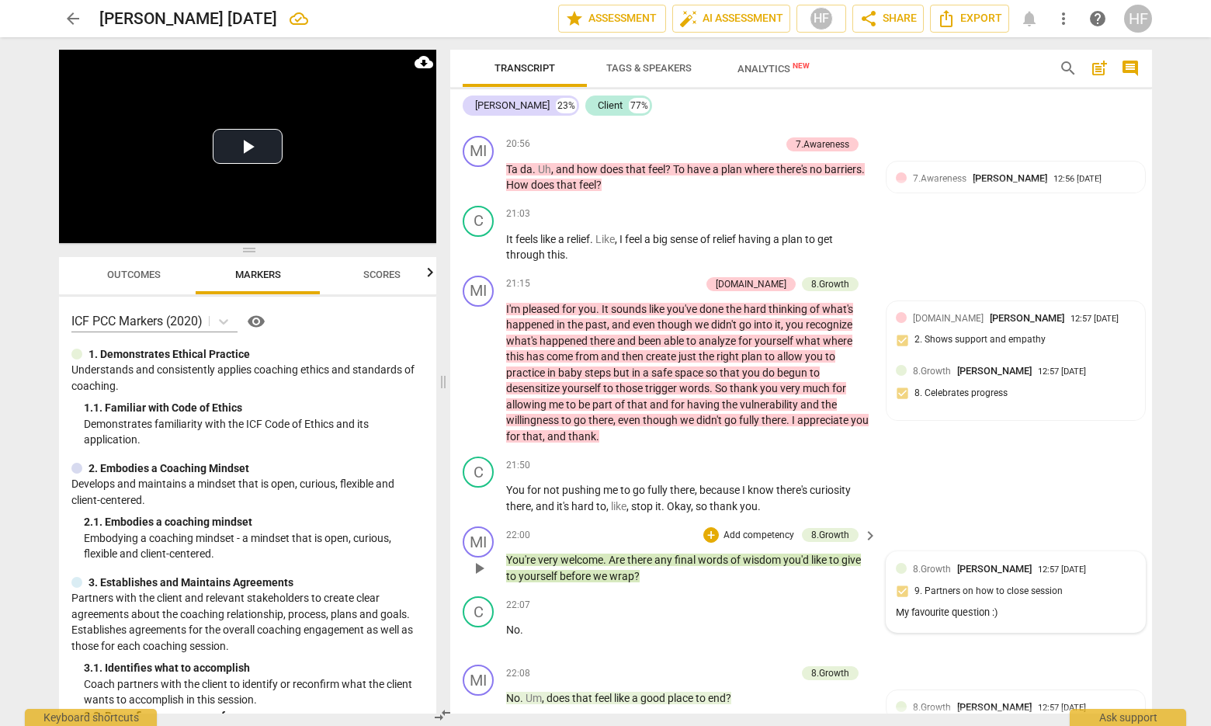
scroll to position [6565, 0]
click at [705, 526] on div "+" at bounding box center [711, 534] width 16 height 16
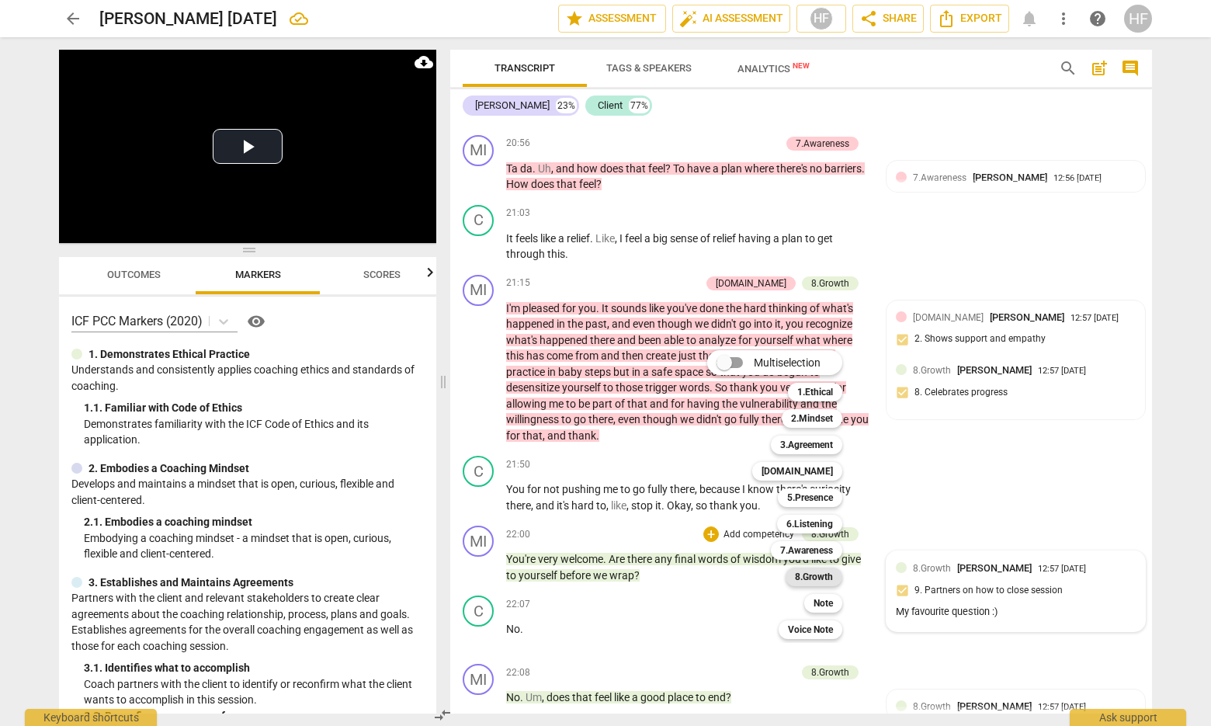
click at [825, 580] on b "8.Growth" at bounding box center [814, 576] width 38 height 19
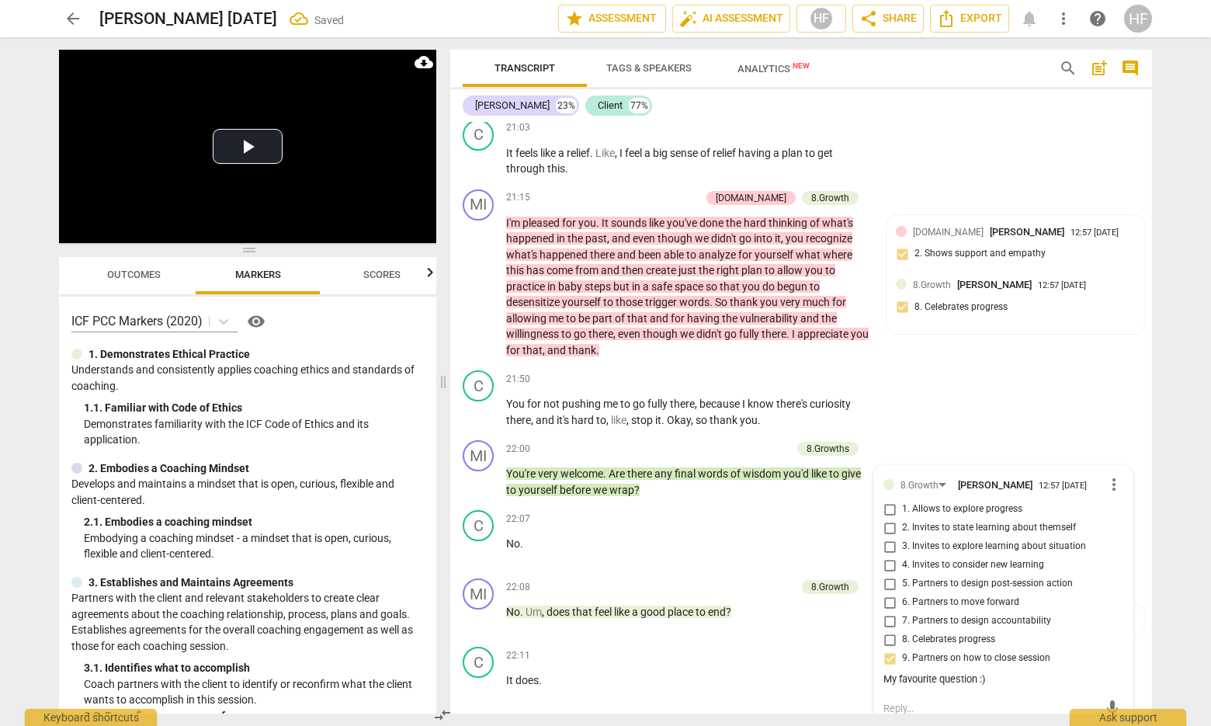
scroll to position [6648, 0]
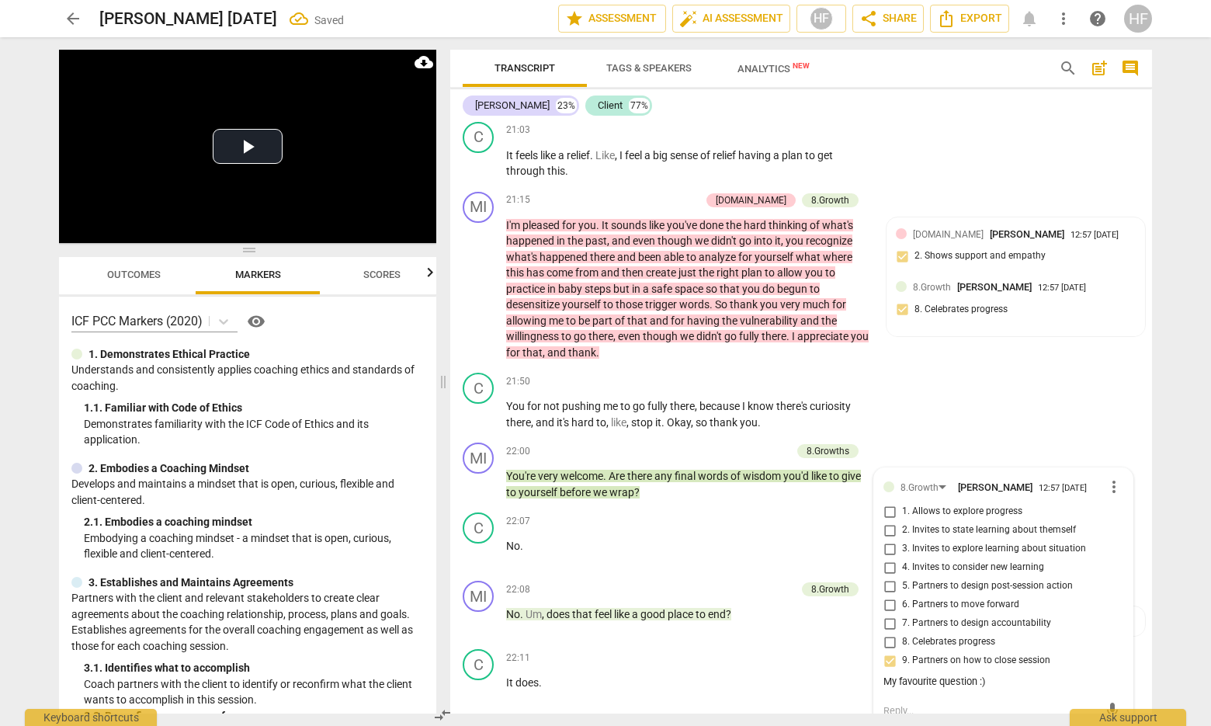
click at [886, 595] on input "6. Partners to move forward" at bounding box center [889, 604] width 25 height 19
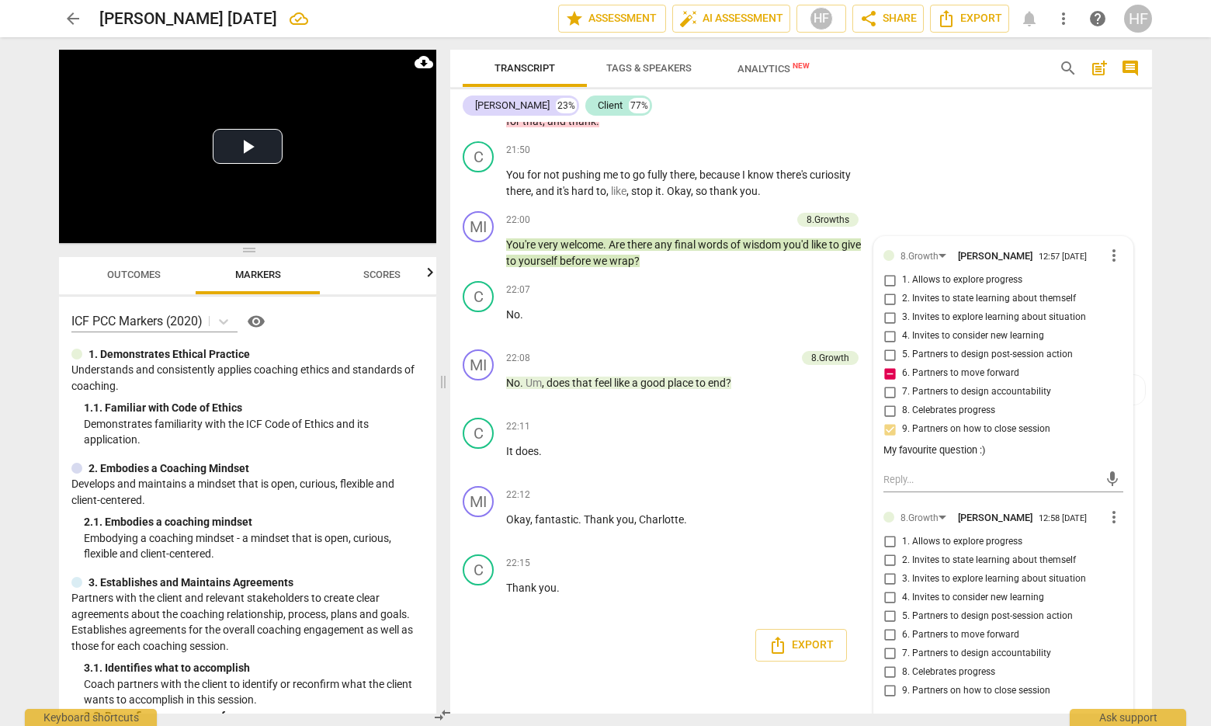
scroll to position [6877, 0]
click at [1108, 509] on span "more_vert" at bounding box center [1113, 518] width 19 height 19
click at [1121, 505] on li "Delete" at bounding box center [1126, 507] width 54 height 29
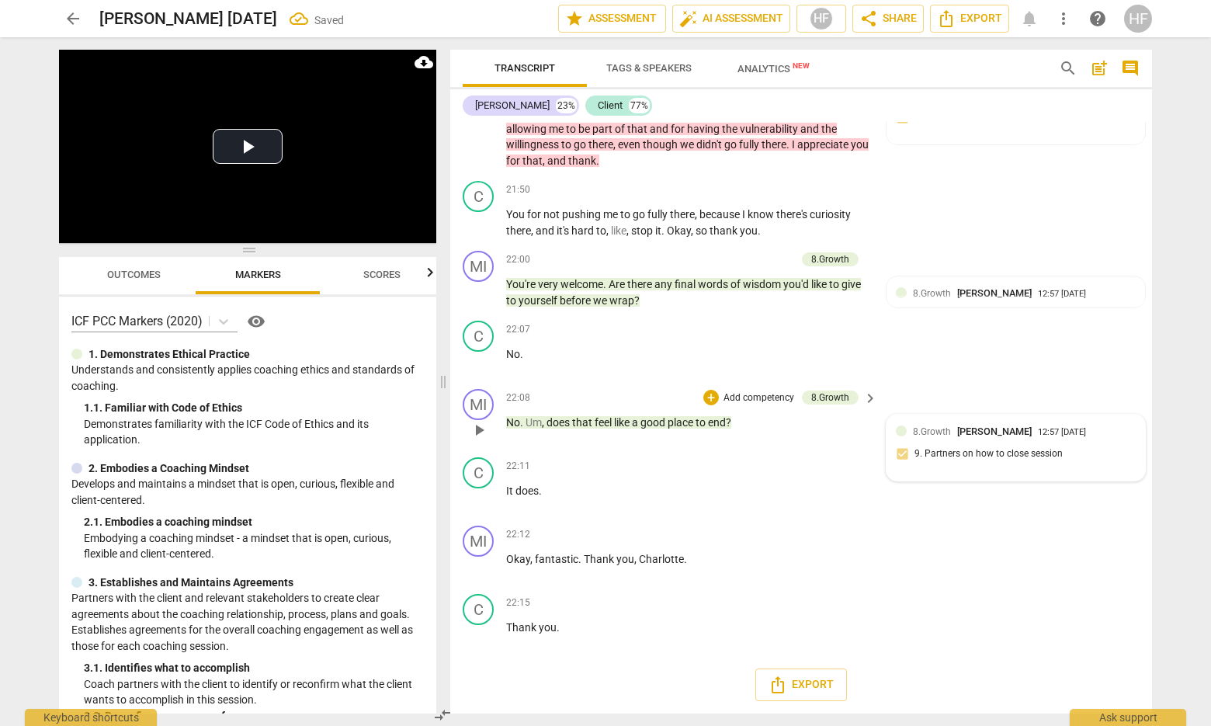
scroll to position [6799, 0]
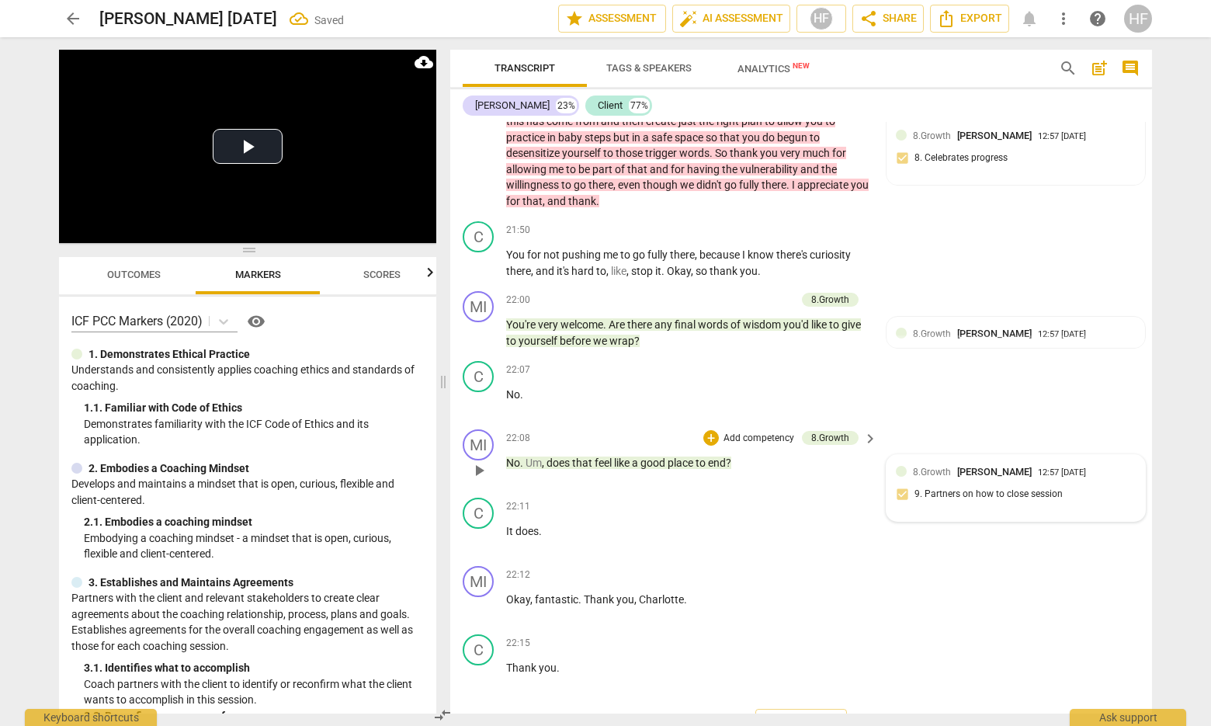
click at [951, 464] on div "8.Growth [PERSON_NAME] 12:57 [DATE] 9. Partners on how to close session" at bounding box center [1016, 487] width 240 height 47
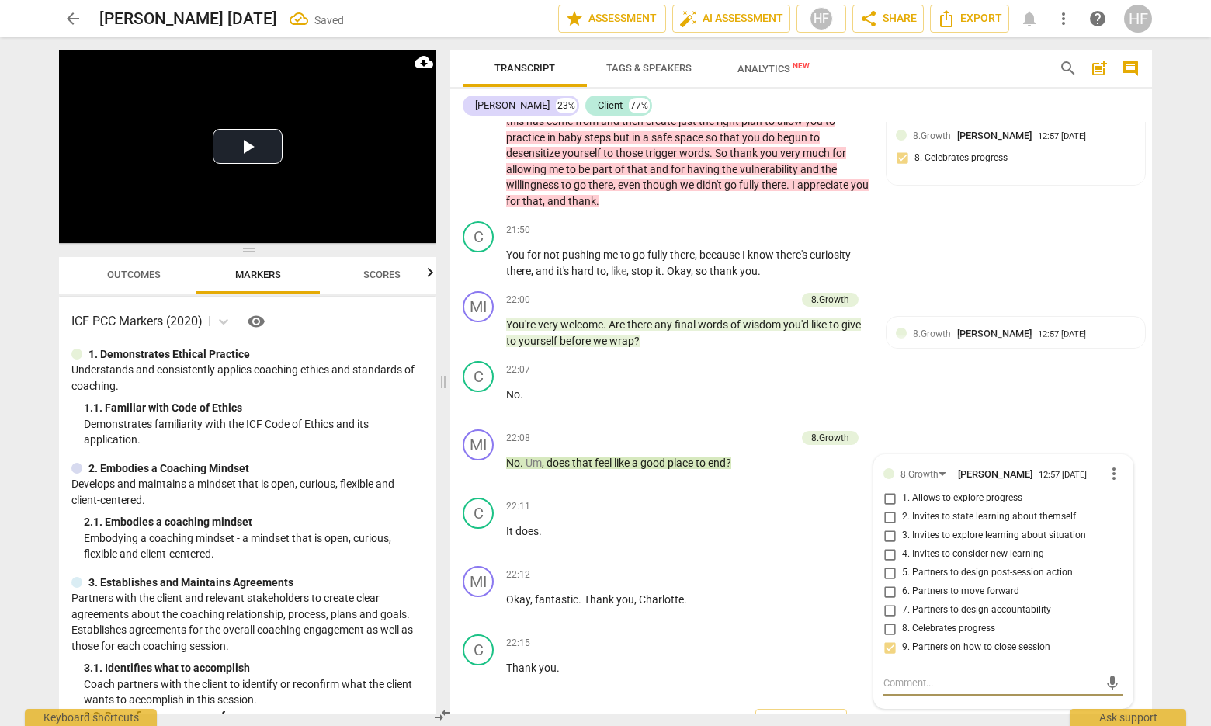
click at [972, 327] on span "[PERSON_NAME]" at bounding box center [994, 333] width 74 height 12
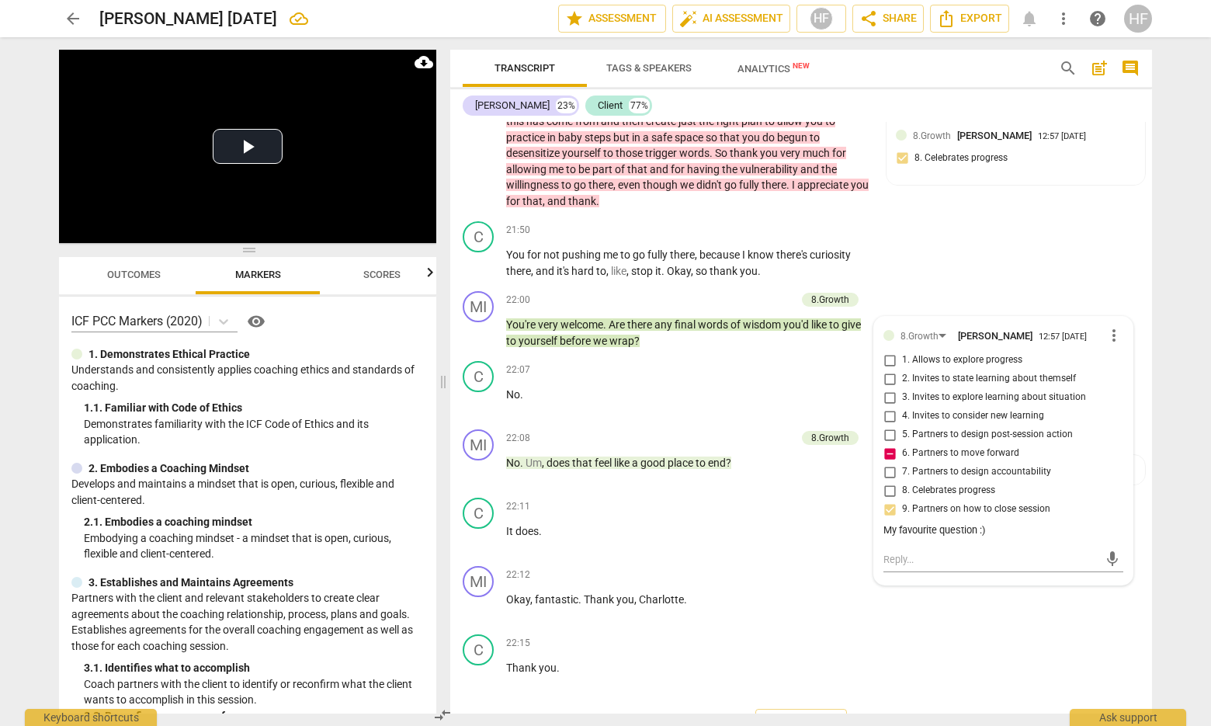
click at [888, 444] on input "6. Partners to move forward" at bounding box center [889, 453] width 25 height 19
click at [886, 463] on input "7. Partners to design accountability" at bounding box center [889, 472] width 25 height 19
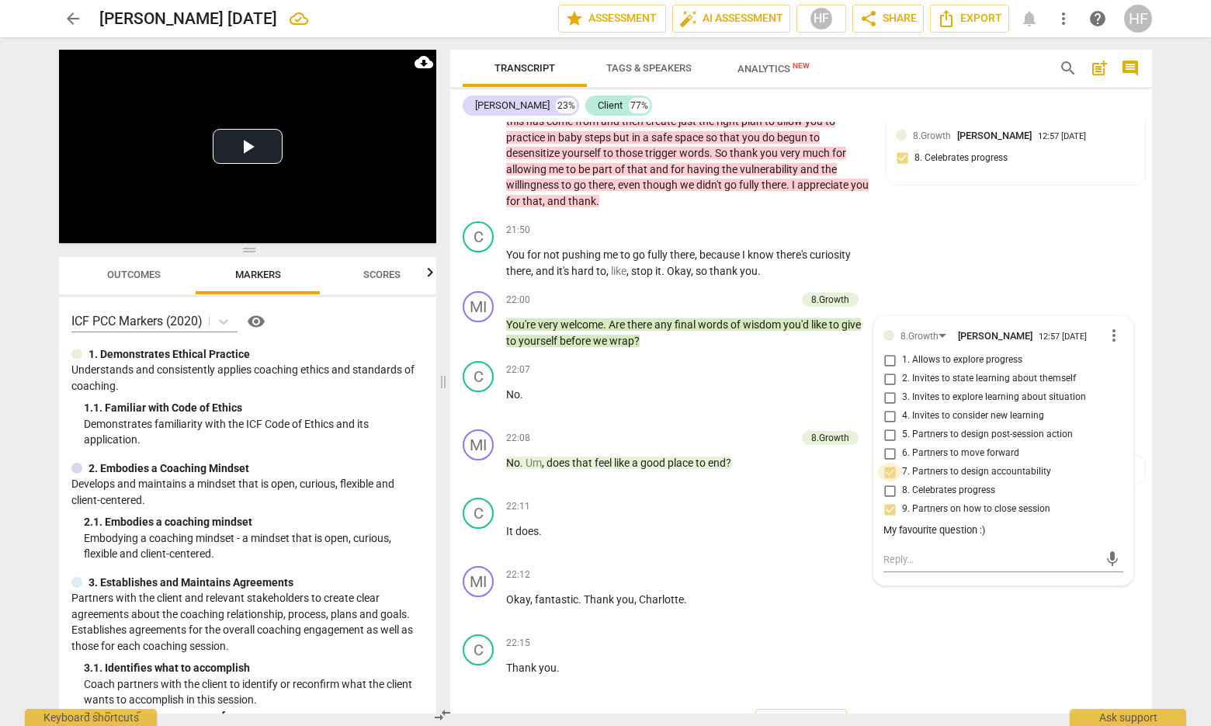
click at [886, 463] on input "7. Partners to design accountability" at bounding box center [889, 472] width 25 height 19
click at [911, 552] on textarea at bounding box center [990, 559] width 215 height 15
click at [887, 463] on input "7. Partners to design accountability" at bounding box center [889, 472] width 25 height 19
click at [709, 292] on div "+" at bounding box center [711, 300] width 16 height 16
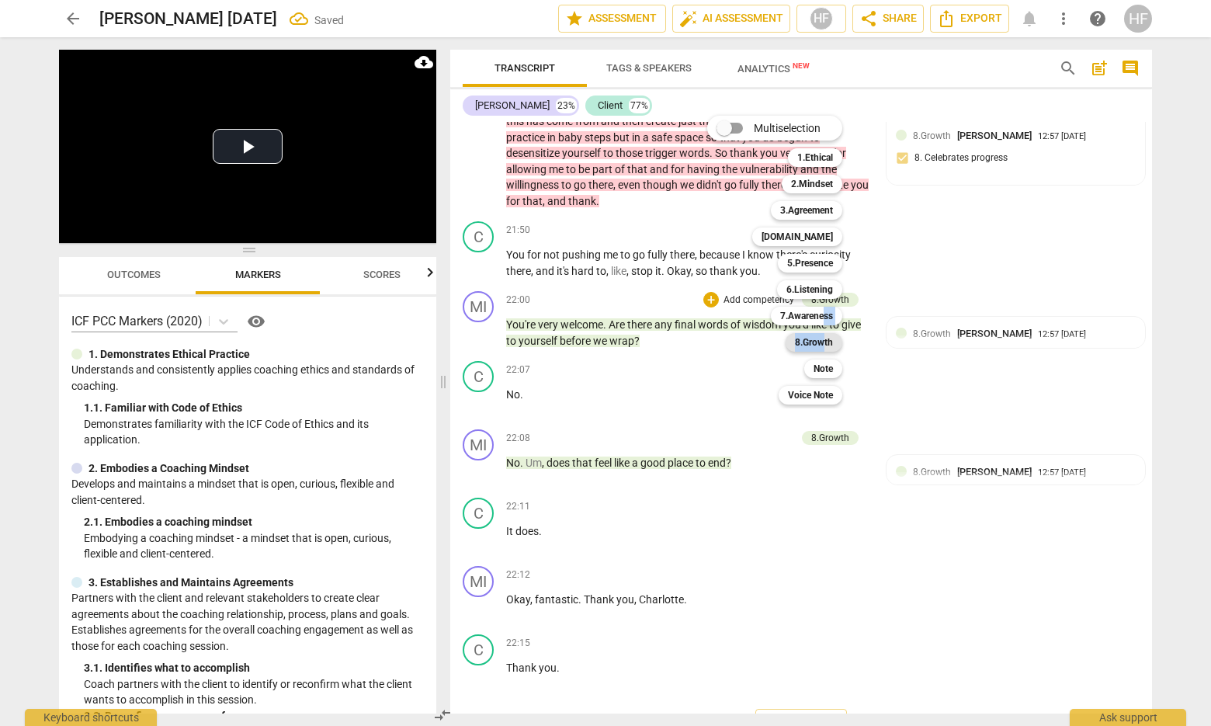
drag, startPoint x: 824, startPoint y: 318, endPoint x: 823, endPoint y: 335, distance: 17.1
click at [823, 335] on div "Multiselection m 1.Ethical 1 2.Mindset 2 3.Agreement 3 [DOMAIN_NAME] 4 5.Presen…" at bounding box center [786, 260] width 171 height 296
click at [825, 341] on b "8.Growth" at bounding box center [814, 342] width 38 height 19
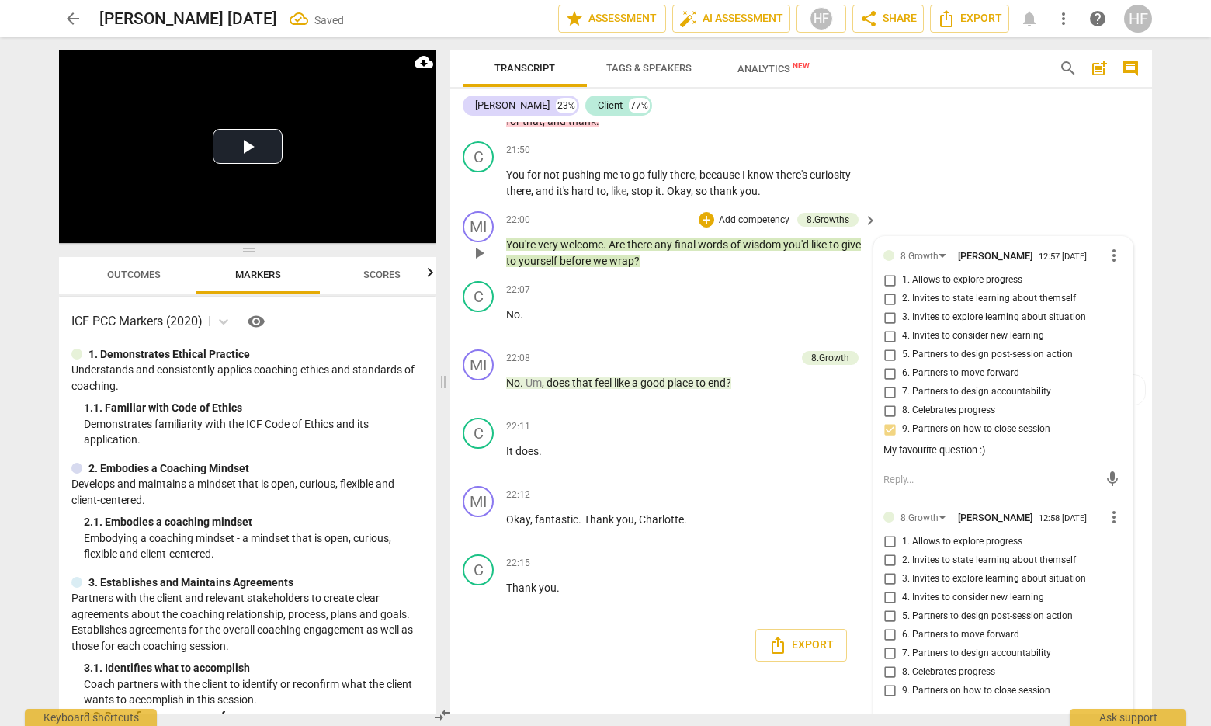
scroll to position [6877, 0]
click at [893, 646] on input "7. Partners to design accountability" at bounding box center [889, 655] width 25 height 19
click at [910, 720] on textarea at bounding box center [990, 727] width 215 height 15
drag, startPoint x: 1083, startPoint y: 686, endPoint x: 1079, endPoint y: 725, distance: 39.0
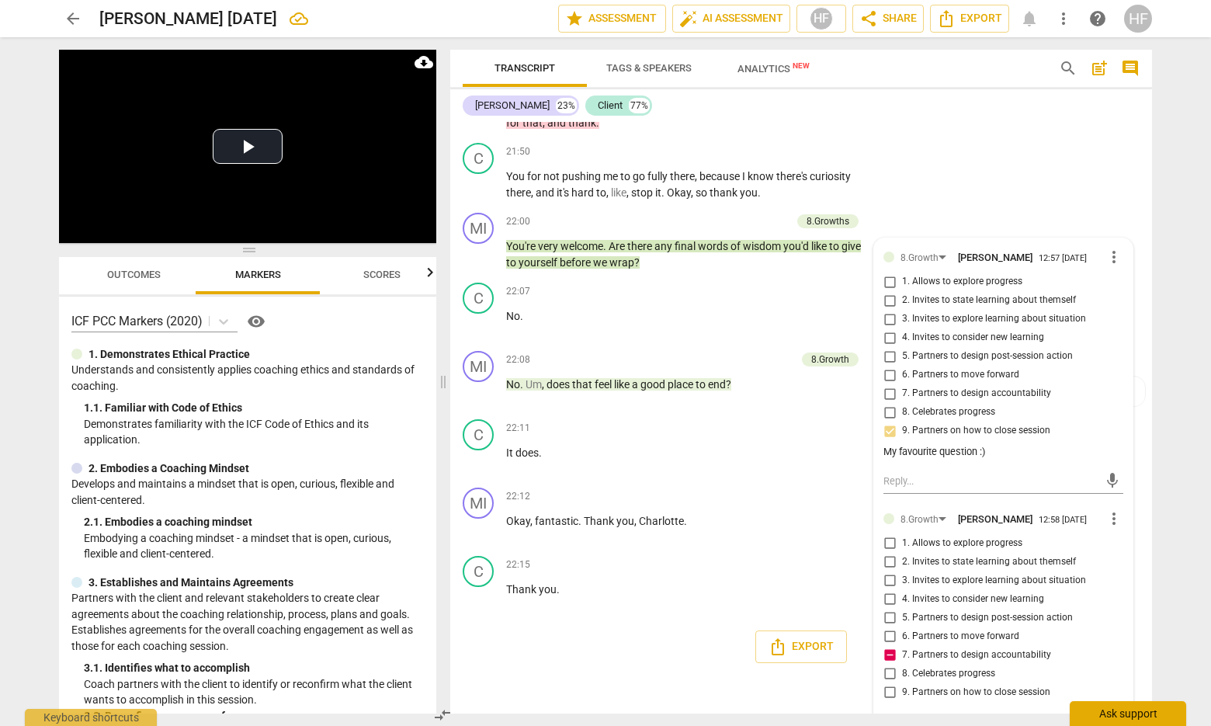
click at [1083, 720] on textarea "What might keep you accountable to yourself as you" at bounding box center [990, 727] width 215 height 15
click at [1093, 664] on label "8. Celebrates progress" at bounding box center [997, 673] width 240 height 19
click at [902, 664] on input "8. Celebrates progress" at bounding box center [889, 673] width 25 height 19
drag, startPoint x: 1102, startPoint y: 687, endPoint x: 907, endPoint y: 637, distance: 201.0
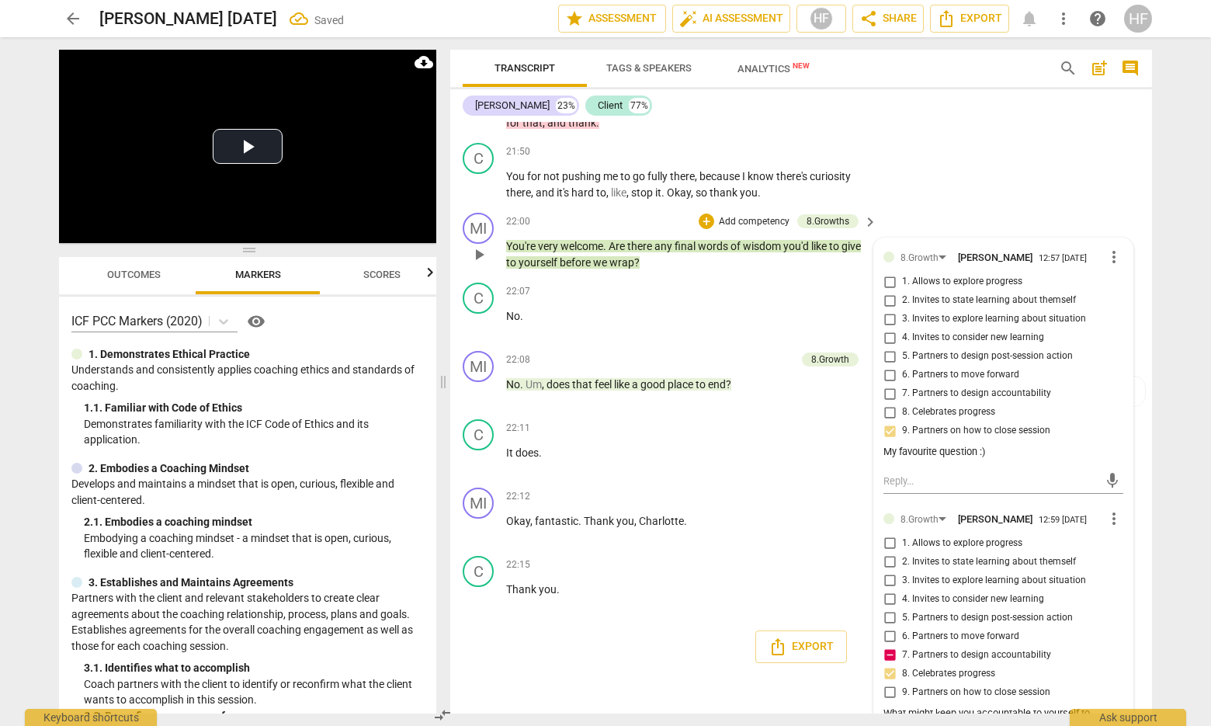
click at [1081, 706] on div "What might keep you accountable to yourself to scheduling these chats?" at bounding box center [1003, 720] width 240 height 29
click at [849, 501] on div "22:12 + Add competency keyboard_arrow_right Okay , fantastic . Thank you , [PER…" at bounding box center [692, 515] width 372 height 56
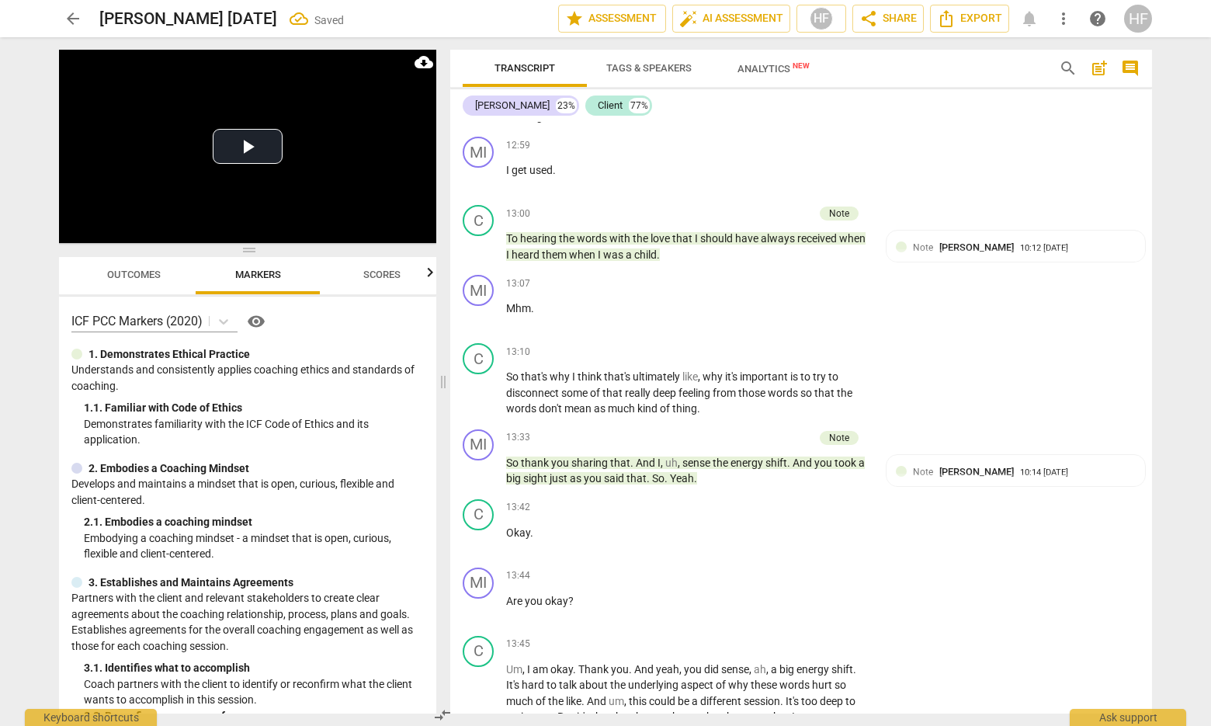
scroll to position [3588, 0]
